Goal: Information Seeking & Learning: Check status

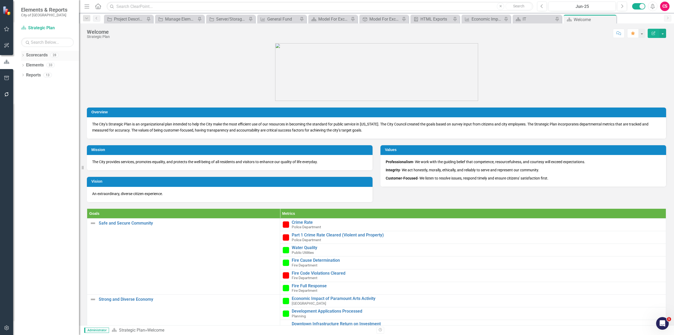
click at [41, 55] on link "Scorecards" at bounding box center [37, 55] width 22 height 6
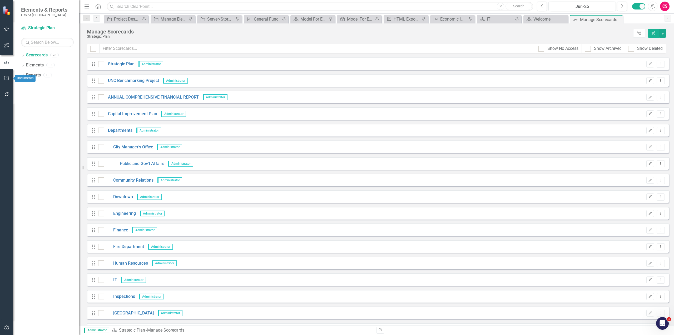
click at [7, 77] on icon "button" at bounding box center [7, 78] width 6 height 4
click at [43, 49] on link "HTML Exports" at bounding box center [47, 47] width 53 height 6
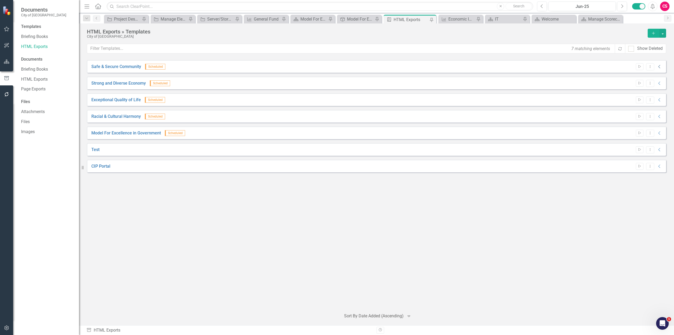
click at [658, 66] on icon "Collapse" at bounding box center [659, 66] width 5 height 4
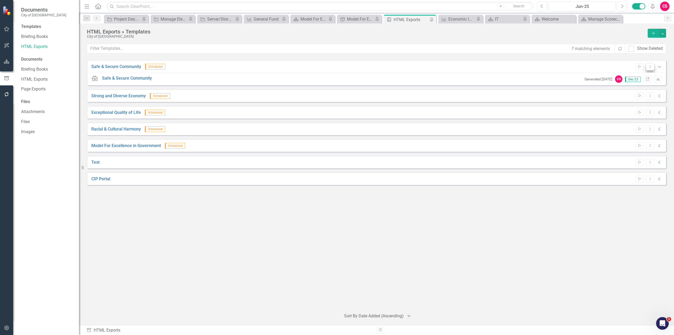
click at [651, 67] on icon "Dropdown Menu" at bounding box center [650, 66] width 4 height 3
click at [638, 98] on link "Edit Edit Template" at bounding box center [629, 95] width 49 height 10
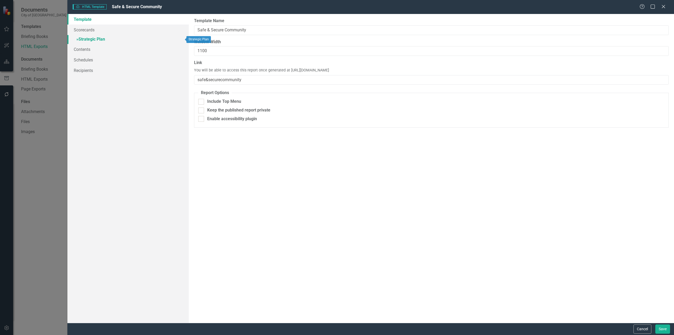
click at [96, 38] on link "» Strategic Plan" at bounding box center [127, 39] width 121 height 9
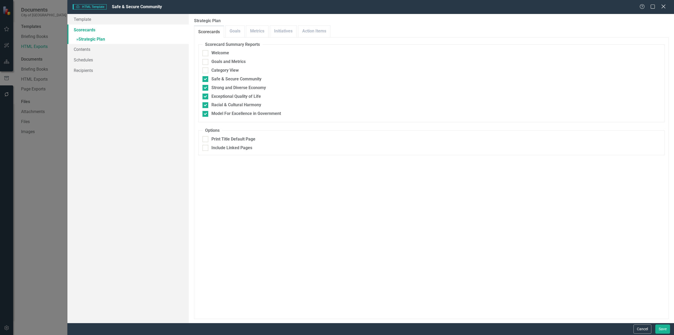
click at [663, 8] on icon "Close" at bounding box center [663, 6] width 7 height 5
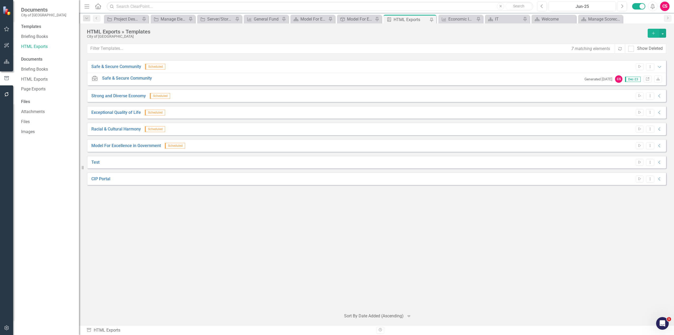
click at [662, 179] on div "CIP Portal Start Dropdown Menu Collapse" at bounding box center [376, 178] width 579 height 13
click at [659, 179] on icon "Collapse" at bounding box center [659, 179] width 5 height 4
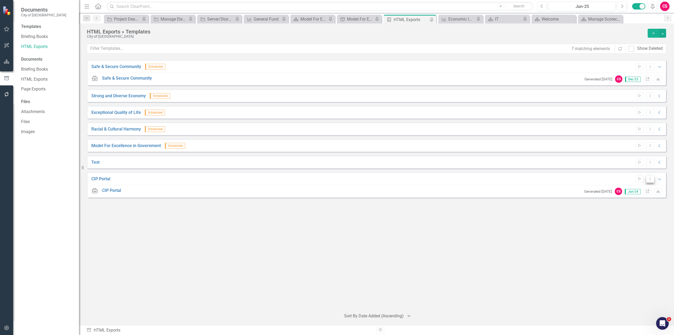
click at [652, 180] on icon "Dropdown Menu" at bounding box center [650, 178] width 4 height 3
click at [632, 205] on link "Edit Edit Template" at bounding box center [629, 207] width 49 height 10
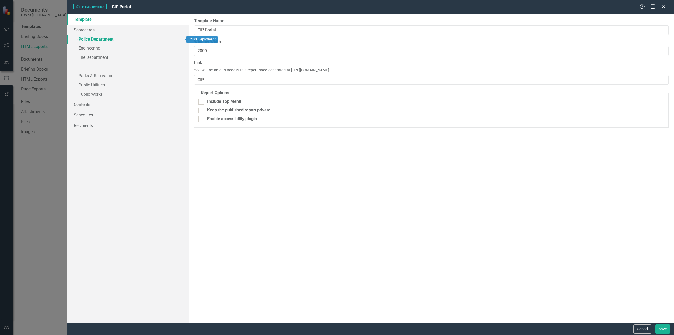
click at [92, 38] on link "» Police Department" at bounding box center [127, 39] width 121 height 9
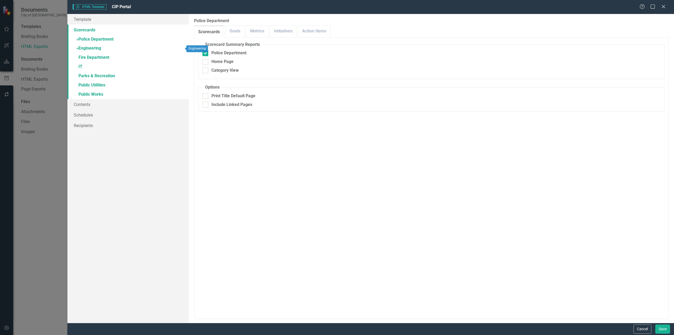
click at [91, 49] on link "» Engineering" at bounding box center [127, 48] width 121 height 9
click at [89, 56] on link "» Fire Department" at bounding box center [127, 57] width 121 height 9
click at [87, 67] on link "» IT" at bounding box center [127, 66] width 121 height 9
click at [93, 73] on link "» Parks & Recreation" at bounding box center [127, 76] width 121 height 9
click at [95, 78] on link "» Parks & Recreation" at bounding box center [127, 76] width 121 height 9
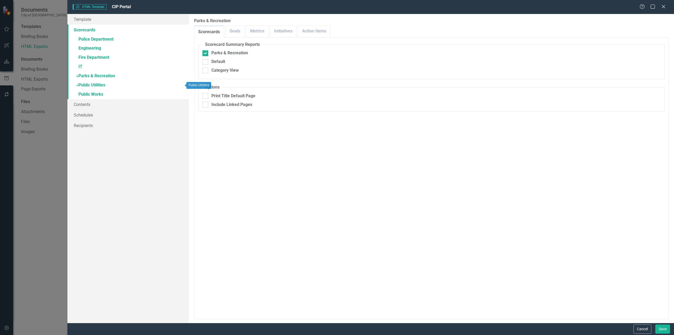
click at [95, 86] on link "» Public Utilities" at bounding box center [127, 85] width 121 height 9
click at [96, 96] on link "» Public Works" at bounding box center [127, 94] width 121 height 9
click at [80, 28] on link "Scorecards" at bounding box center [127, 29] width 121 height 11
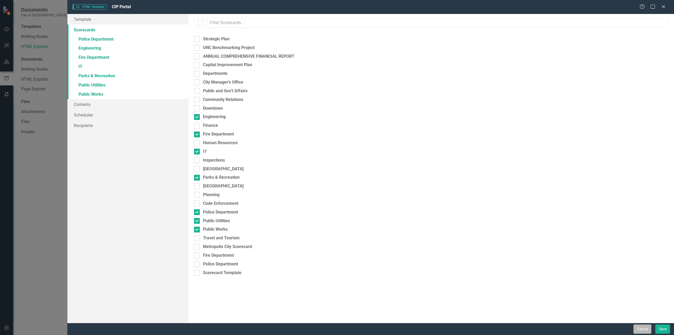
click at [636, 330] on button "Cancel" at bounding box center [642, 328] width 18 height 9
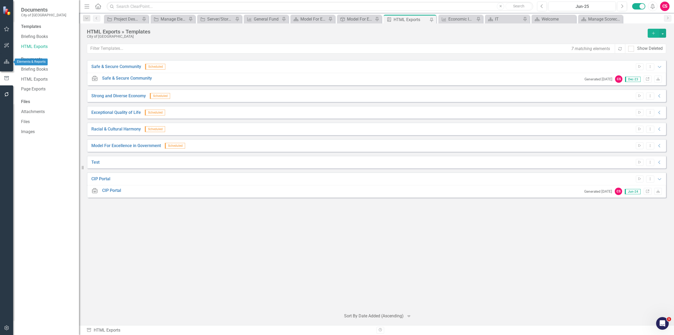
click at [5, 62] on icon "button" at bounding box center [7, 61] width 6 height 4
click at [43, 57] on link "Scorecards" at bounding box center [37, 55] width 22 height 6
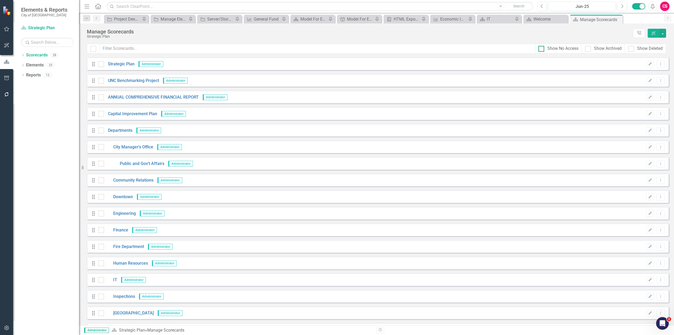
click at [540, 47] on input "Show No Access" at bounding box center [539, 47] width 3 height 3
checkbox input "true"
click at [585, 48] on input "Show Archived" at bounding box center [586, 47] width 3 height 3
checkbox input "true"
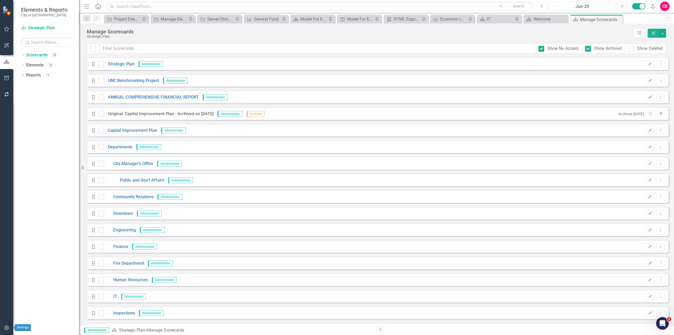
click at [7, 328] on icon "button" at bounding box center [6, 327] width 4 height 5
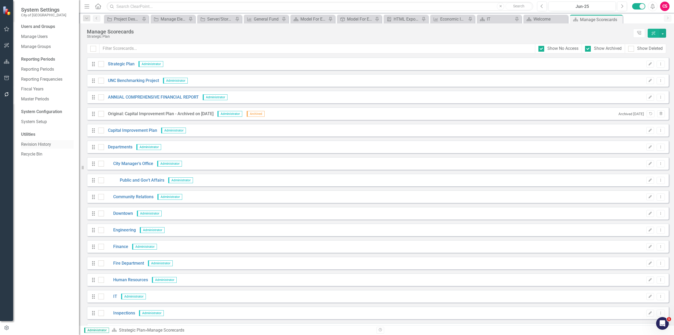
click at [35, 146] on link "Revision History" at bounding box center [47, 144] width 53 height 6
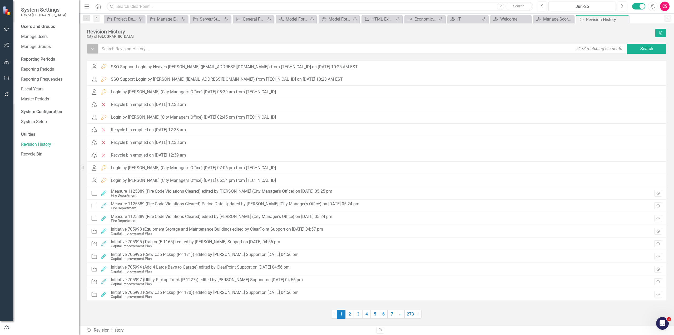
click at [95, 51] on button "Dropdown" at bounding box center [93, 49] width 12 height 10
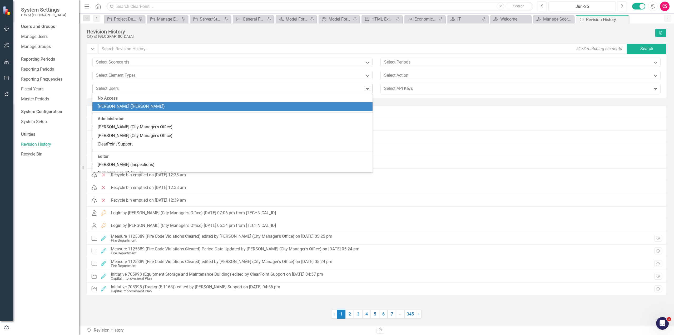
click at [117, 91] on div at bounding box center [228, 88] width 269 height 7
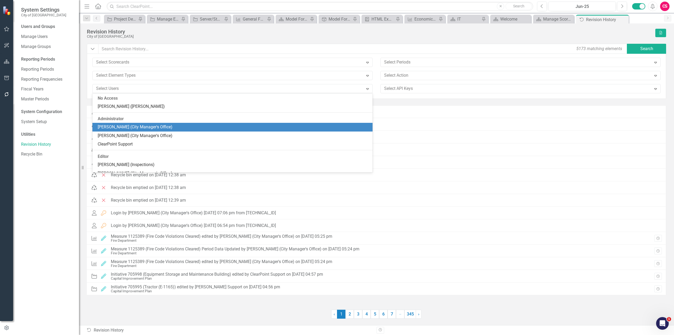
click at [125, 128] on div "Octavius Murphy (City Manager's Office)" at bounding box center [234, 127] width 272 height 6
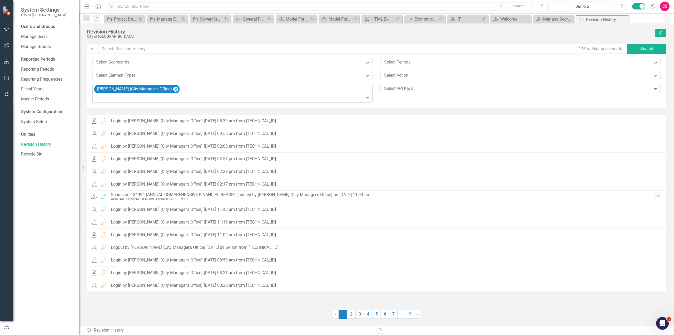
click at [365, 99] on icon "Expand" at bounding box center [367, 98] width 5 height 4
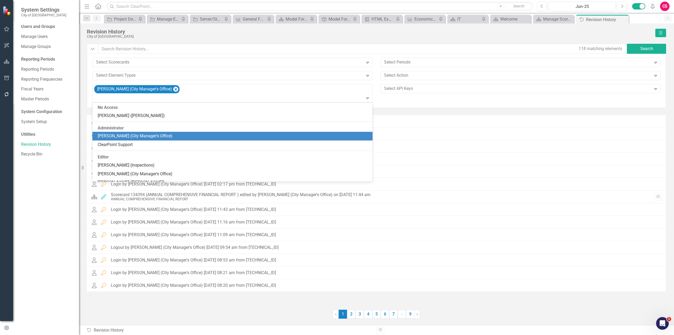
click at [202, 136] on div "Yadiel Reyes Cruz (City Manager's Office)" at bounding box center [234, 136] width 272 height 6
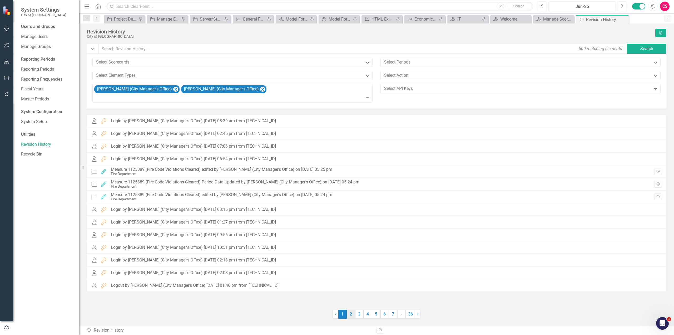
click at [350, 315] on link "2" at bounding box center [351, 313] width 8 height 9
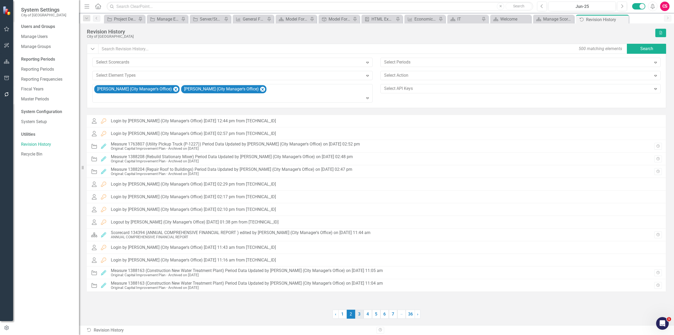
click at [358, 313] on link "3" at bounding box center [359, 313] width 8 height 9
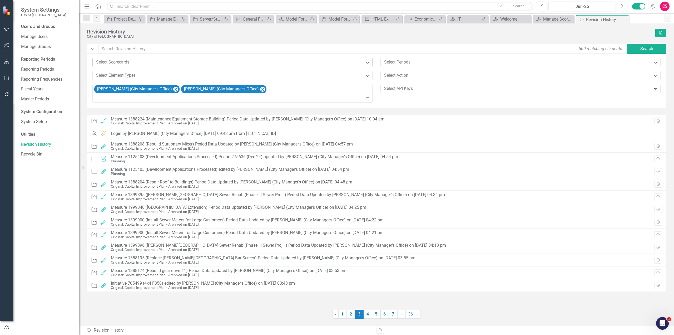
click at [367, 62] on icon "Expand" at bounding box center [367, 62] width 5 height 4
click at [181, 38] on div "City of Goldsboro" at bounding box center [370, 36] width 566 height 4
click at [367, 314] on link "4" at bounding box center [367, 313] width 8 height 9
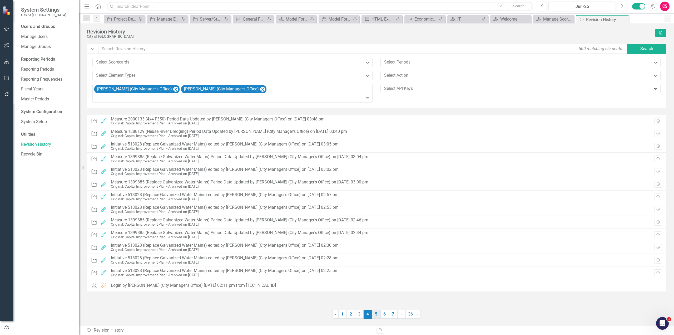
click at [374, 314] on link "5" at bounding box center [376, 313] width 8 height 9
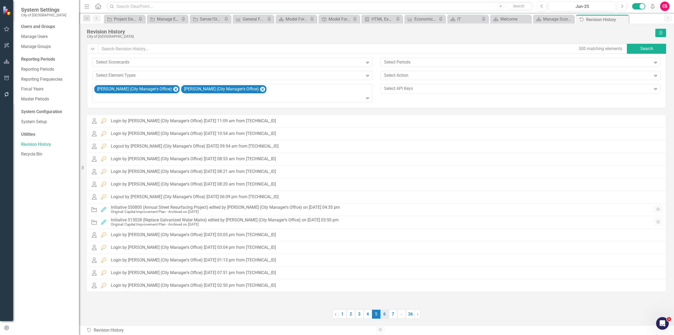
click at [383, 313] on link "6" at bounding box center [384, 313] width 8 height 9
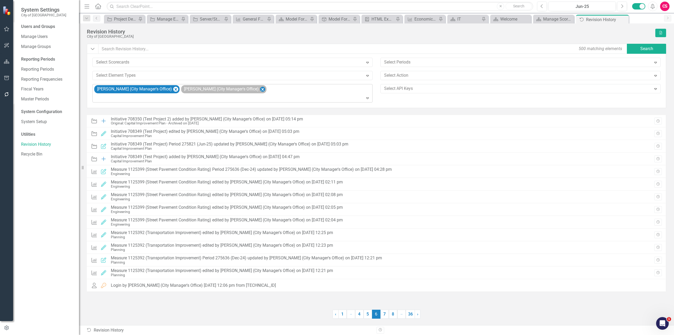
click at [265, 91] on icon "Remove Yadiel Reyes Cruz (City Manager's Office)" at bounding box center [262, 89] width 5 height 7
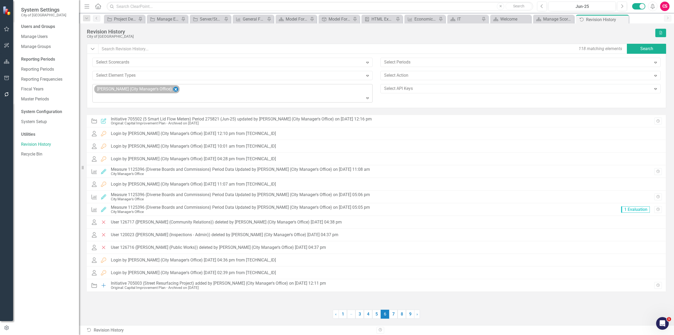
click at [176, 88] on icon "Remove Octavius Murphy (City Manager's Office)" at bounding box center [175, 89] width 5 height 7
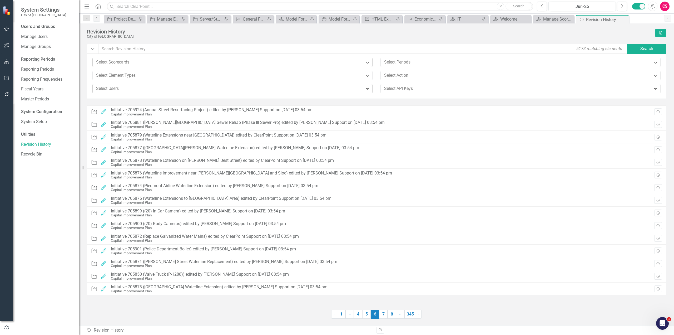
click at [159, 61] on div at bounding box center [228, 62] width 269 height 7
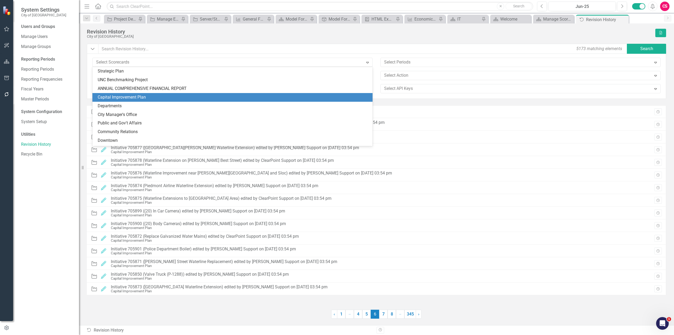
click at [142, 99] on div "Capital Improvement Plan" at bounding box center [234, 97] width 272 height 6
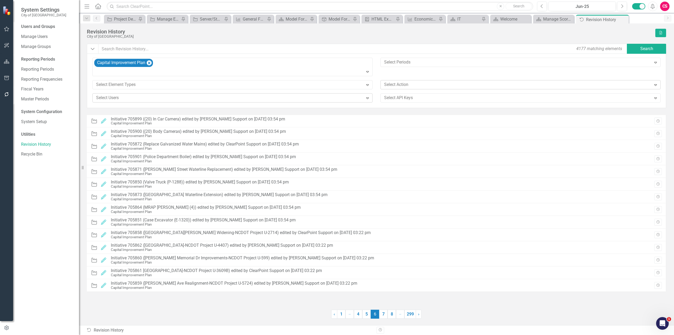
click at [486, 83] on div at bounding box center [516, 84] width 269 height 7
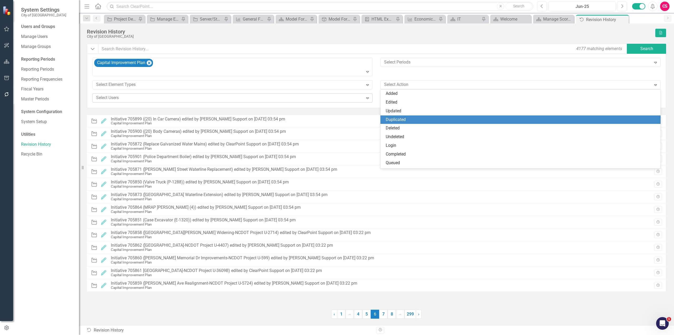
click at [458, 119] on div "Duplicated" at bounding box center [522, 120] width 272 height 6
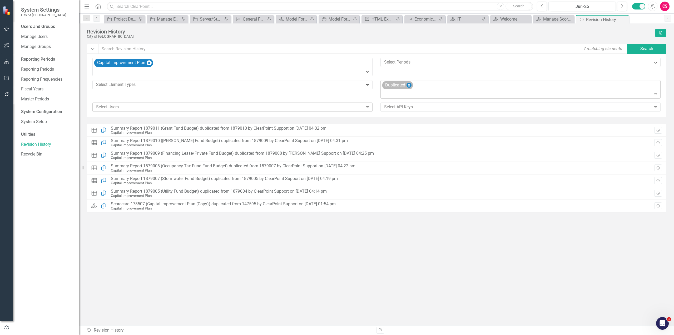
click at [409, 86] on icon "Remove Duplicated" at bounding box center [409, 85] width 2 height 3
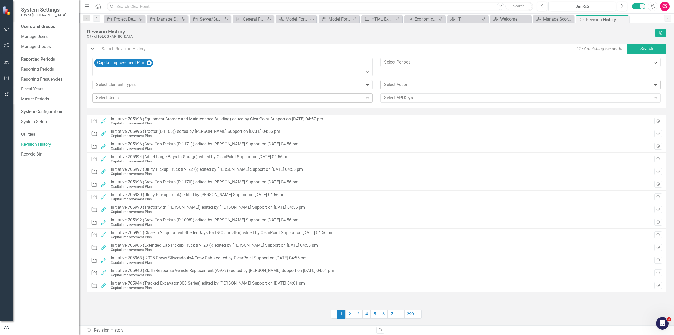
click at [408, 86] on div at bounding box center [516, 84] width 269 height 7
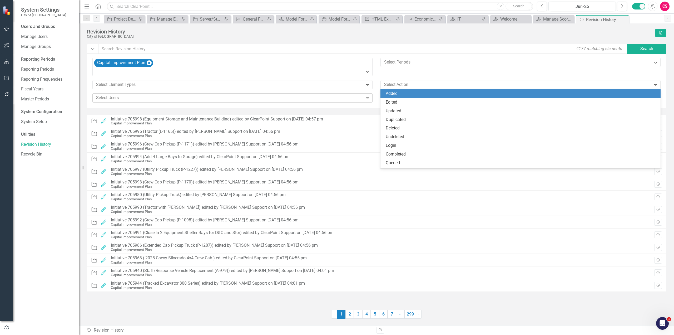
click at [411, 93] on div "Added" at bounding box center [522, 94] width 272 height 6
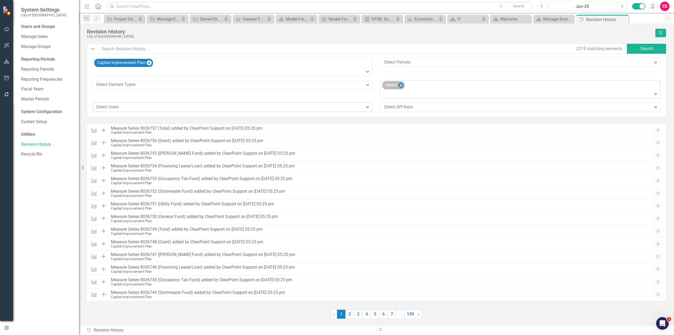
click at [403, 83] on icon "Remove Added" at bounding box center [400, 85] width 5 height 7
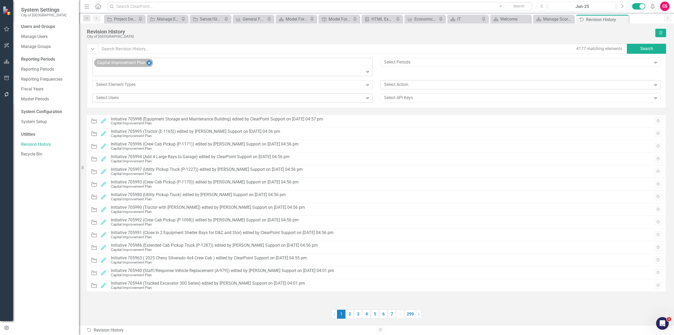
click at [149, 61] on icon "Remove Capital Improvement Plan" at bounding box center [149, 63] width 5 height 7
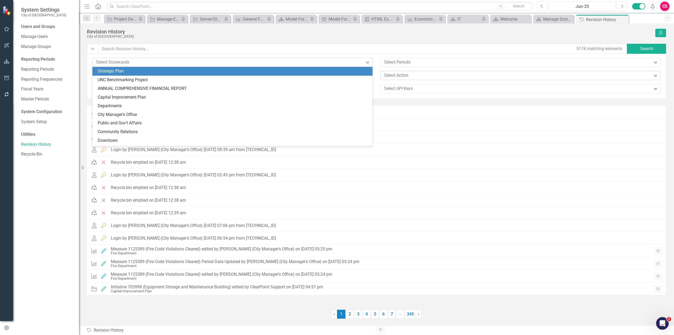
click at [179, 58] on div "Select Scorecards" at bounding box center [227, 62] width 269 height 8
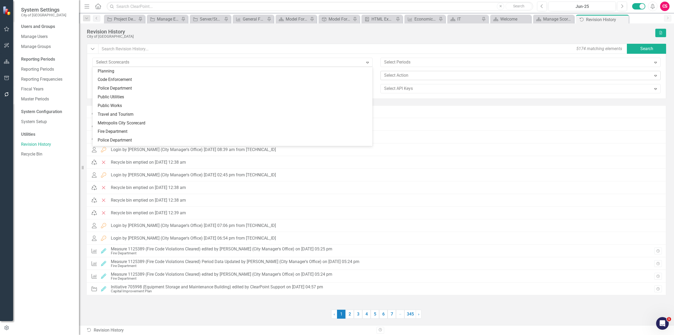
scroll to position [163, 0]
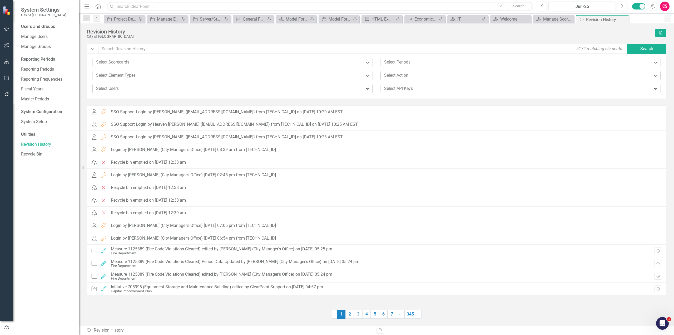
click at [131, 93] on div "Select Users" at bounding box center [227, 88] width 269 height 8
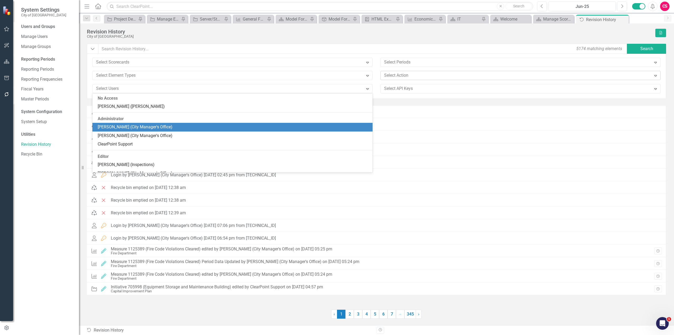
click at [128, 130] on div "Octavius Murphy (City Manager's Office)" at bounding box center [234, 127] width 272 height 6
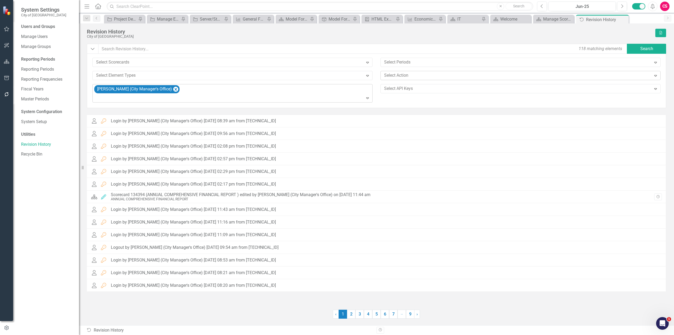
click at [368, 97] on icon "Expand" at bounding box center [367, 98] width 5 height 4
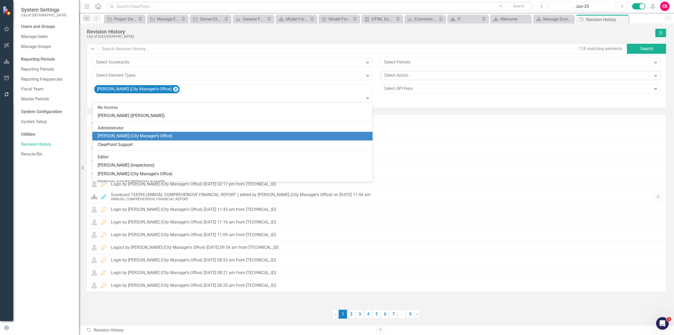
click at [172, 137] on div "Yadiel Reyes Cruz (City Manager's Office)" at bounding box center [234, 136] width 272 height 6
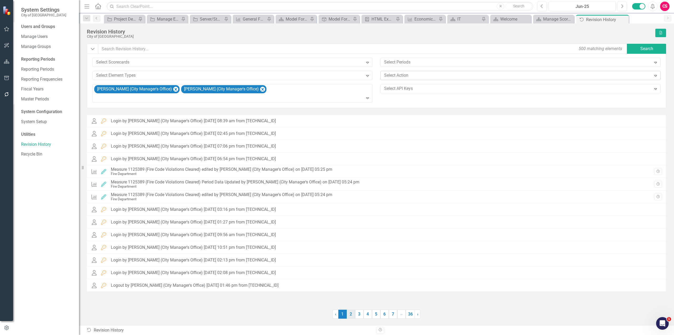
click at [351, 313] on link "2" at bounding box center [351, 313] width 8 height 9
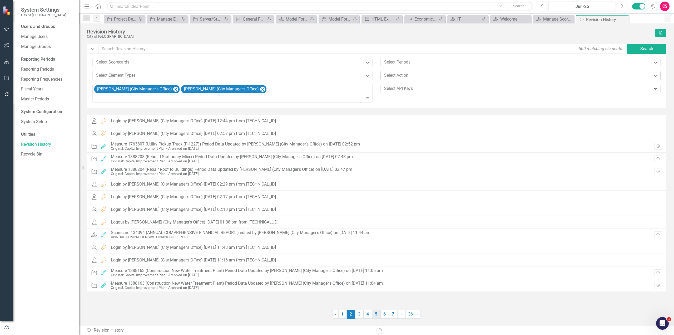
click at [378, 313] on link "5" at bounding box center [376, 313] width 8 height 9
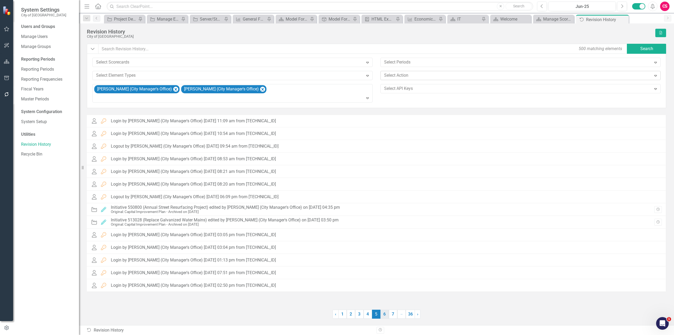
click at [383, 312] on link "6" at bounding box center [384, 313] width 8 height 9
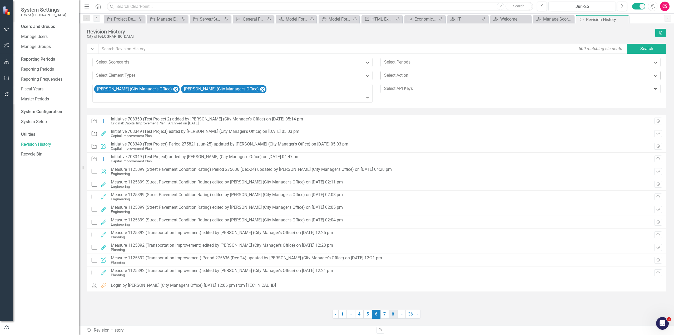
click at [394, 312] on link "8" at bounding box center [393, 313] width 8 height 9
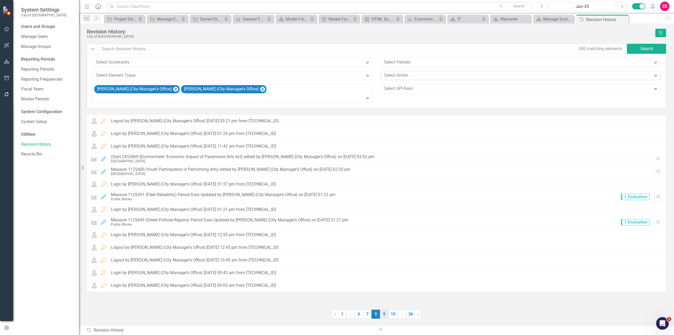
click at [385, 313] on link "9" at bounding box center [384, 313] width 8 height 9
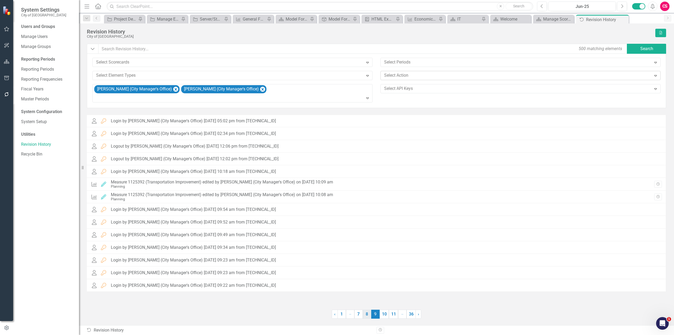
click at [370, 313] on link "8" at bounding box center [367, 313] width 8 height 9
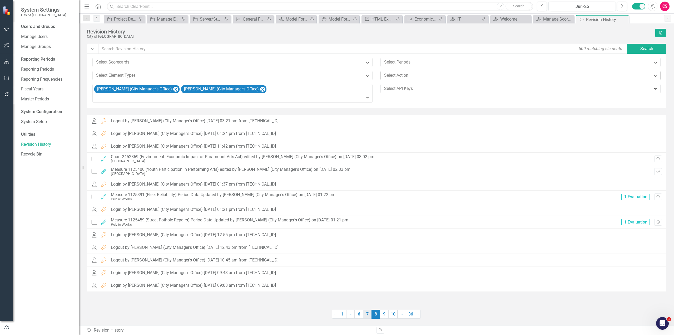
click at [367, 315] on link "7" at bounding box center [367, 313] width 8 height 9
click at [370, 313] on link "6" at bounding box center [367, 313] width 8 height 9
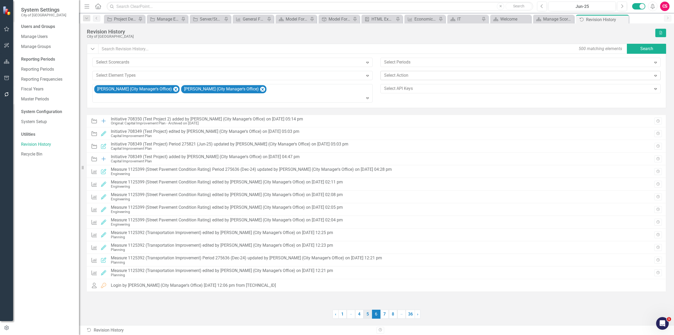
click at [367, 312] on link "5" at bounding box center [367, 313] width 8 height 9
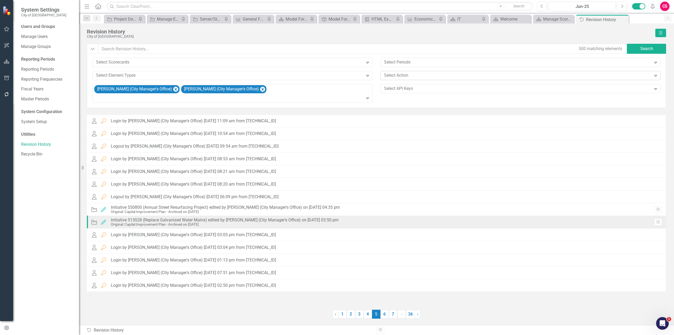
click at [306, 220] on div "Initiative 513028 (Replace Galvanized Water Mains) edited by Octavius Murphy (C…" at bounding box center [225, 219] width 228 height 5
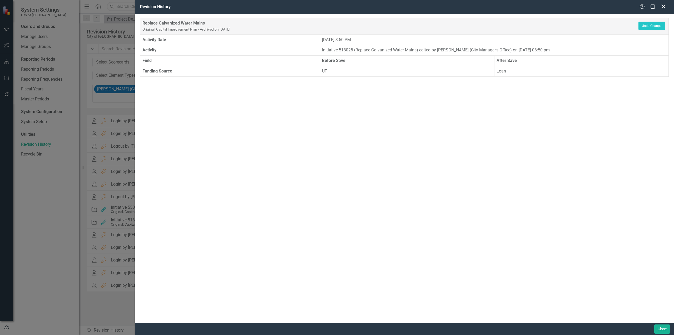
click at [665, 7] on icon "Close" at bounding box center [663, 6] width 7 height 5
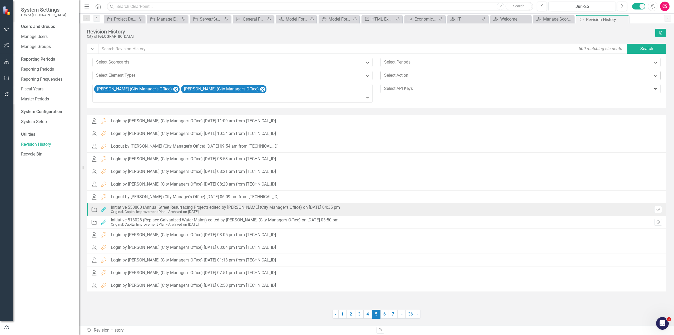
click at [194, 209] on div "Original: Capital Improvement Plan - Archived on 8/7/25" at bounding box center [225, 211] width 229 height 4
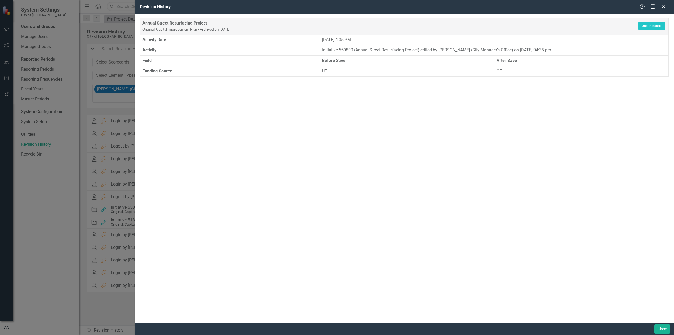
drag, startPoint x: 501, startPoint y: 70, endPoint x: 616, endPoint y: 40, distance: 118.9
click at [502, 70] on td "GF" at bounding box center [581, 71] width 174 height 11
click at [663, 5] on icon "Close" at bounding box center [663, 6] width 7 height 5
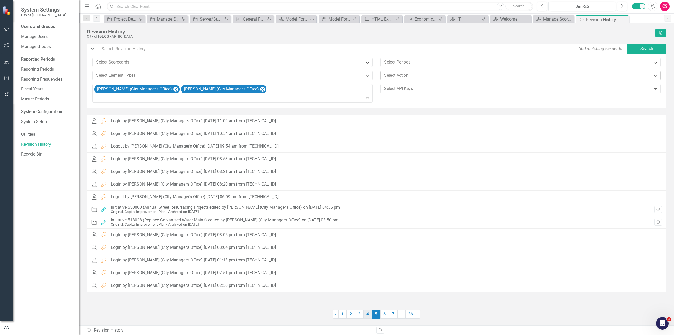
click at [368, 316] on link "4" at bounding box center [367, 313] width 8 height 9
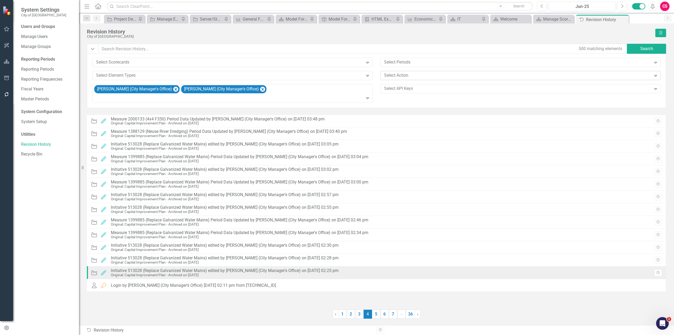
click at [251, 267] on div "Initiative Edited Initiative 513028 (Replace Galvanized Water Mains) edited by …" at bounding box center [216, 272] width 250 height 11
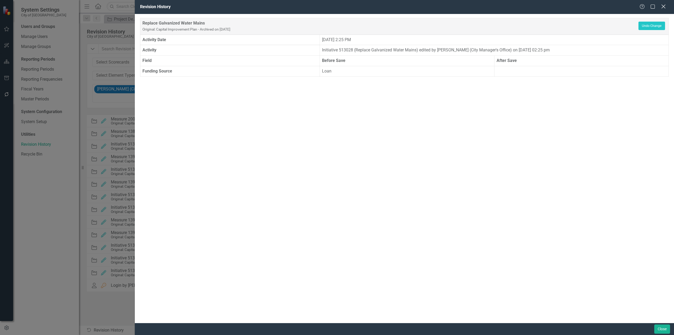
click at [664, 4] on icon "Close" at bounding box center [663, 6] width 7 height 5
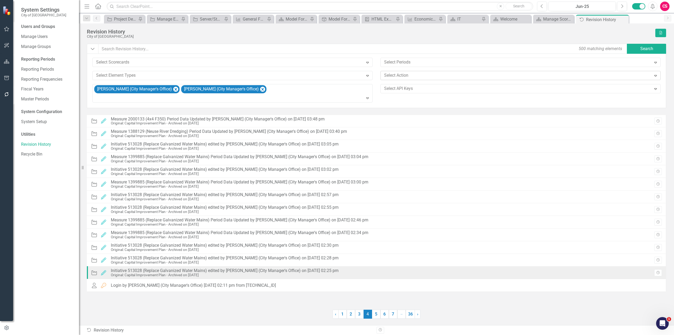
click at [131, 269] on div "Initiative 513028 (Replace Galvanized Water Mains) edited by Yadiel Reyes Cruz …" at bounding box center [225, 270] width 228 height 5
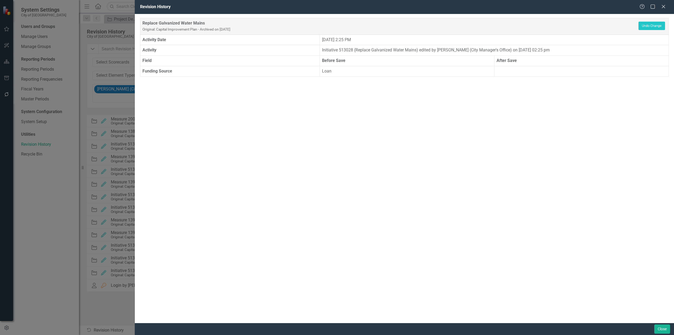
click at [133, 262] on div "Revision History Help Maximize Close Replace Galvanized Water Mains Original: C…" at bounding box center [337, 167] width 674 height 335
click at [664, 332] on button "Close" at bounding box center [662, 328] width 16 height 9
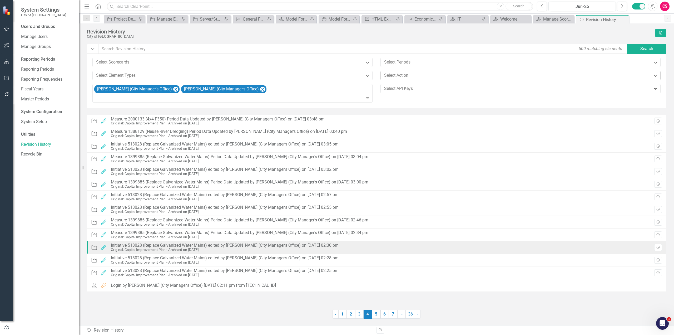
click at [233, 244] on div "Initiative 513028 (Replace Galvanized Water Mains) edited by Yadiel Reyes Cruz …" at bounding box center [225, 245] width 228 height 5
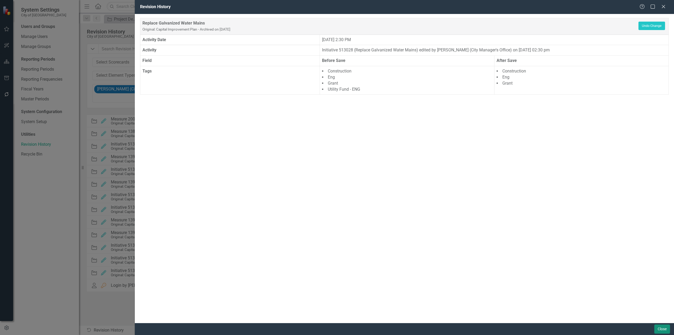
click at [667, 328] on button "Close" at bounding box center [662, 328] width 16 height 9
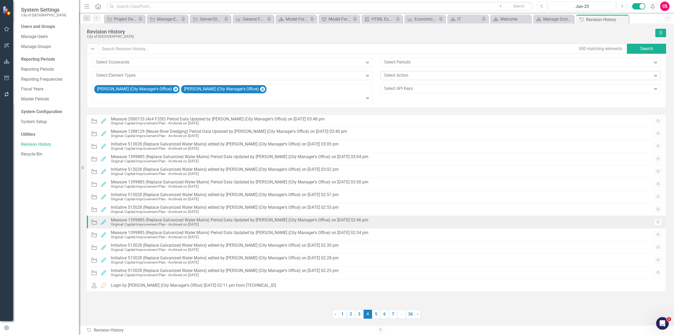
click at [203, 221] on div "Measure 1399885 (Replace Galvanized Water Mains) Period Data Updated by Yadiel …" at bounding box center [239, 219] width 257 height 5
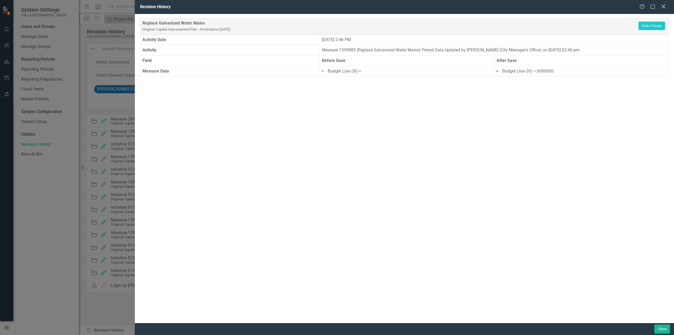
click at [666, 6] on icon "Close" at bounding box center [663, 6] width 7 height 5
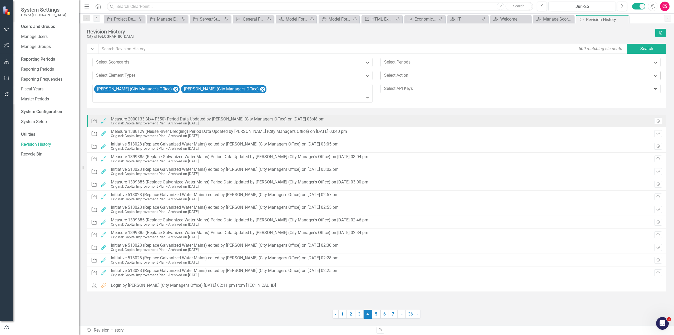
click at [214, 118] on div "Measure 2000133 (4x4 F350) Period Data Updated by Yadiel Reyes Cruz (City Manag…" at bounding box center [218, 119] width 214 height 5
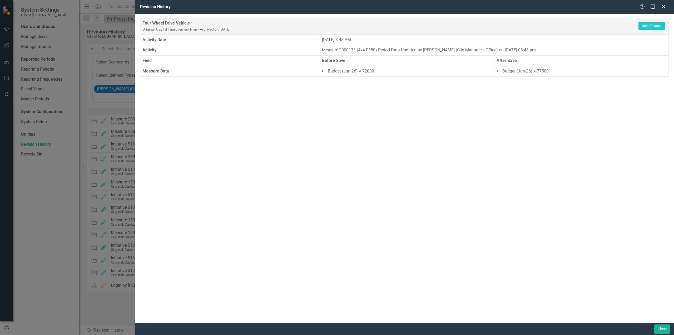
click at [662, 7] on icon "Close" at bounding box center [663, 6] width 7 height 5
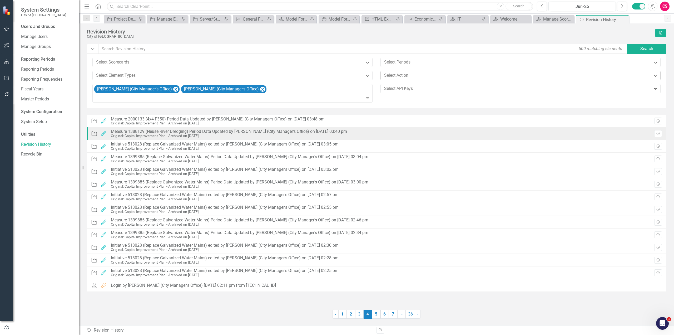
click at [214, 131] on div "Measure 1388129 (Neuse River Dredging) Period Data Updated by Yadiel Reyes Cruz…" at bounding box center [229, 131] width 236 height 5
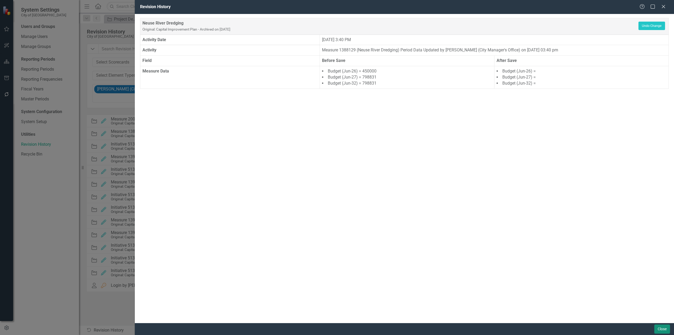
click at [657, 330] on button "Close" at bounding box center [662, 328] width 16 height 9
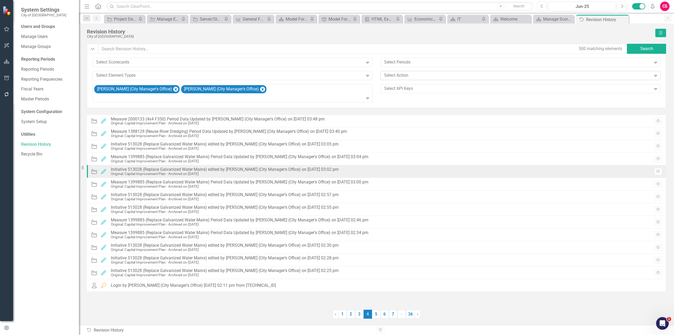
click at [228, 169] on div "Initiative 513028 (Replace Galvanized Water Mains) edited by Yadiel Reyes Cruz …" at bounding box center [225, 169] width 228 height 5
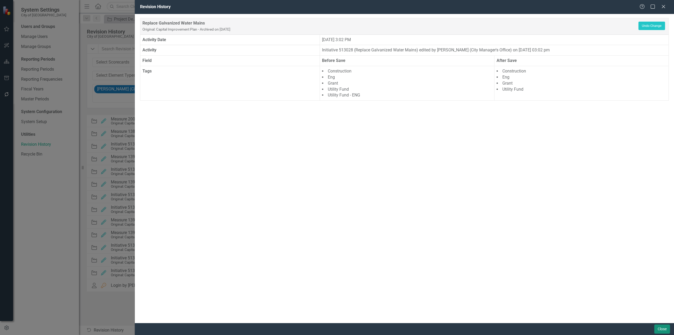
click at [658, 327] on button "Close" at bounding box center [662, 328] width 16 height 9
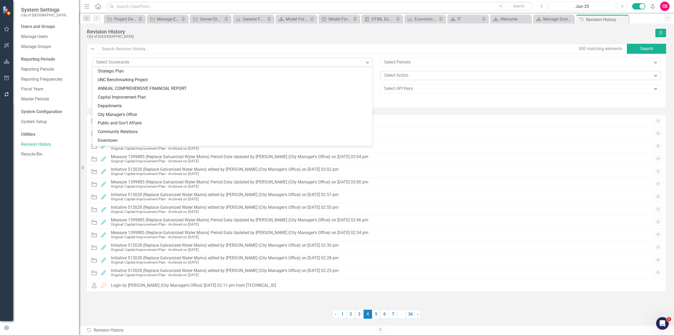
click at [219, 66] on div at bounding box center [228, 62] width 269 height 7
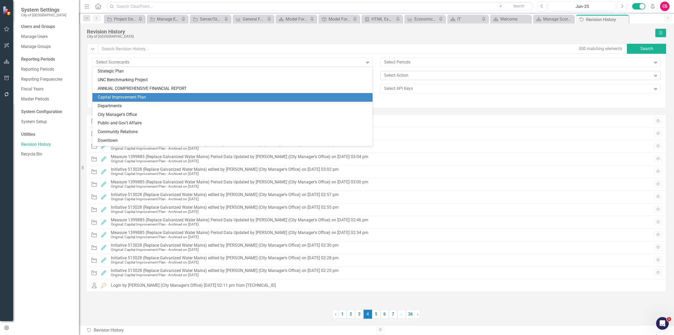
click at [152, 95] on div "Capital Improvement Plan" at bounding box center [234, 97] width 272 height 6
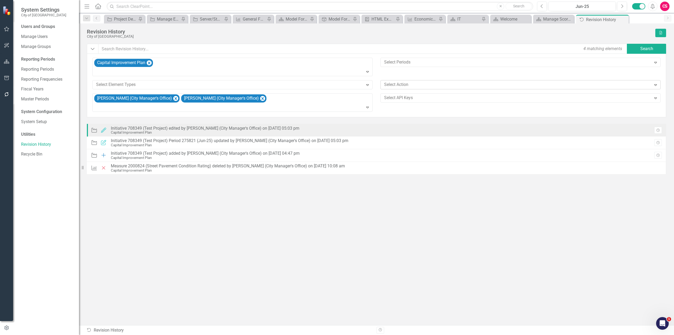
click at [195, 132] on div "Capital Improvement Plan" at bounding box center [205, 132] width 188 height 4
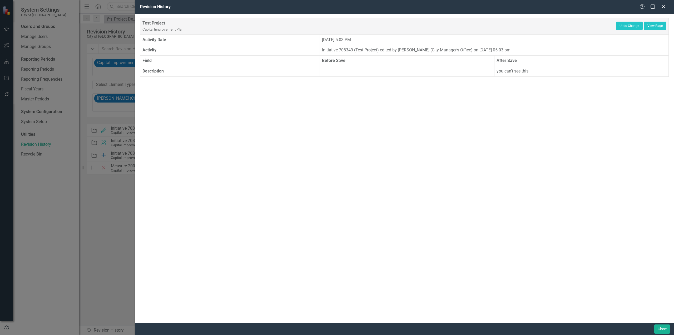
click at [658, 6] on div "Help Maximize Close" at bounding box center [653, 7] width 29 height 6
click at [665, 7] on icon "Close" at bounding box center [663, 6] width 7 height 5
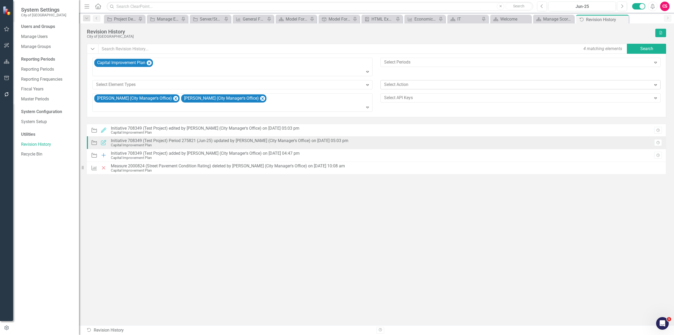
click at [180, 139] on div "Initiative 708349 (Test Project) Period 275821 (Jun-25) updated by Yadiel Reyes…" at bounding box center [229, 140] width 237 height 5
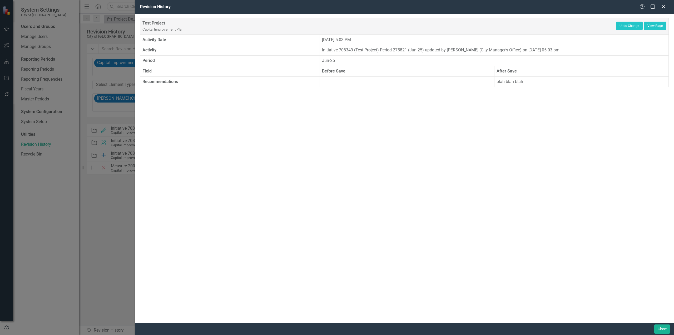
click at [666, 4] on div "Help Maximize Close" at bounding box center [653, 7] width 29 height 6
click at [662, 8] on icon "Close" at bounding box center [663, 6] width 7 height 5
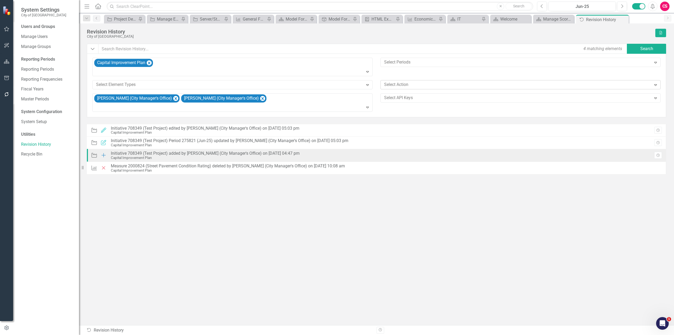
click at [193, 153] on div "Initiative 708349 (Test Project) added by Yadiel Reyes Cruz (City Manager's Off…" at bounding box center [205, 153] width 189 height 5
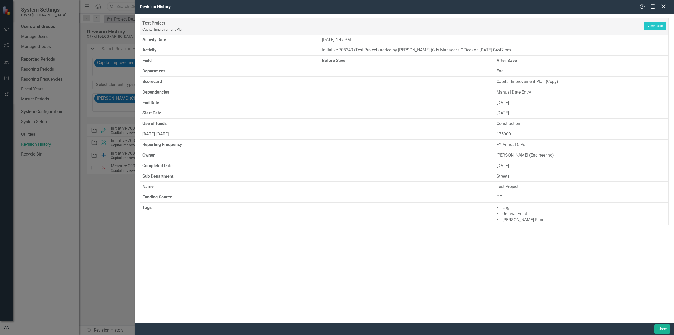
click at [663, 6] on icon at bounding box center [663, 6] width 4 height 4
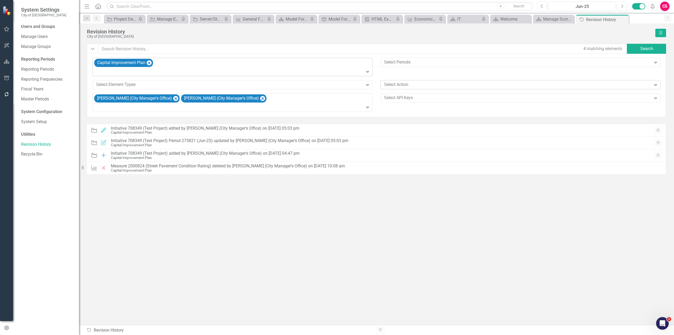
click at [366, 71] on icon at bounding box center [367, 72] width 3 height 2
type input "o"
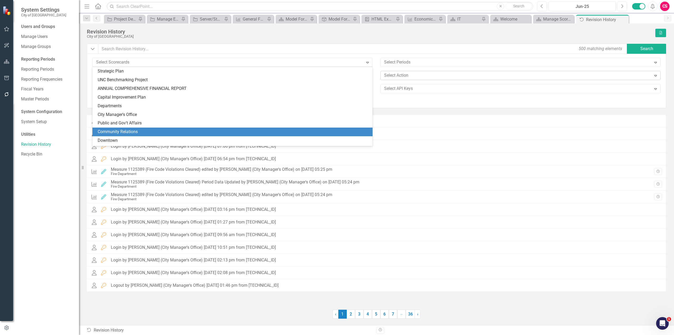
drag, startPoint x: 48, startPoint y: 204, endPoint x: 46, endPoint y: 214, distance: 10.8
click at [48, 204] on div "Users and Groups Manage Users Manage Groups Reporting Periods Reporting Periods…" at bounding box center [46, 179] width 66 height 311
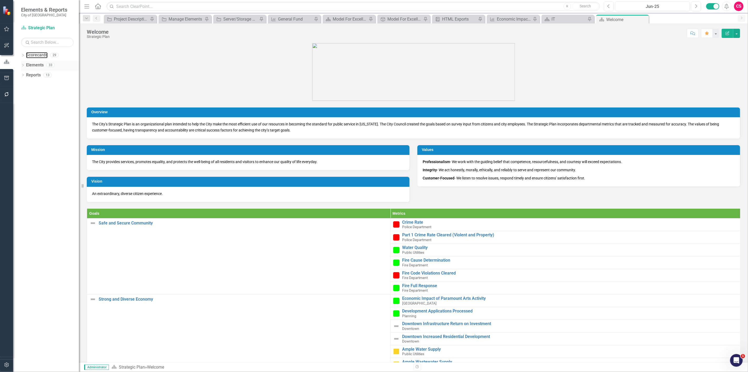
drag, startPoint x: 33, startPoint y: 55, endPoint x: 45, endPoint y: 62, distance: 13.4
click at [33, 55] on link "Scorecards" at bounding box center [37, 55] width 22 height 6
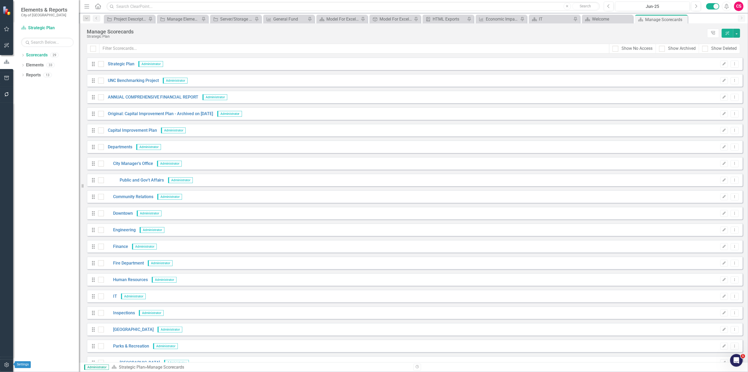
click at [5, 361] on button "button" at bounding box center [7, 364] width 12 height 11
click at [33, 143] on link "Revision History" at bounding box center [47, 144] width 53 height 6
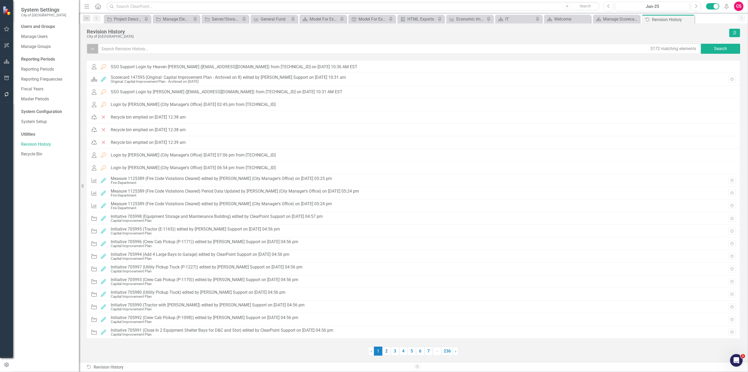
click at [95, 51] on button "Dropdown" at bounding box center [93, 49] width 12 height 10
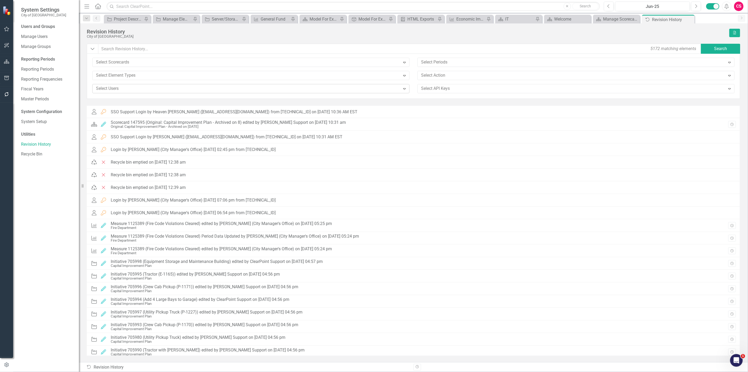
click at [110, 86] on div at bounding box center [247, 88] width 307 height 7
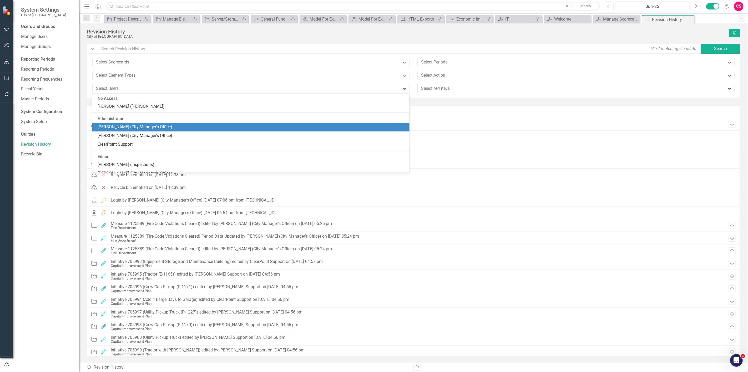
click at [117, 127] on div "Octavius Murphy (City Manager's Office)" at bounding box center [252, 127] width 309 height 6
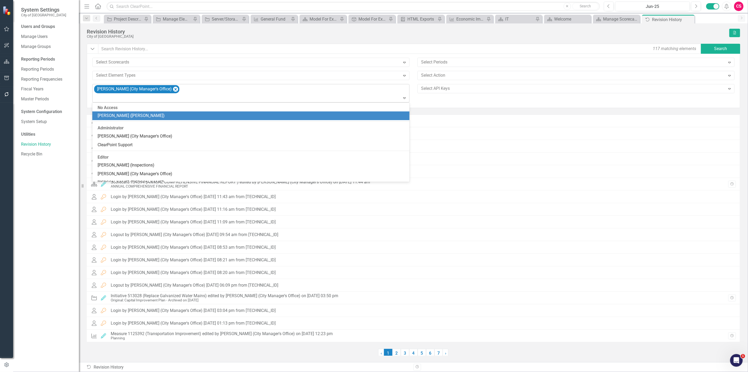
click at [120, 98] on div at bounding box center [251, 97] width 315 height 7
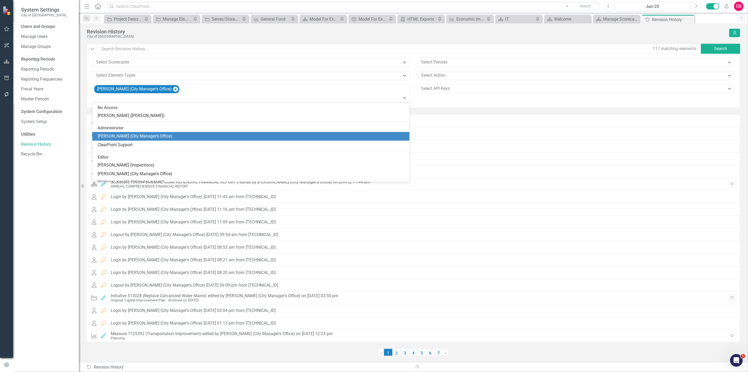
click at [120, 139] on div "Yadiel Reyes Cruz (City Manager's Office)" at bounding box center [250, 136] width 317 height 9
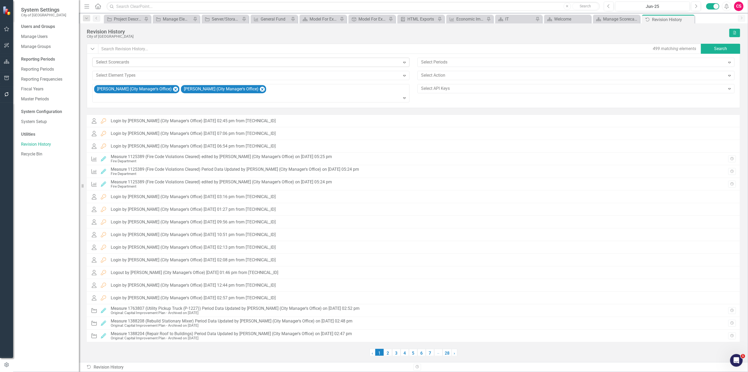
drag, startPoint x: 407, startPoint y: 60, endPoint x: 404, endPoint y: 62, distance: 3.9
click at [407, 61] on icon "Expand" at bounding box center [404, 62] width 5 height 4
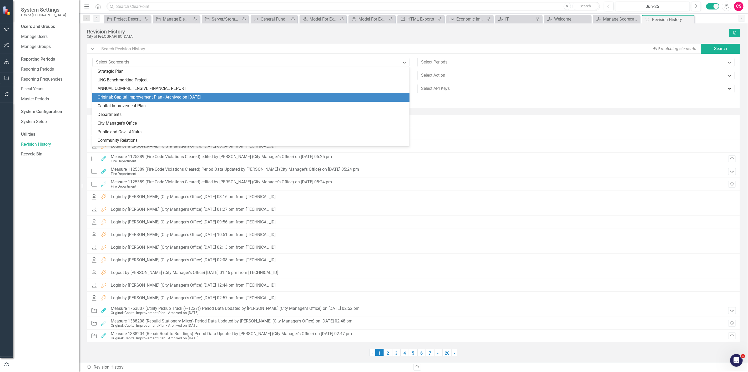
click at [186, 99] on div "Original: Capital Improvement Plan - Archived on 8/7/25" at bounding box center [252, 97] width 309 height 6
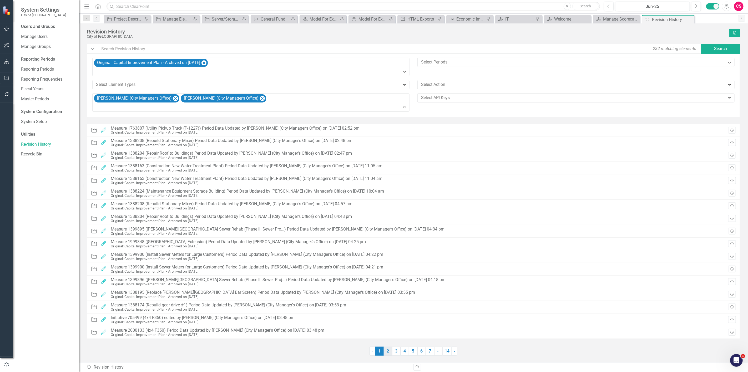
click at [388, 351] on link "2" at bounding box center [388, 350] width 8 height 9
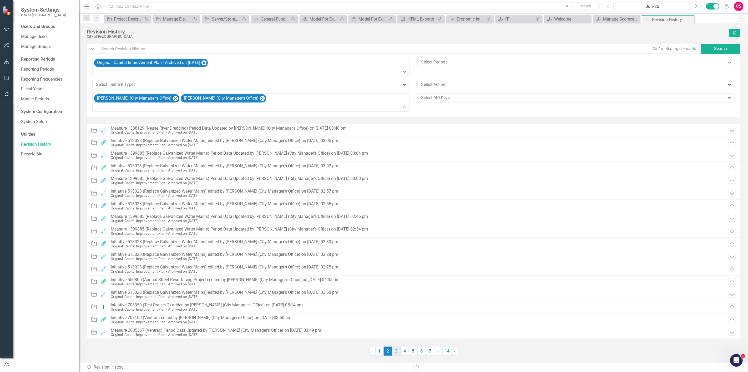
click at [396, 350] on link "3" at bounding box center [396, 350] width 8 height 9
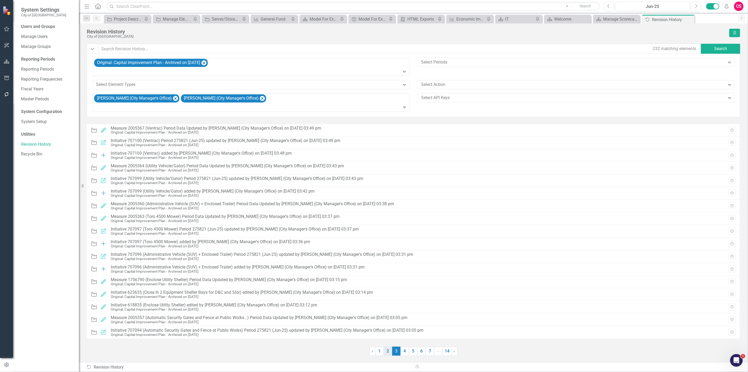
click at [386, 353] on link "2" at bounding box center [388, 350] width 8 height 9
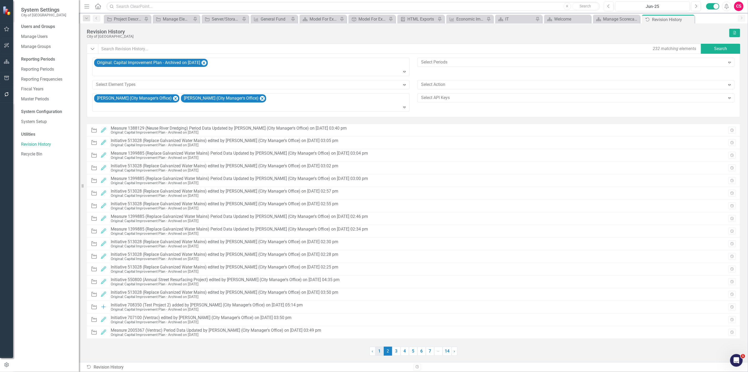
click at [379, 351] on link "1" at bounding box center [380, 350] width 8 height 9
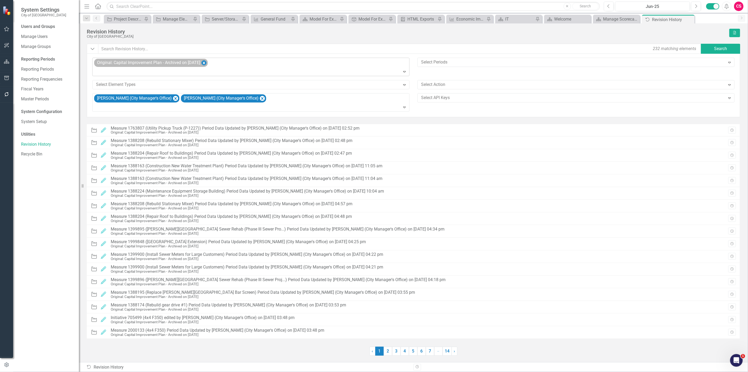
click at [202, 62] on icon "Remove Original: Capital Improvement Plan - Archived on 8/7/25" at bounding box center [204, 63] width 5 height 7
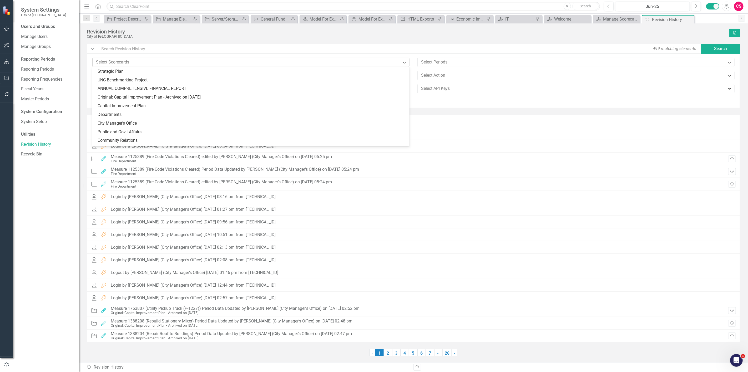
click at [201, 62] on div at bounding box center [247, 62] width 307 height 7
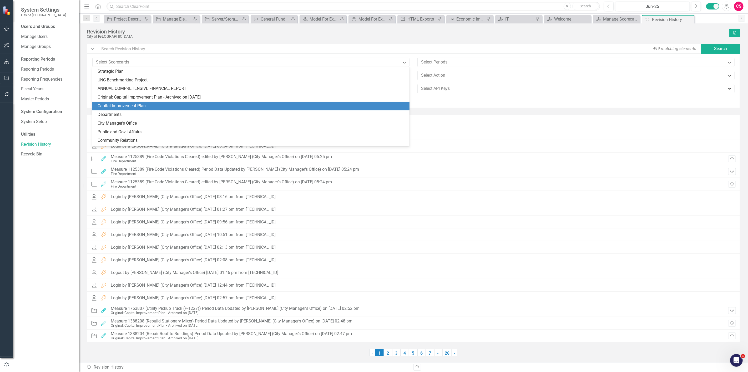
click at [131, 105] on div "Capital Improvement Plan" at bounding box center [252, 106] width 309 height 6
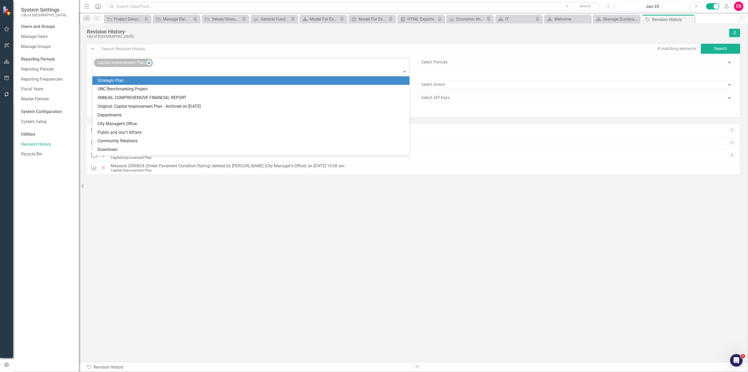
click at [145, 65] on div "Capital Improvement Plan" at bounding box center [121, 63] width 51 height 8
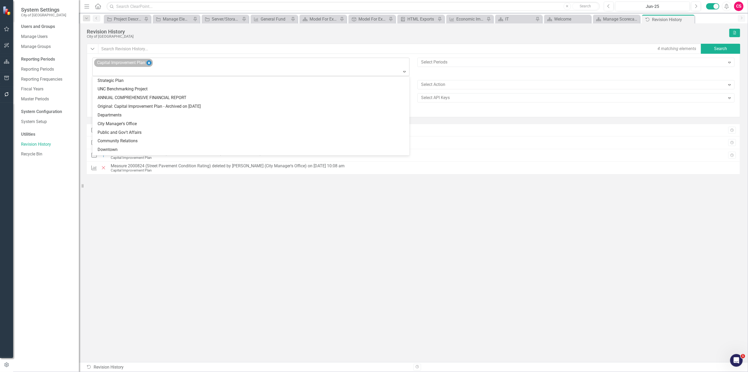
click at [149, 64] on icon "Remove Capital Improvement Plan" at bounding box center [149, 63] width 5 height 7
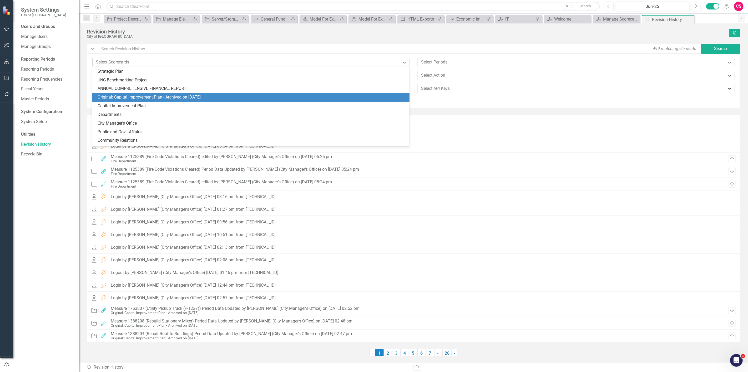
click at [152, 96] on div "Original: Capital Improvement Plan - Archived on 8/7/25" at bounding box center [252, 97] width 309 height 6
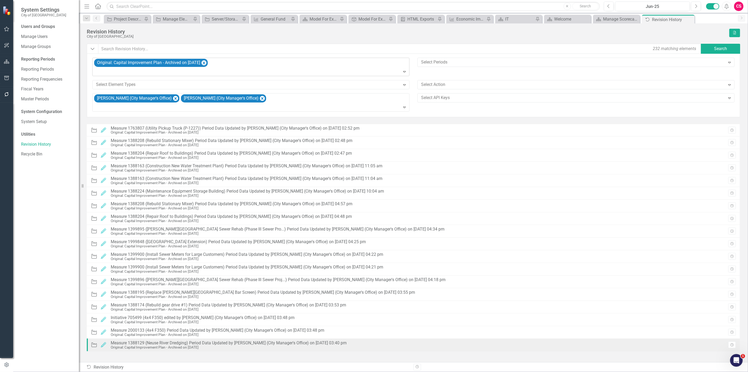
click at [206, 347] on div "Original: Capital Improvement Plan - Archived on 8/7/25" at bounding box center [229, 347] width 236 height 4
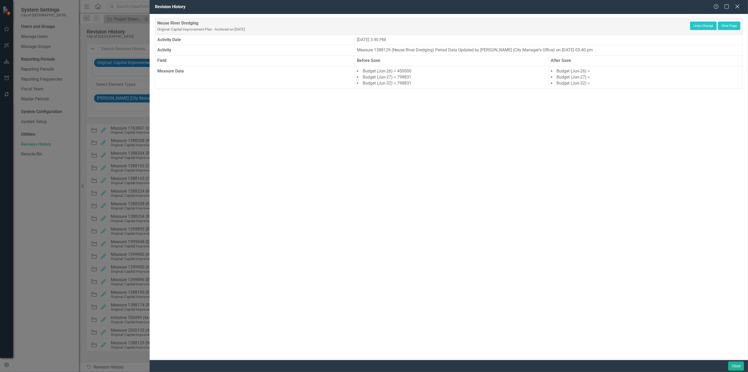
click at [736, 7] on icon "Close" at bounding box center [738, 6] width 7 height 5
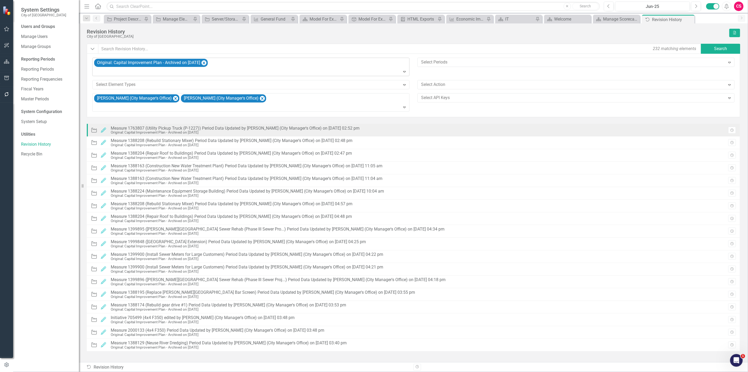
click at [268, 132] on div "Original: Capital Improvement Plan - Archived on 8/7/25" at bounding box center [235, 132] width 249 height 4
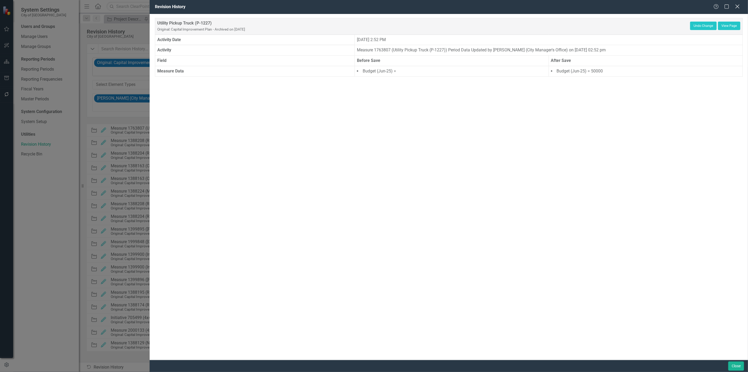
click at [736, 4] on div "Close" at bounding box center [738, 6] width 7 height 7
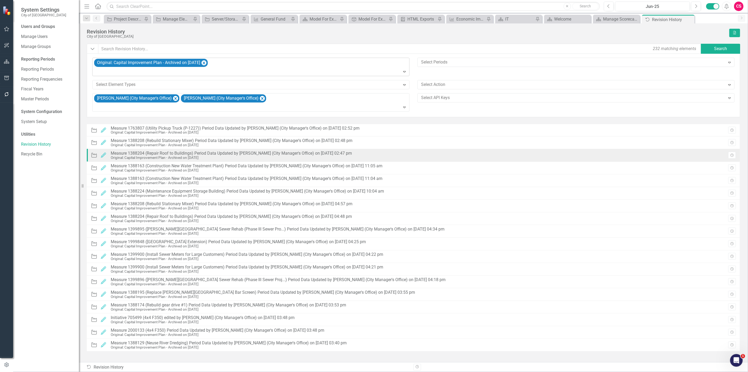
click at [221, 151] on div "Measure 1388204 (Repair Roof to Buildings) Period Data Updated by Yadiel Reyes …" at bounding box center [231, 153] width 241 height 5
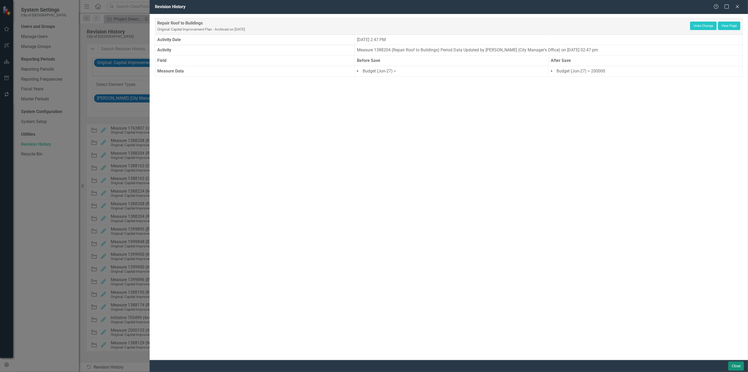
click at [741, 367] on button "Close" at bounding box center [737, 365] width 16 height 9
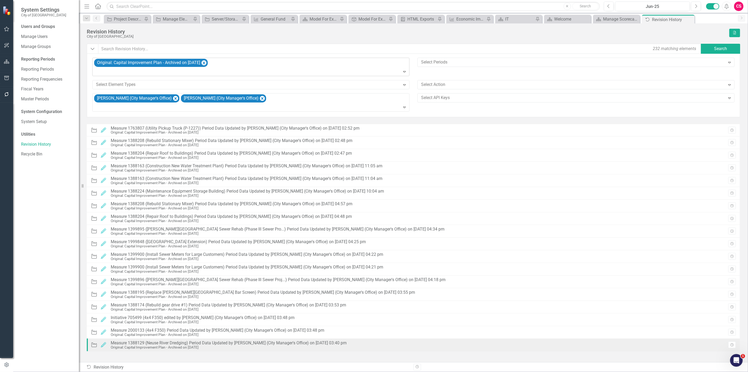
click at [331, 346] on div "Original: Capital Improvement Plan - Archived on 8/7/25" at bounding box center [229, 347] width 236 height 4
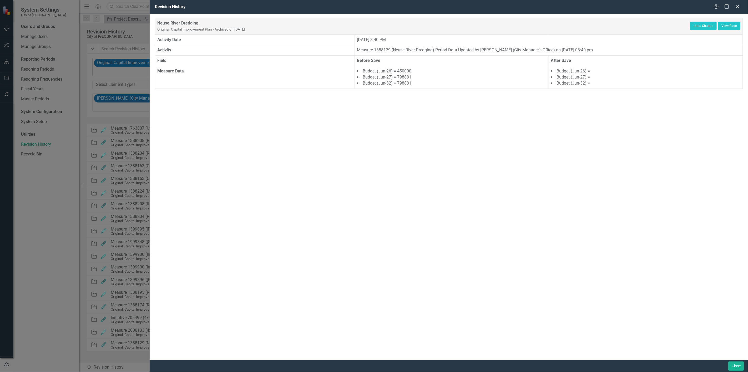
click at [743, 4] on div "Revision History Help Maximize Close" at bounding box center [449, 7] width 599 height 14
click at [16, 241] on div "Revision History Help Maximize Close Neuse River Dredging Original: Capital Imp…" at bounding box center [374, 186] width 748 height 372
click at [735, 6] on div "Help Maximize Close" at bounding box center [728, 7] width 29 height 6
click at [738, 5] on icon "Close" at bounding box center [738, 6] width 7 height 5
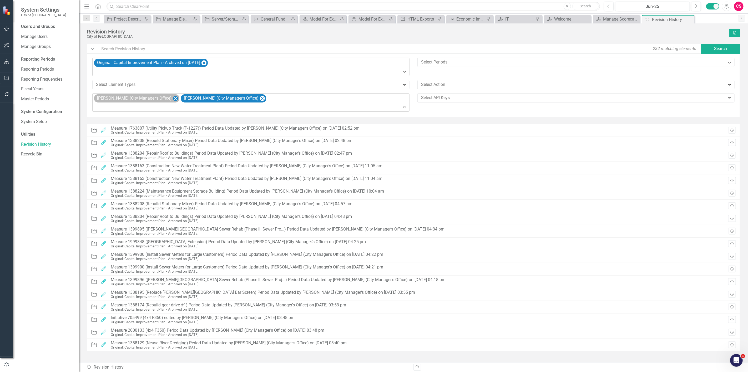
click at [174, 99] on icon "Remove Octavius Murphy (City Manager's Office)" at bounding box center [175, 98] width 5 height 7
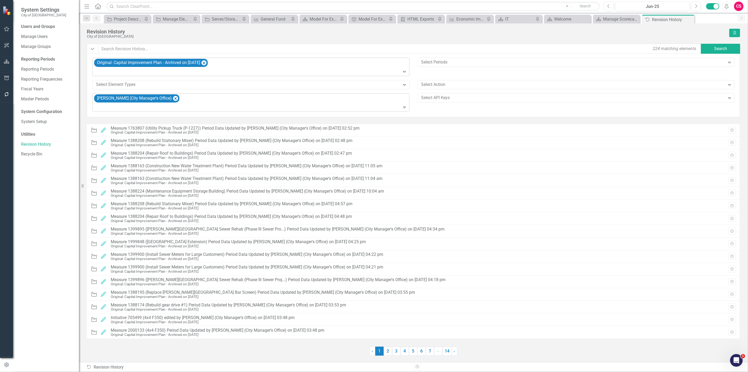
click at [400, 110] on div at bounding box center [251, 107] width 315 height 7
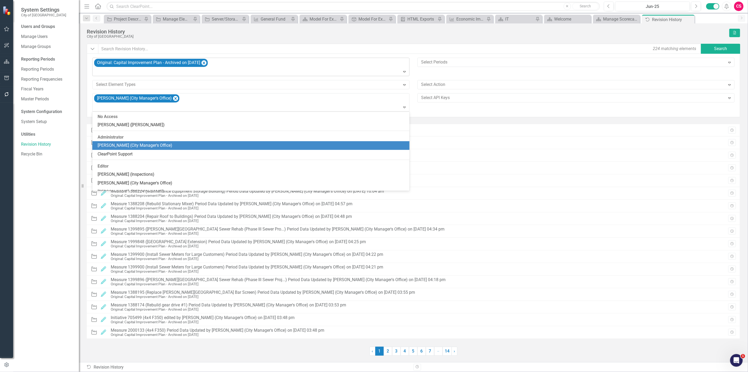
click at [208, 147] on div "Octavius Murphy (City Manager's Office)" at bounding box center [252, 145] width 309 height 6
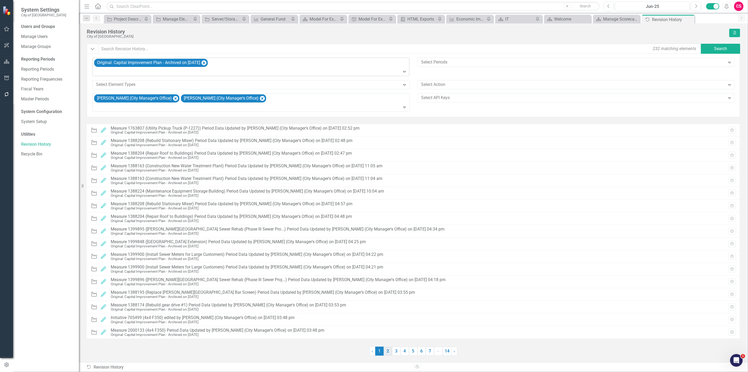
click at [391, 352] on link "2" at bounding box center [388, 350] width 8 height 9
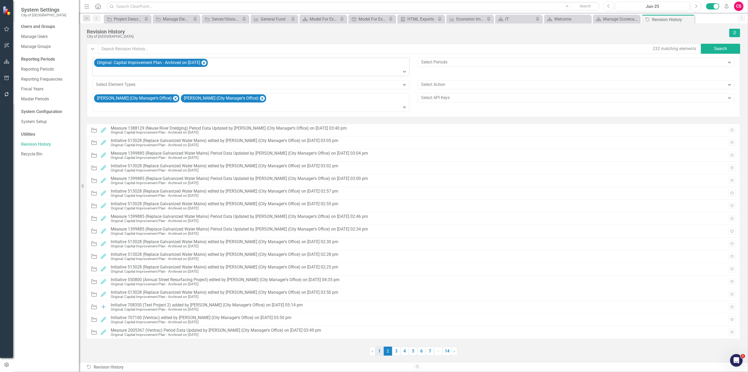
click at [377, 351] on link "1" at bounding box center [380, 350] width 8 height 9
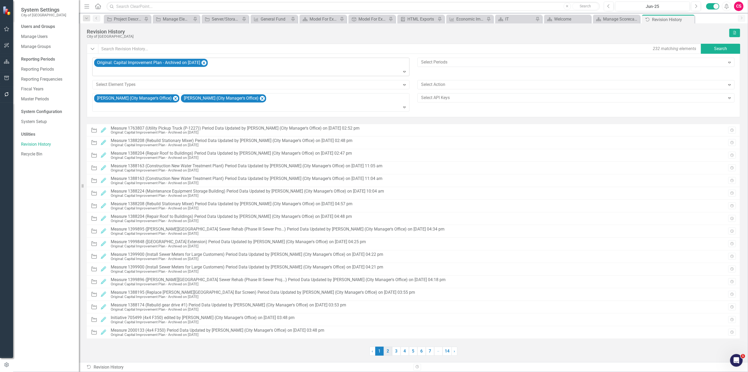
click at [387, 351] on link "2" at bounding box center [388, 350] width 8 height 9
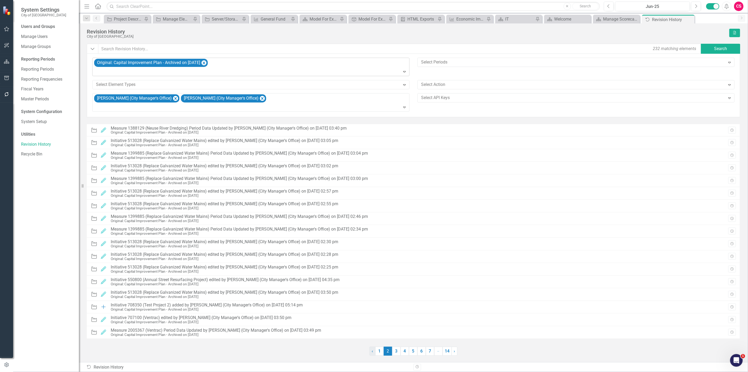
click at [374, 352] on link "‹ Previous" at bounding box center [373, 350] width 6 height 9
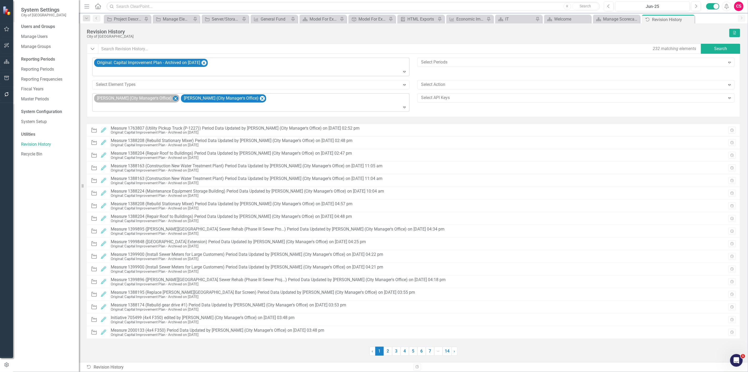
click at [174, 100] on icon "Remove Octavius Murphy (City Manager's Office)" at bounding box center [175, 98] width 5 height 7
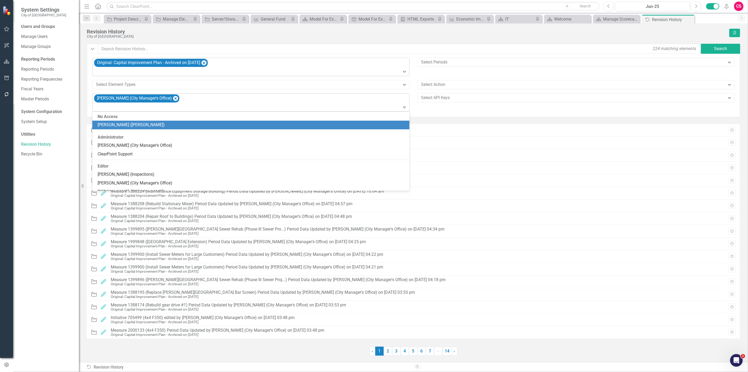
click at [408, 108] on div "Expand" at bounding box center [405, 107] width 7 height 8
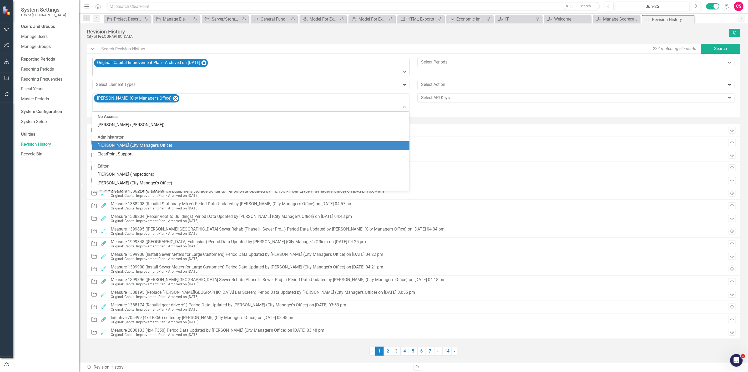
click at [237, 146] on div "Octavius Murphy (City Manager's Office)" at bounding box center [252, 145] width 309 height 6
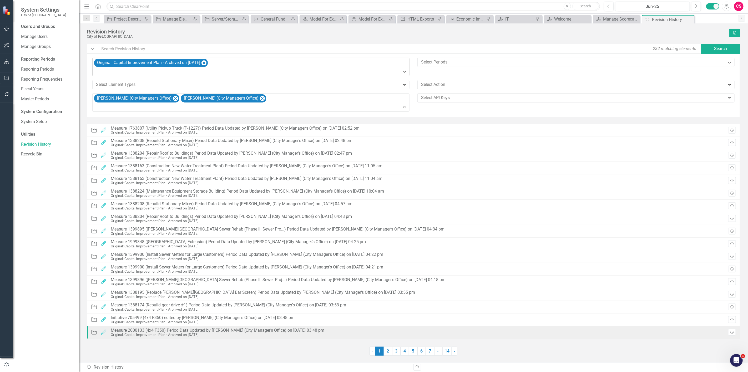
click at [222, 330] on div "Measure 2000133 (4x4 F350) Period Data Updated by Yadiel Reyes Cruz (City Manag…" at bounding box center [218, 330] width 214 height 5
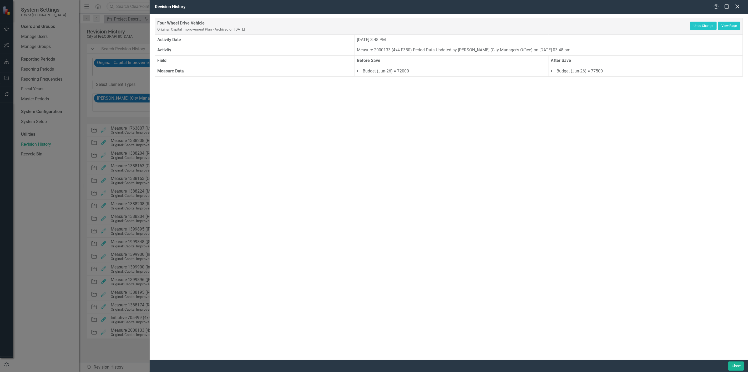
click at [737, 6] on icon at bounding box center [738, 6] width 4 height 4
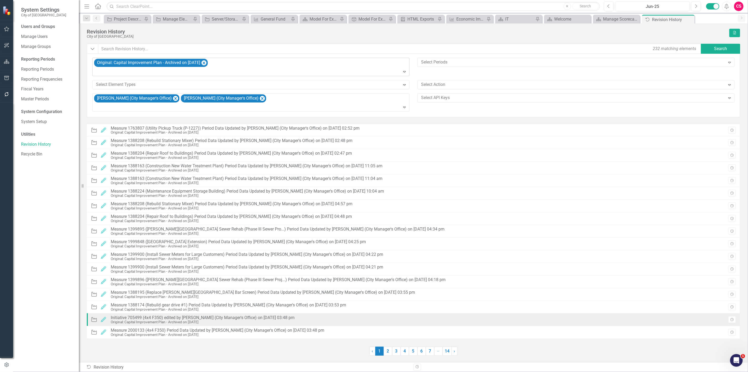
click at [201, 316] on div "Initiative 705499 (4x4 F350) edited by Yadiel Reyes Cruz (City Manager's Office…" at bounding box center [203, 317] width 184 height 5
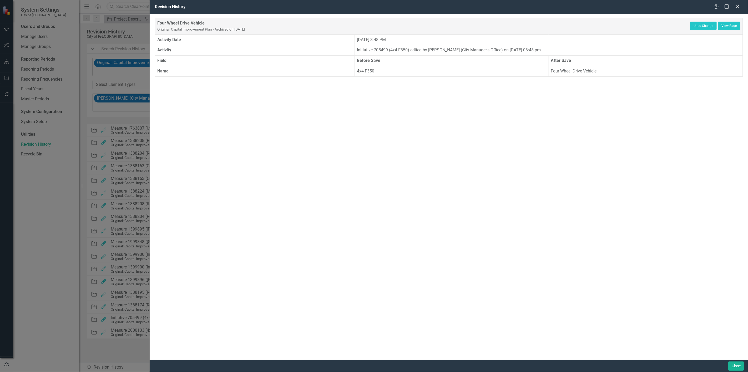
click at [735, 7] on div "Help Maximize Close" at bounding box center [728, 7] width 29 height 6
click at [741, 4] on div "Help Maximize Close" at bounding box center [728, 7] width 29 height 6
click at [739, 7] on icon "Close" at bounding box center [737, 6] width 5 height 4
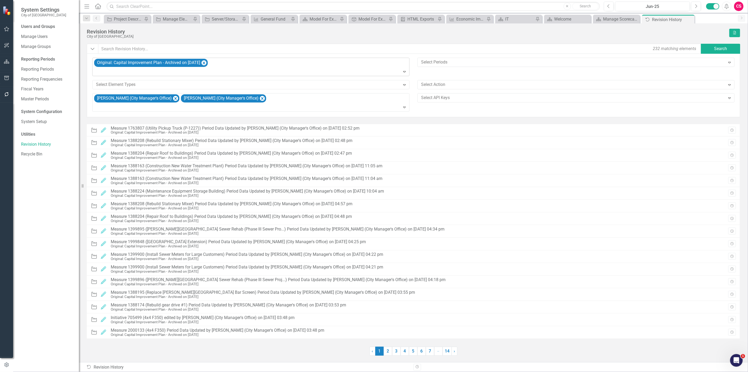
click at [739, 7] on div "CS" at bounding box center [739, 6] width 9 height 9
click at [404, 107] on icon "Expand" at bounding box center [404, 107] width 5 height 4
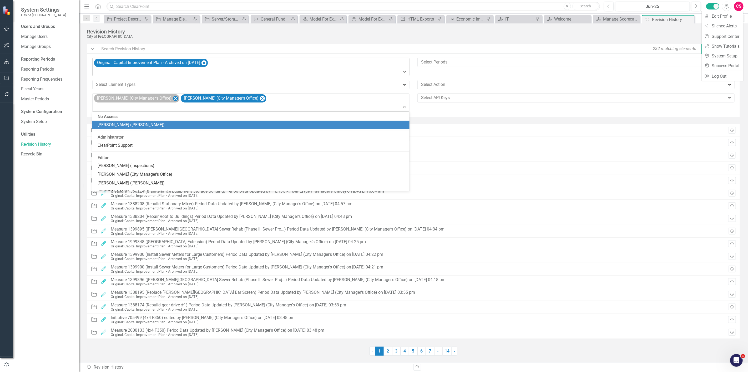
click at [174, 98] on icon "Remove Octavius Murphy (City Manager's Office)" at bounding box center [175, 98] width 5 height 7
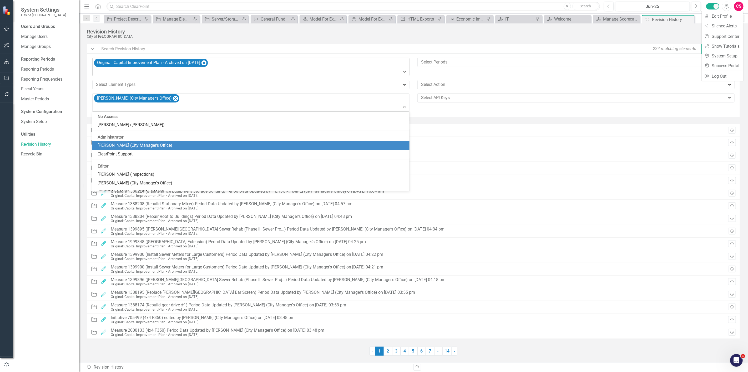
click at [191, 144] on div "Octavius Murphy (City Manager's Office)" at bounding box center [252, 145] width 309 height 6
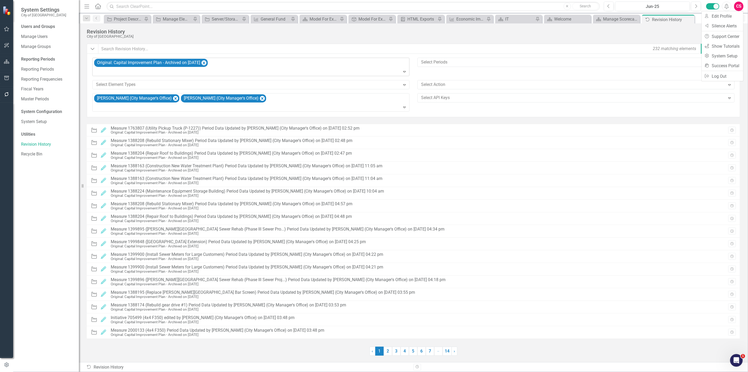
click at [614, 36] on div "City of Goldsboro" at bounding box center [407, 36] width 640 height 4
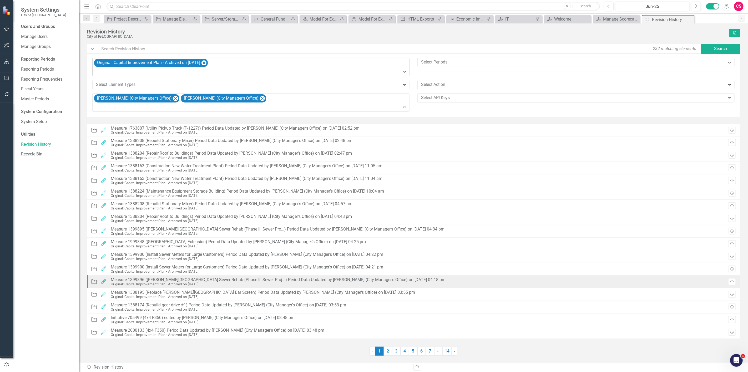
click at [176, 283] on div "Original: Capital Improvement Plan - Archived on 8/7/25" at bounding box center [278, 284] width 335 height 4
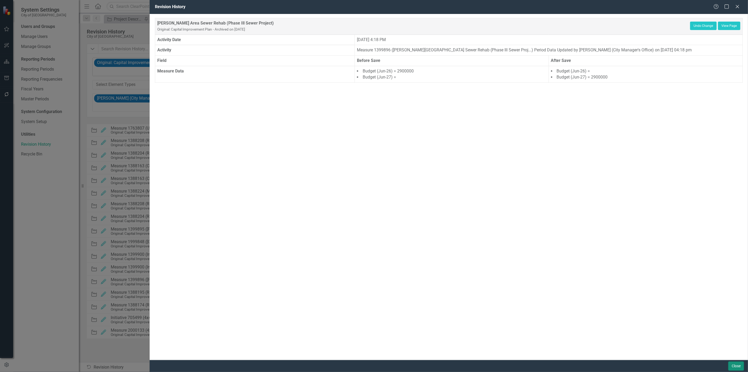
click at [733, 364] on button "Close" at bounding box center [737, 365] width 16 height 9
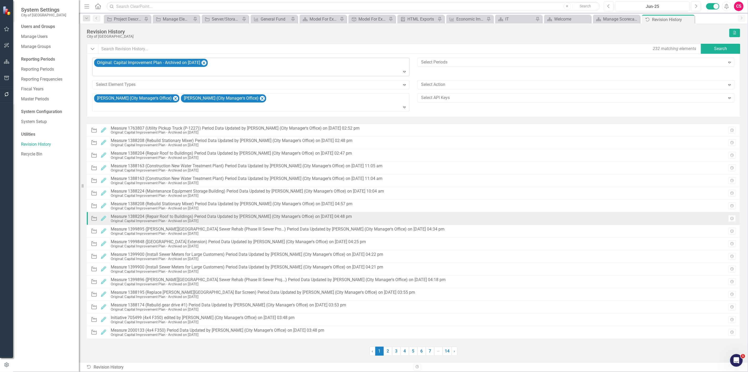
click at [181, 224] on div "Initiative Edited Measure 1388204 (Repair Roof to Buildings) Period Data Update…" at bounding box center [223, 218] width 264 height 11
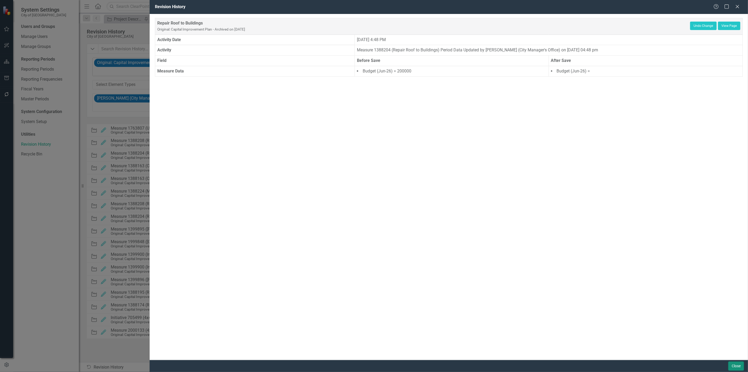
click at [738, 364] on button "Close" at bounding box center [737, 365] width 16 height 9
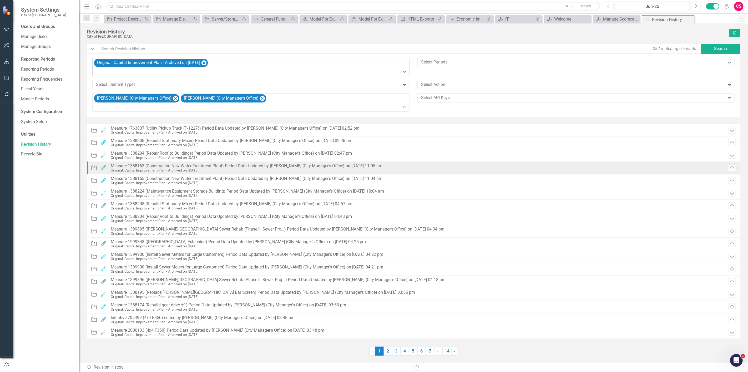
click at [199, 164] on div "Measure 1388163 (Construction New Water Treatment Plant) Period Data Updated by…" at bounding box center [247, 165] width 272 height 5
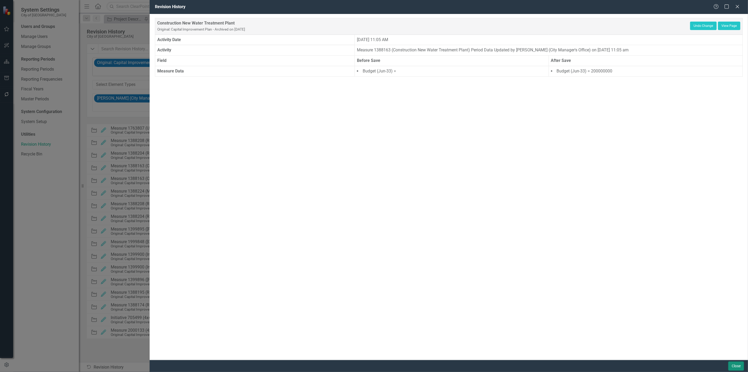
click at [738, 366] on button "Close" at bounding box center [737, 365] width 16 height 9
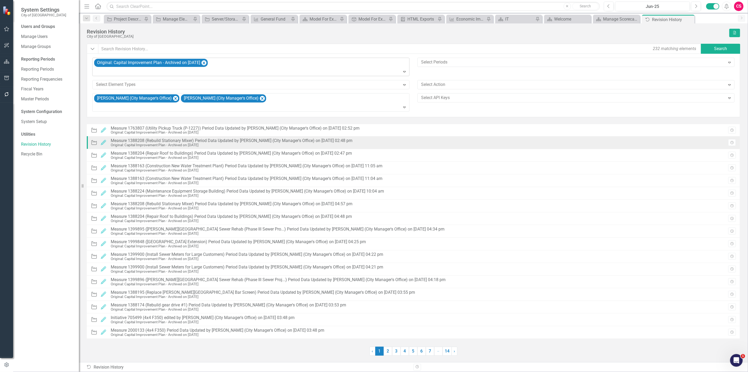
click at [224, 146] on div "Original: Capital Improvement Plan - Archived on 8/7/25" at bounding box center [232, 145] width 242 height 4
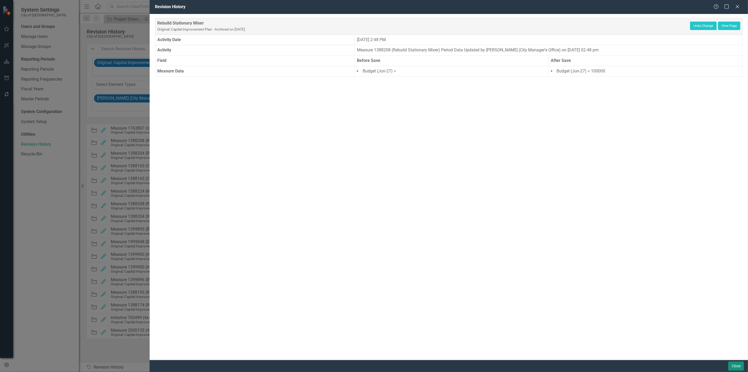
click at [736, 367] on button "Close" at bounding box center [737, 365] width 16 height 9
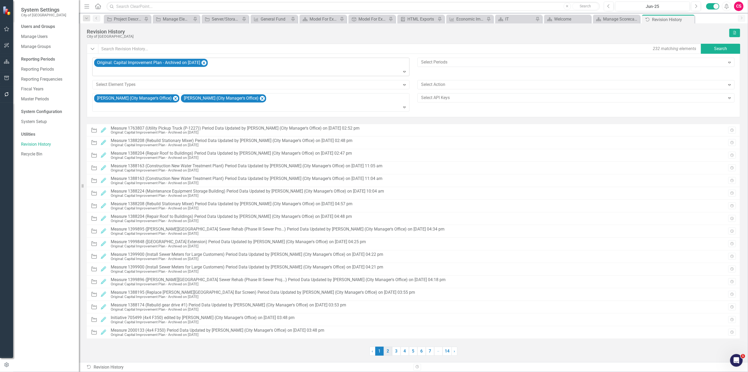
click at [390, 349] on link "2" at bounding box center [388, 350] width 8 height 9
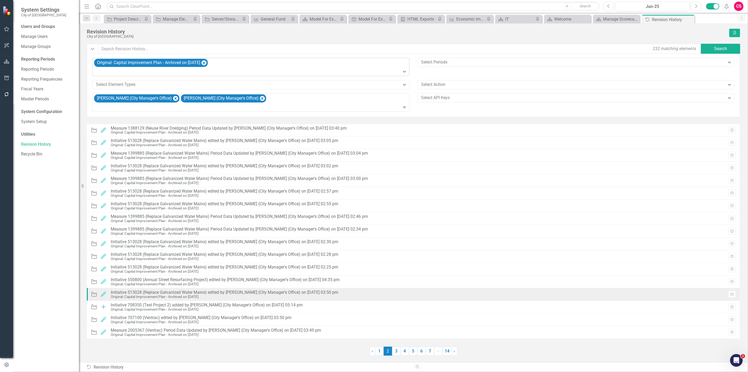
click at [275, 293] on div "Initiative 513028 (Replace Galvanized Water Mains) edited by Octavius Murphy (C…" at bounding box center [225, 292] width 228 height 5
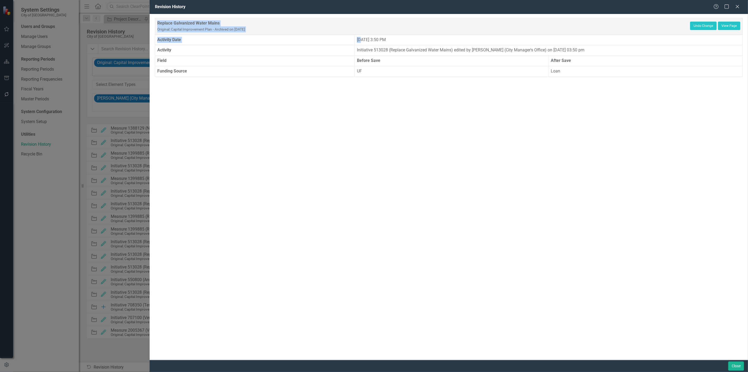
drag, startPoint x: 363, startPoint y: 40, endPoint x: 633, endPoint y: 82, distance: 274.1
click at [634, 80] on div "Replace Galvanized Water Mains Original: Capital Improvement Plan - Archived on…" at bounding box center [449, 187] width 599 height 346
click at [590, 109] on div "Replace Galvanized Water Mains Original: Capital Improvement Plan - Archived on…" at bounding box center [449, 187] width 599 height 346
click at [251, 69] on th "Funding Source" at bounding box center [255, 71] width 200 height 11
click at [738, 366] on button "Close" at bounding box center [737, 365] width 16 height 9
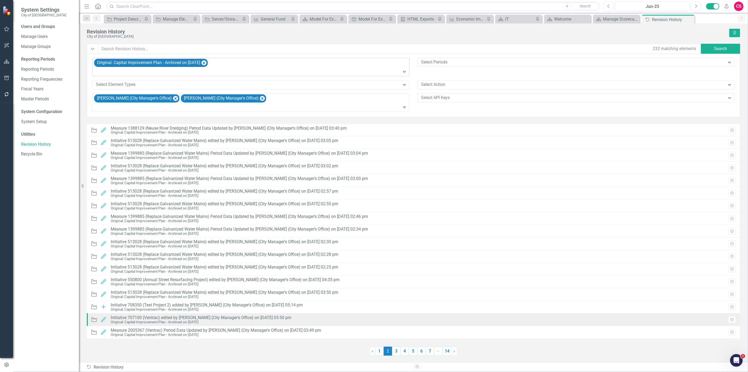
click at [233, 321] on div "Original: Capital Improvement Plan - Archived on 8/7/25" at bounding box center [201, 322] width 181 height 4
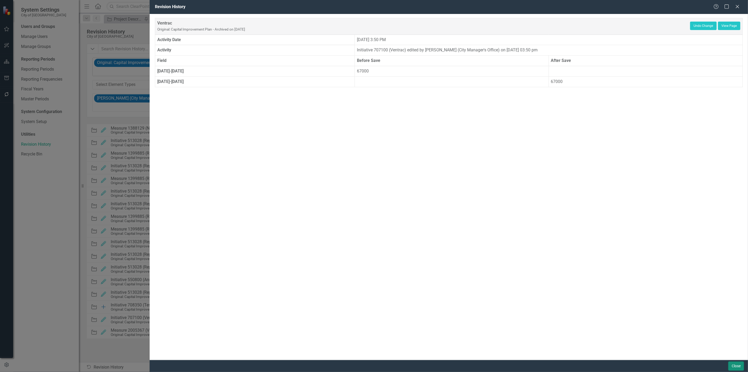
click at [738, 365] on button "Close" at bounding box center [737, 365] width 16 height 9
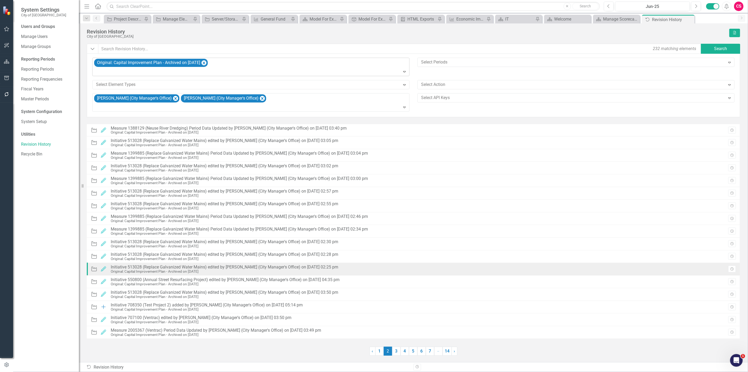
click at [209, 270] on div "Original: Capital Improvement Plan - Archived on 8/7/25" at bounding box center [225, 271] width 228 height 4
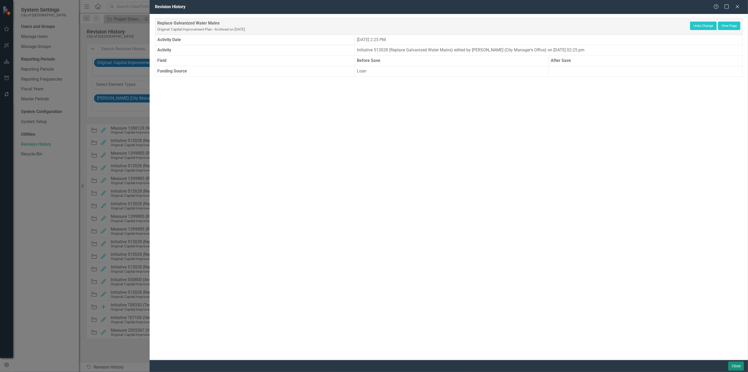
click at [732, 362] on button "Close" at bounding box center [737, 365] width 16 height 9
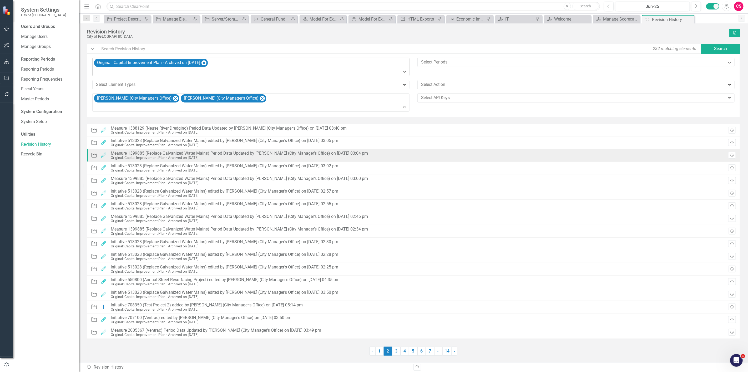
click at [248, 151] on div "Measure 1399885 (Replace Galvanized Water Mains) Period Data Updated by Yadiel …" at bounding box center [239, 153] width 257 height 5
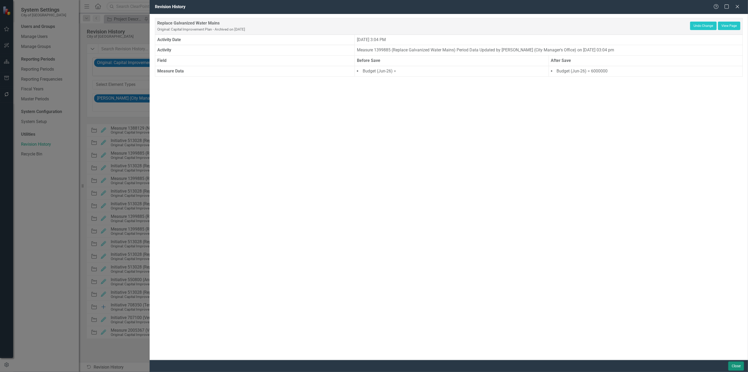
click at [738, 363] on button "Close" at bounding box center [737, 365] width 16 height 9
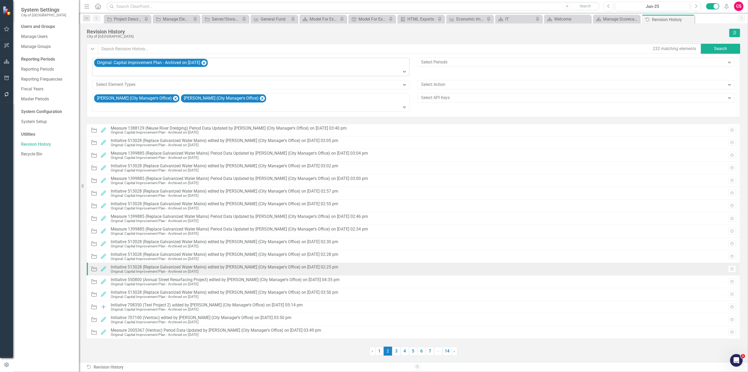
click at [283, 266] on div "Initiative 513028 (Replace Galvanized Water Mains) edited by Yadiel Reyes Cruz …" at bounding box center [225, 266] width 228 height 5
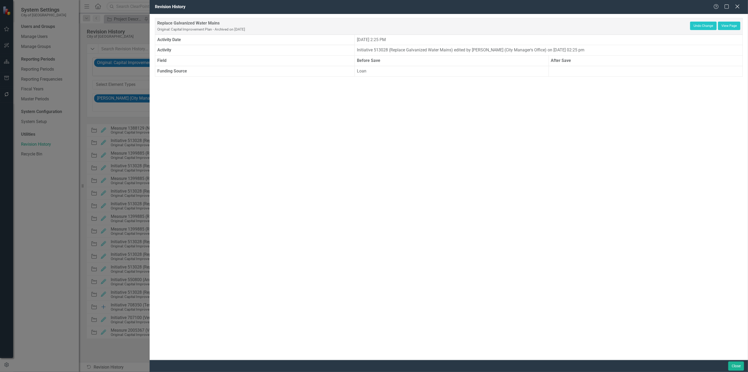
click at [736, 8] on icon "Close" at bounding box center [738, 6] width 7 height 5
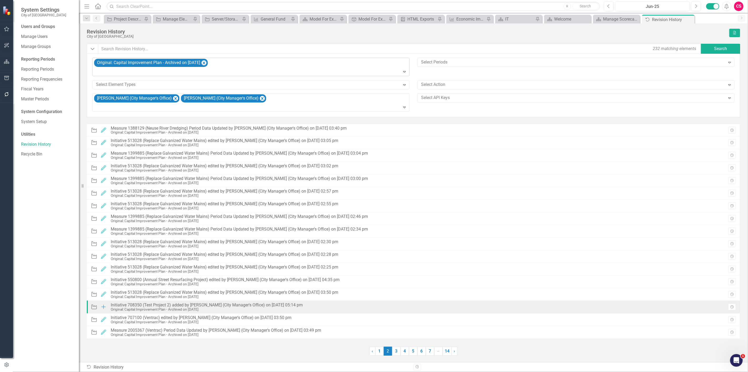
click at [169, 305] on div "Initiative 708350 (Test Project 2) added by Yadiel Reyes Cruz (City Manager's O…" at bounding box center [207, 304] width 192 height 5
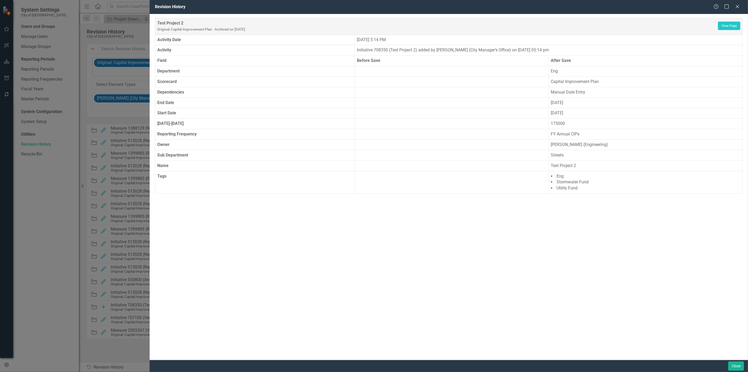
click at [733, 371] on div "Close" at bounding box center [449, 366] width 599 height 12
click at [734, 365] on button "Close" at bounding box center [737, 365] width 16 height 9
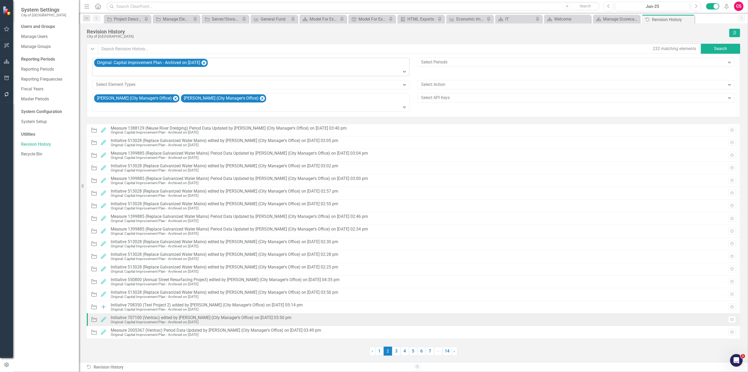
click at [238, 324] on div "Original: Capital Improvement Plan - Archived on 8/7/25" at bounding box center [201, 322] width 181 height 4
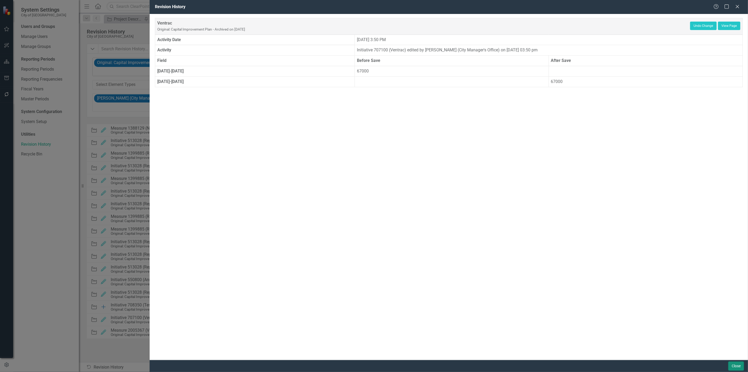
click at [734, 366] on button "Close" at bounding box center [737, 365] width 16 height 9
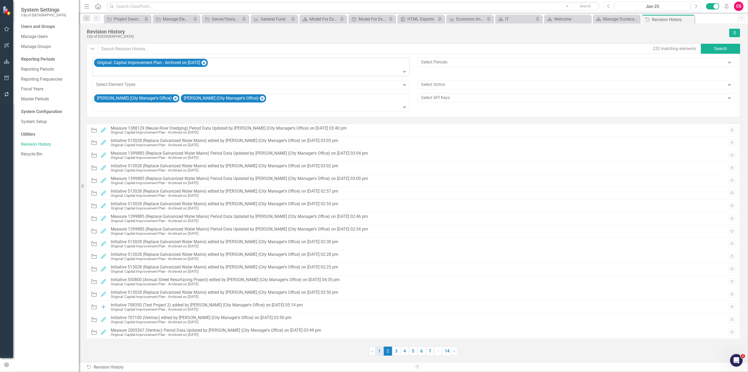
click at [379, 348] on link "1" at bounding box center [380, 350] width 8 height 9
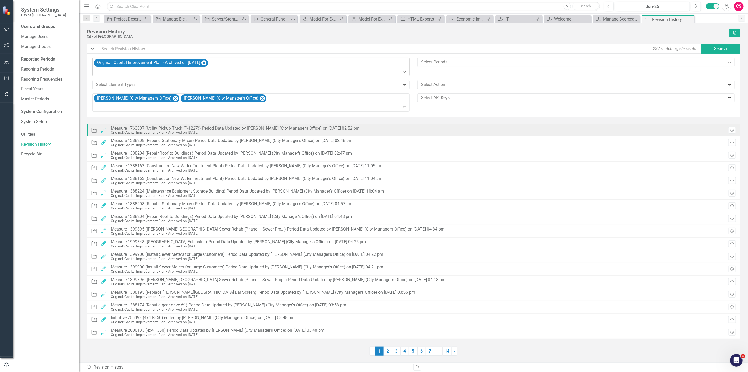
click at [259, 124] on div "Initiative Edited Measure 1763807 (Utility Pickup Truck (P-1227)) Period Data U…" at bounding box center [414, 130] width 654 height 13
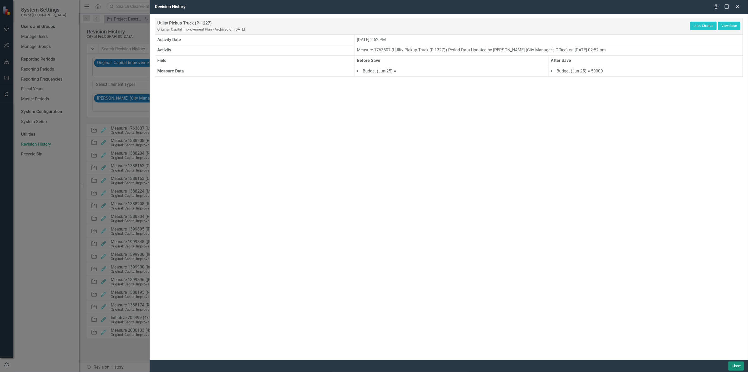
click at [734, 365] on button "Close" at bounding box center [737, 365] width 16 height 9
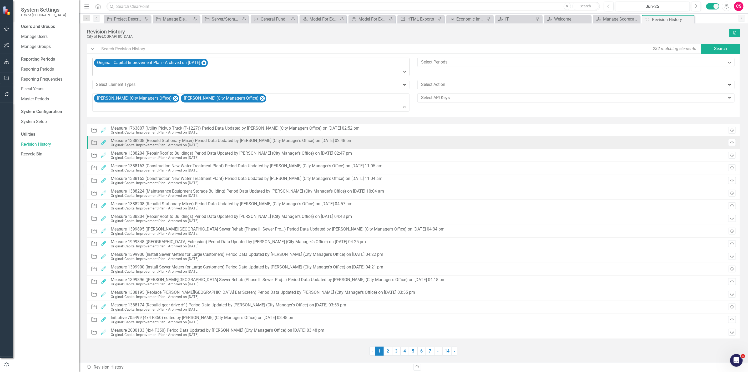
click at [266, 136] on div "Initiative Edited Measure 1388208 (Rebuild Stationary Mixer) Period Data Update…" at bounding box center [414, 142] width 654 height 13
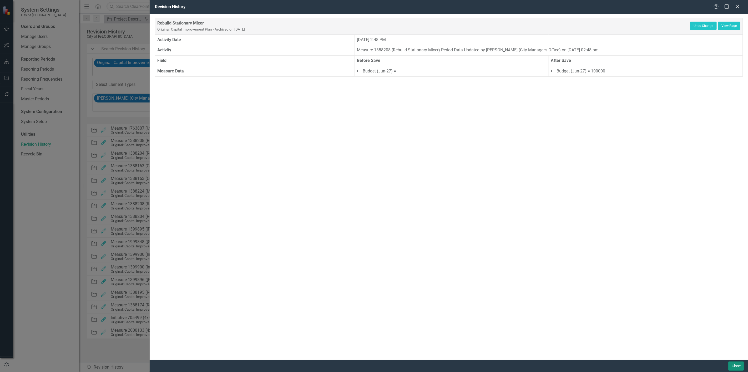
click at [743, 367] on button "Close" at bounding box center [737, 365] width 16 height 9
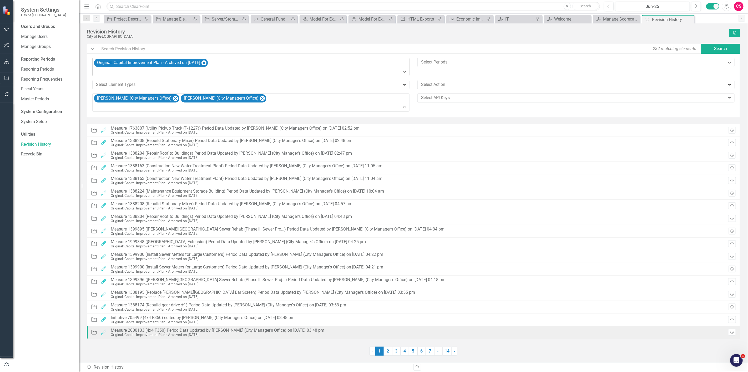
click at [237, 330] on div "Measure 2000133 (4x4 F350) Period Data Updated by Yadiel Reyes Cruz (City Manag…" at bounding box center [218, 330] width 214 height 5
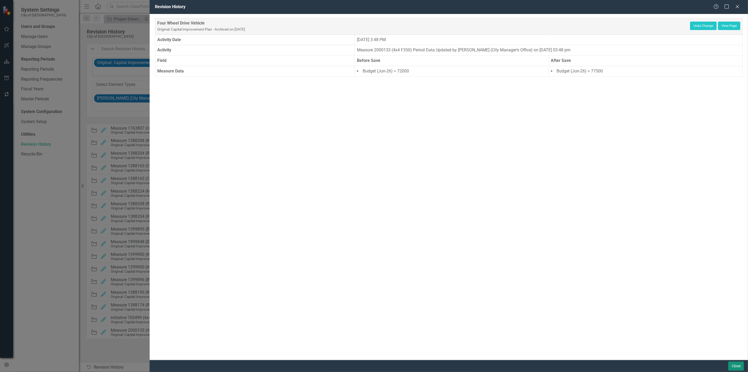
click at [733, 365] on button "Close" at bounding box center [737, 365] width 16 height 9
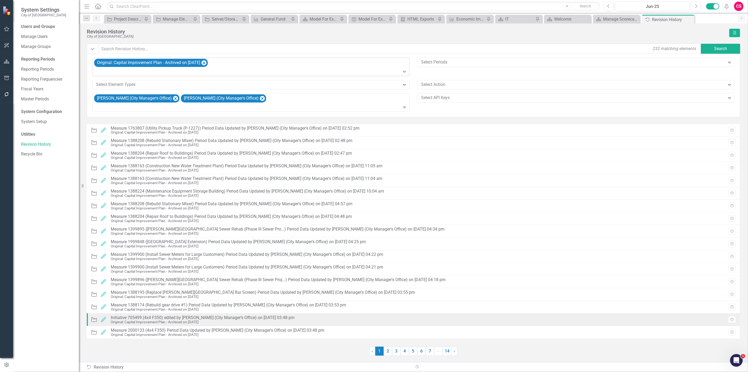
click at [274, 320] on div "Original: Capital Improvement Plan - Archived on 8/7/25" at bounding box center [203, 322] width 184 height 4
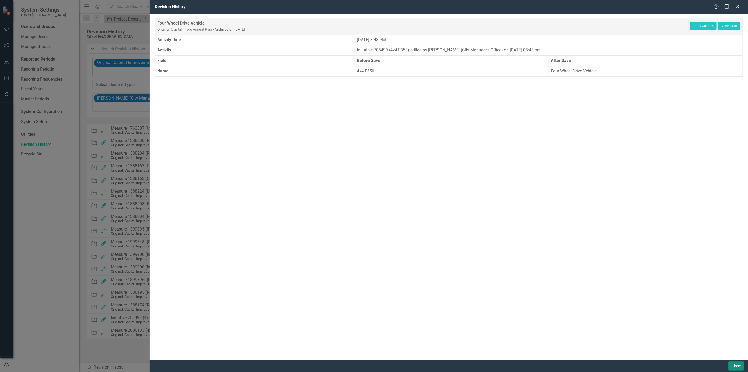
click at [731, 367] on button "Close" at bounding box center [737, 365] width 16 height 9
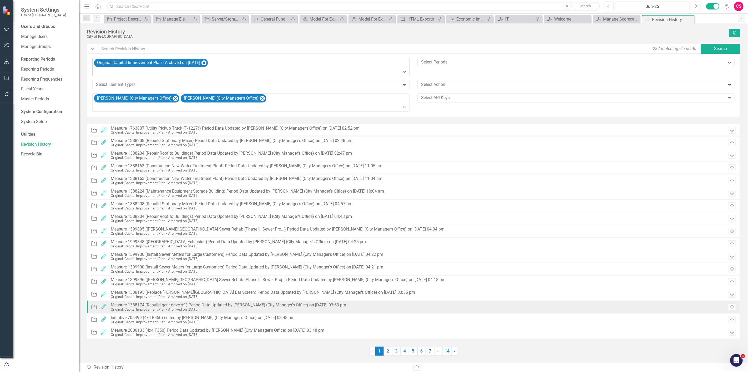
click at [237, 305] on div "Measure 1388174 (Rebuild gear drive #1) Period Data Updated by Yadiel Reyes Cru…" at bounding box center [229, 304] width 236 height 5
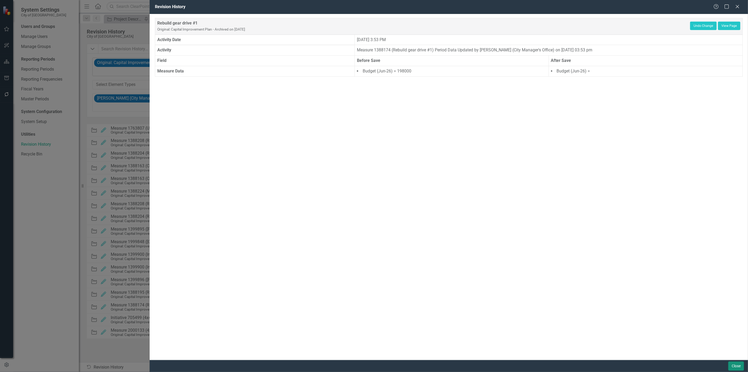
click at [734, 365] on button "Close" at bounding box center [737, 365] width 16 height 9
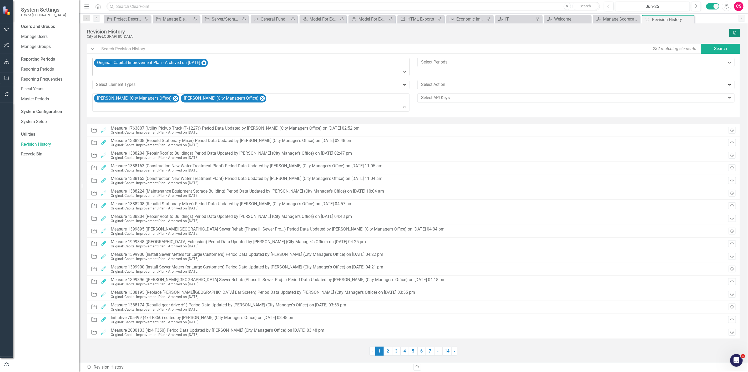
click at [735, 32] on icon "Excel" at bounding box center [735, 32] width 4 height 3
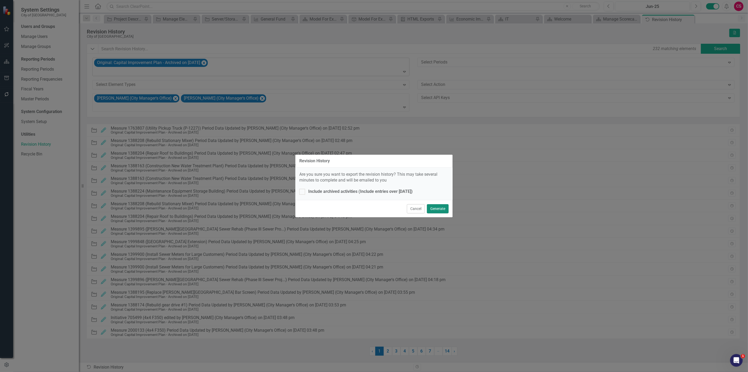
click at [438, 208] on button "Generate" at bounding box center [438, 208] width 22 height 9
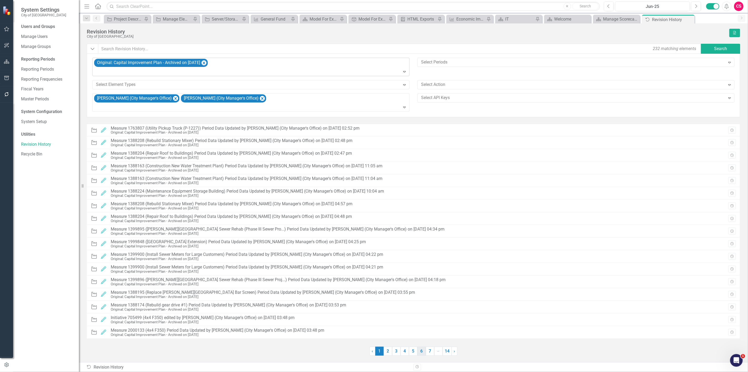
click at [425, 353] on link "6" at bounding box center [422, 350] width 8 height 9
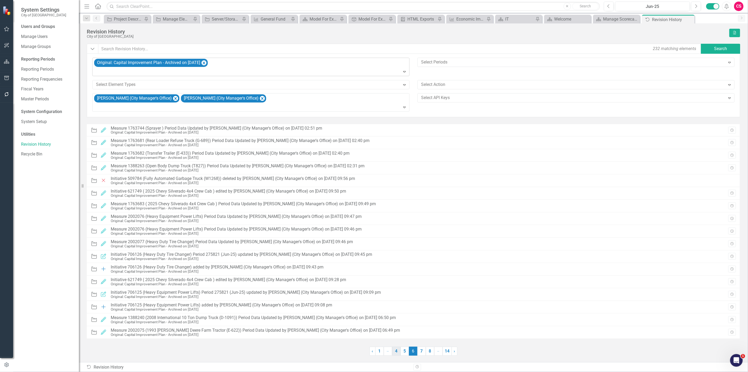
click at [395, 351] on link "4" at bounding box center [396, 350] width 8 height 9
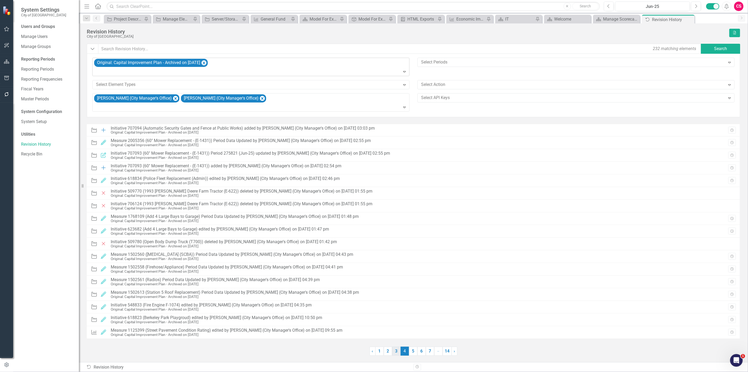
click at [397, 354] on link "3" at bounding box center [396, 350] width 8 height 9
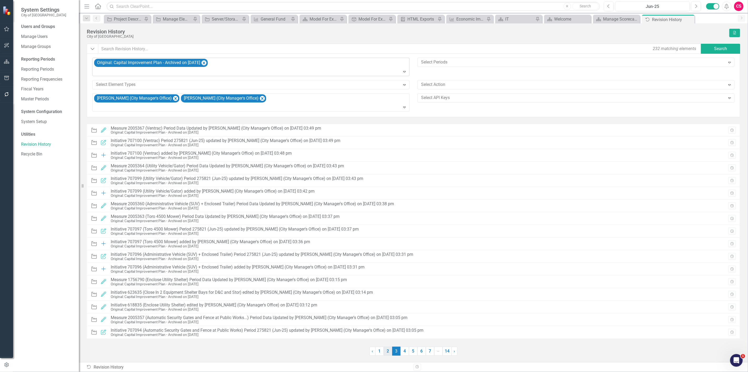
click at [389, 352] on link "2" at bounding box center [388, 350] width 8 height 9
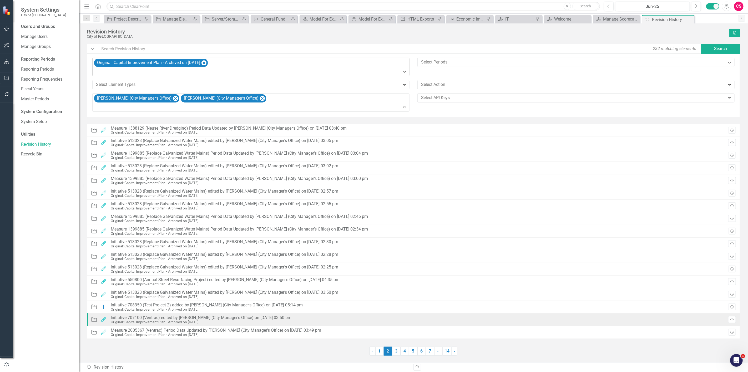
click at [217, 324] on div "Initiative Edited Initiative 707100 (Ventrac) edited by Yadiel Reyes Cruz (City…" at bounding box center [192, 319] width 203 height 11
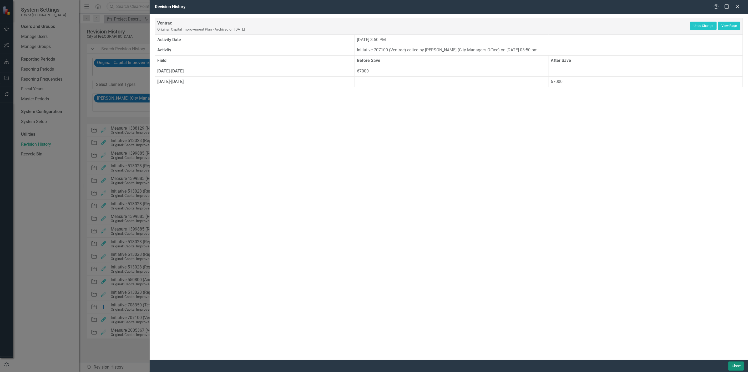
click at [742, 365] on button "Close" at bounding box center [737, 365] width 16 height 9
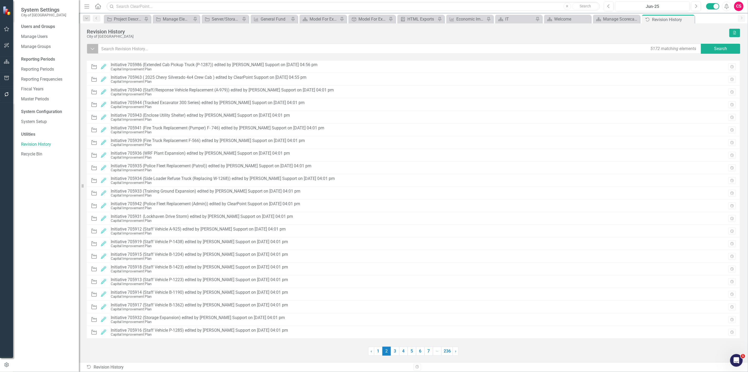
click at [91, 52] on button "Dropdown" at bounding box center [93, 49] width 12 height 10
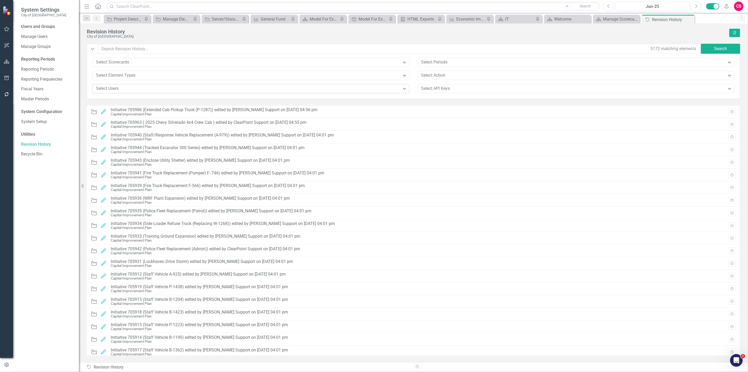
click at [109, 88] on div at bounding box center [247, 88] width 307 height 7
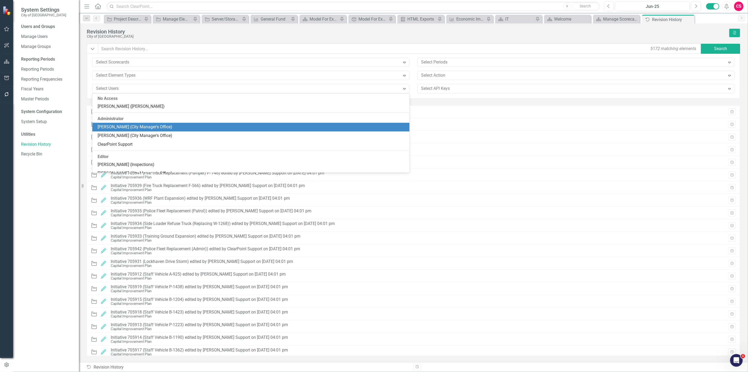
click at [119, 131] on div "[PERSON_NAME] (City Manager's Office)" at bounding box center [250, 127] width 317 height 9
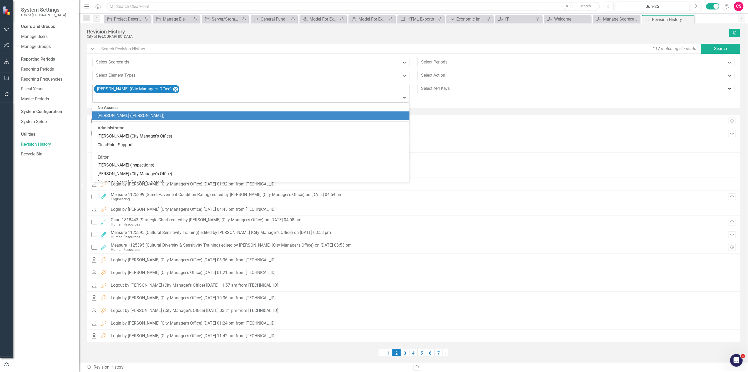
click at [130, 98] on div at bounding box center [251, 97] width 315 height 7
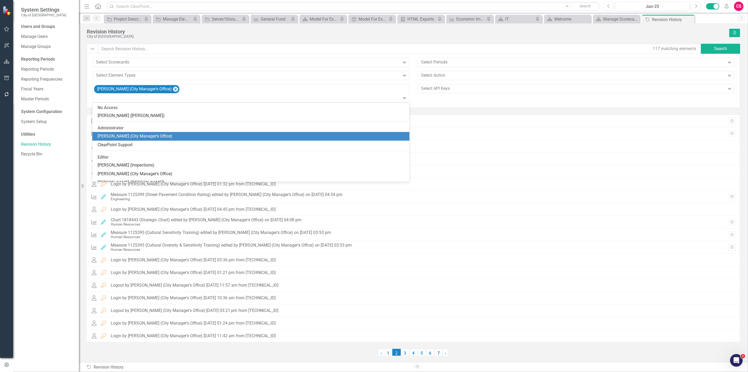
click at [143, 137] on div "[PERSON_NAME] (City Manager's Office)" at bounding box center [252, 136] width 309 height 6
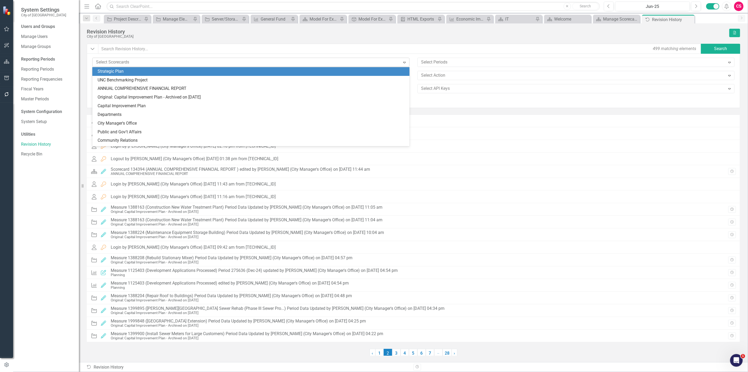
click at [125, 66] on div "Select Scorecards" at bounding box center [246, 62] width 307 height 8
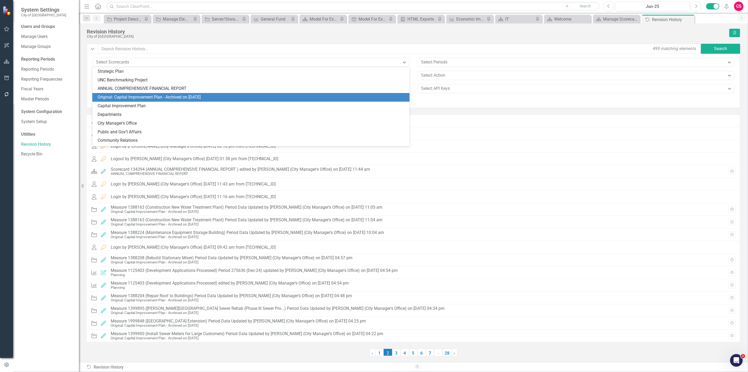
click at [134, 96] on div "Original: Capital Improvement Plan - Archived on 8/7/25" at bounding box center [252, 97] width 309 height 6
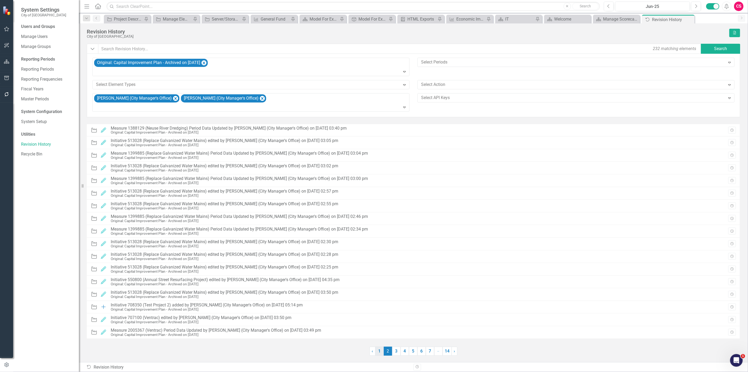
click at [377, 351] on link "1" at bounding box center [380, 350] width 8 height 9
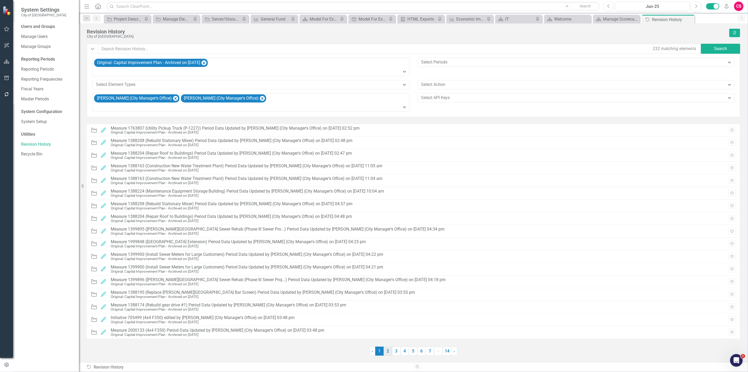
click at [388, 355] on link "2" at bounding box center [388, 350] width 8 height 9
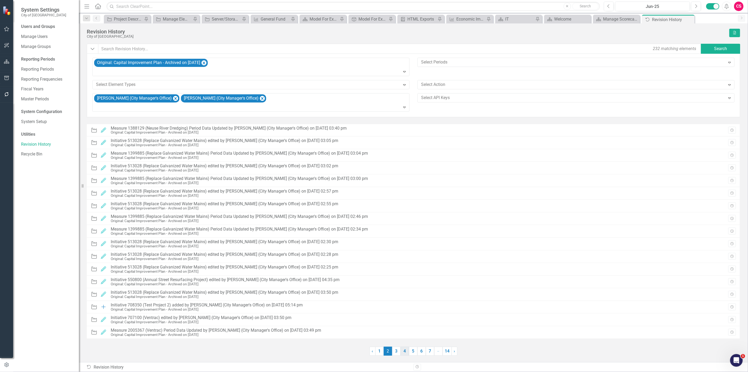
click at [401, 351] on link "4" at bounding box center [405, 350] width 8 height 9
click at [398, 354] on link "3" at bounding box center [396, 350] width 8 height 9
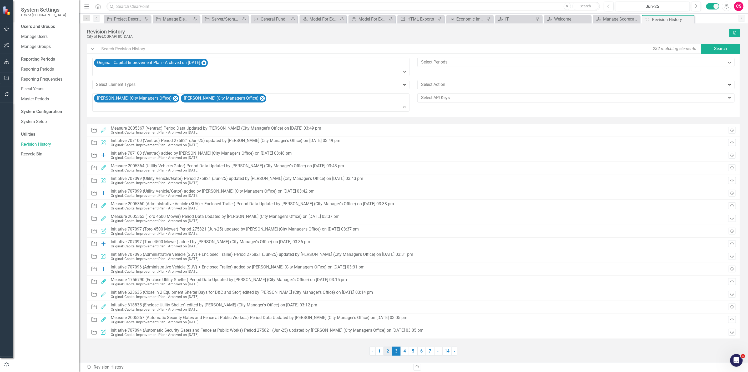
click at [391, 348] on link "2" at bounding box center [388, 350] width 8 height 9
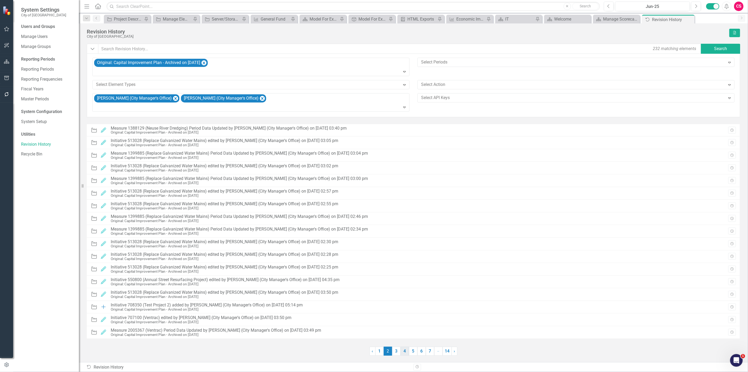
click at [406, 352] on link "4" at bounding box center [405, 350] width 8 height 9
click at [411, 352] on link "5" at bounding box center [413, 350] width 8 height 9
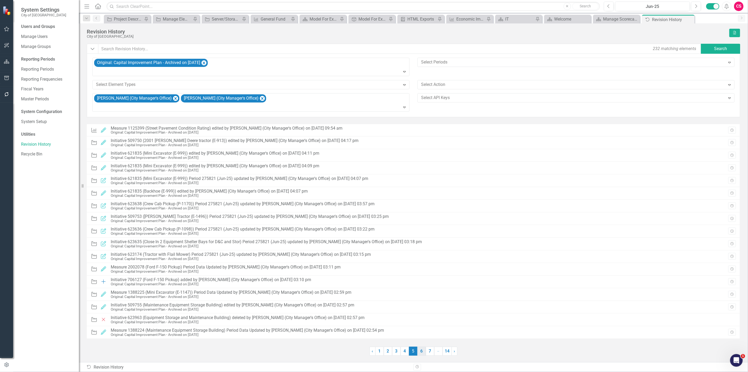
click at [419, 351] on link "6" at bounding box center [422, 350] width 8 height 9
click at [422, 351] on link "7" at bounding box center [422, 350] width 8 height 9
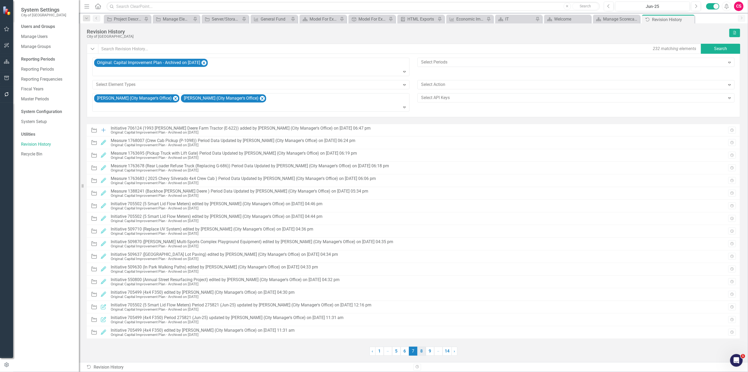
click at [420, 352] on link "8" at bounding box center [422, 350] width 8 height 9
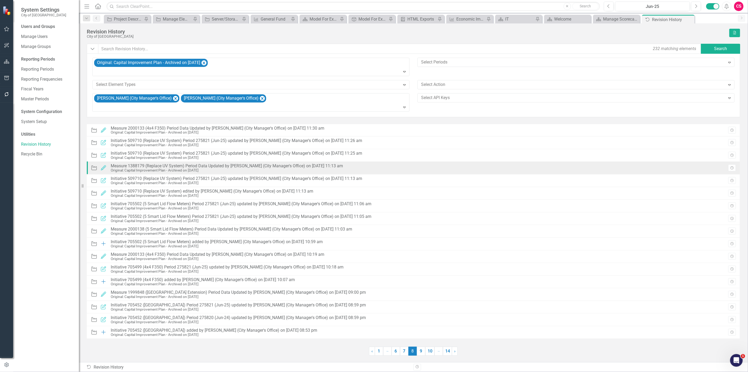
click at [294, 165] on div "Measure 1388179 (Replace UV System) Period Data Updated by Yadiel Reyes Cruz (C…" at bounding box center [227, 165] width 232 height 5
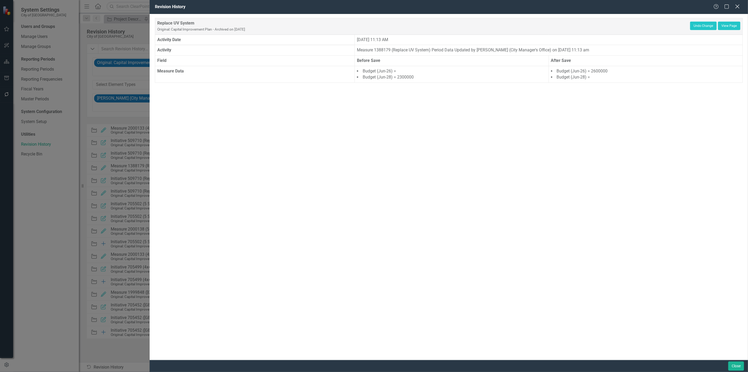
click at [738, 7] on icon at bounding box center [738, 6] width 4 height 4
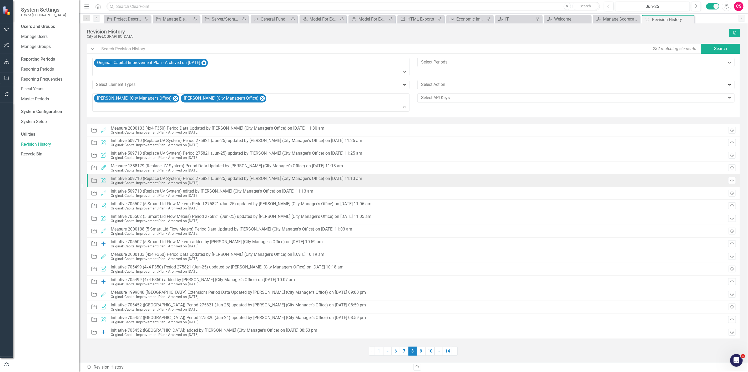
click at [286, 179] on div "Initiative 509710 (Replace UV System) Period 275821 (Jun-25) updated by Yadiel …" at bounding box center [237, 178] width 252 height 5
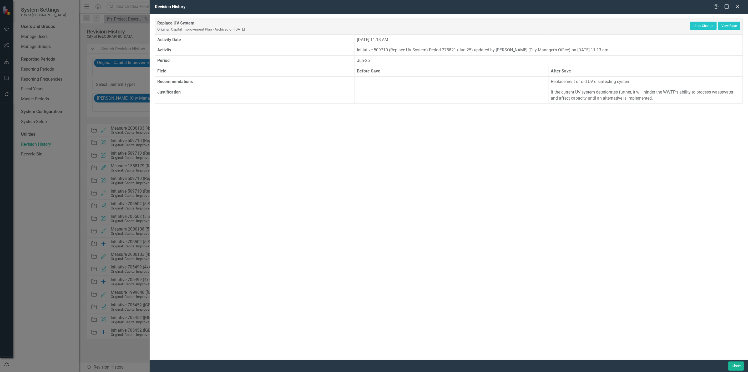
click at [735, 358] on div "Replace UV System Original: Capital Improvement Plan - Archived on 8/7/25 Undo …" at bounding box center [449, 187] width 599 height 346
click at [736, 367] on button "Close" at bounding box center [737, 365] width 16 height 9
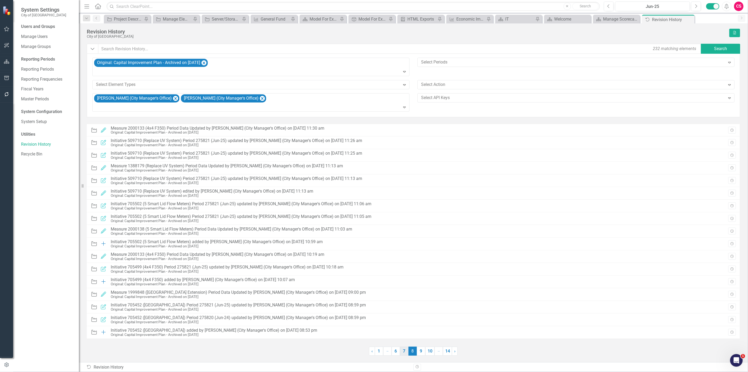
click at [401, 354] on link "7" at bounding box center [404, 350] width 8 height 9
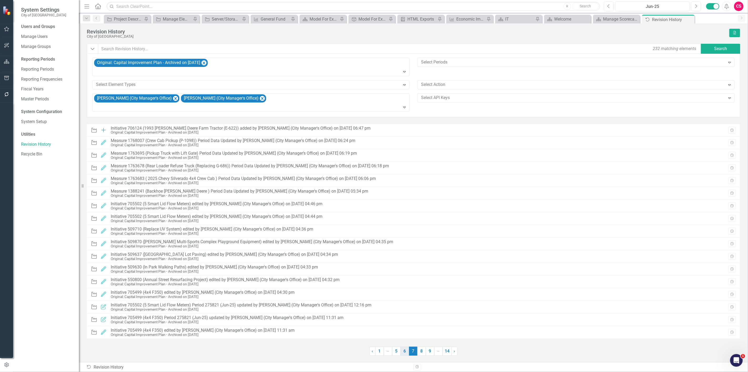
click at [404, 349] on link "6" at bounding box center [405, 350] width 8 height 9
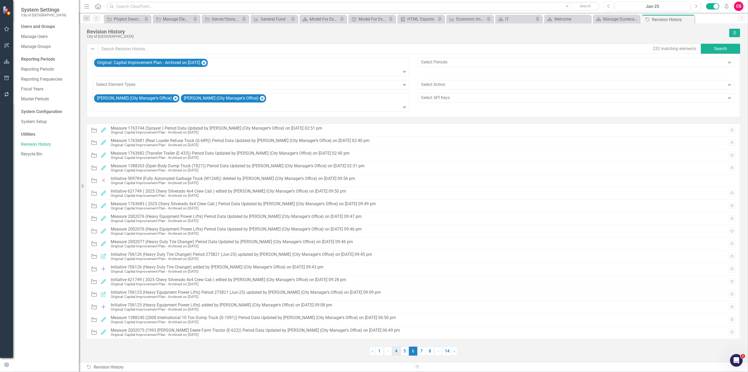
click at [400, 352] on link "4" at bounding box center [396, 350] width 8 height 9
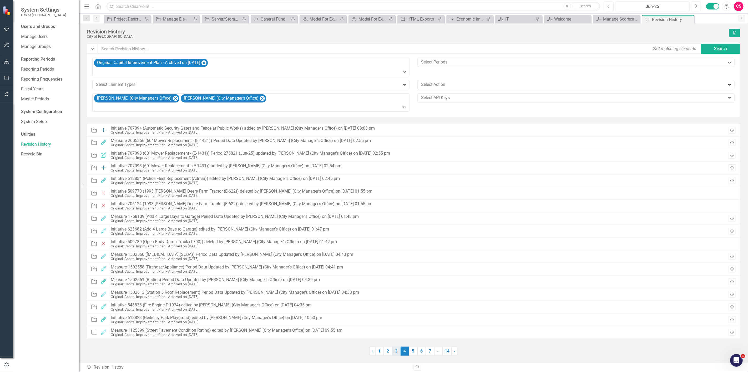
click at [397, 351] on link "3" at bounding box center [396, 350] width 8 height 9
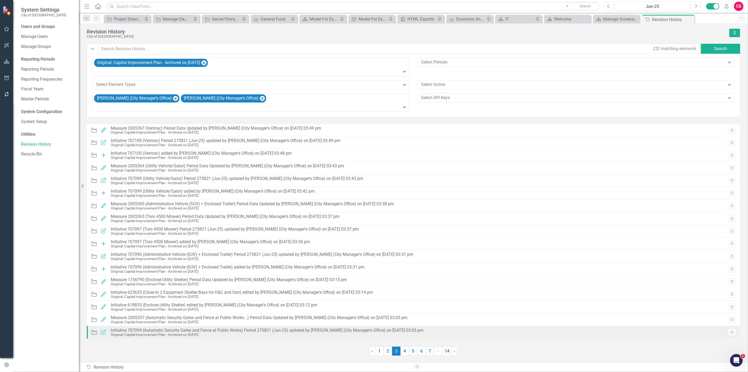
click at [328, 328] on div "Initiative 707094 (Automatic Security Gates and Fence at Public Works) Period 2…" at bounding box center [267, 330] width 313 height 5
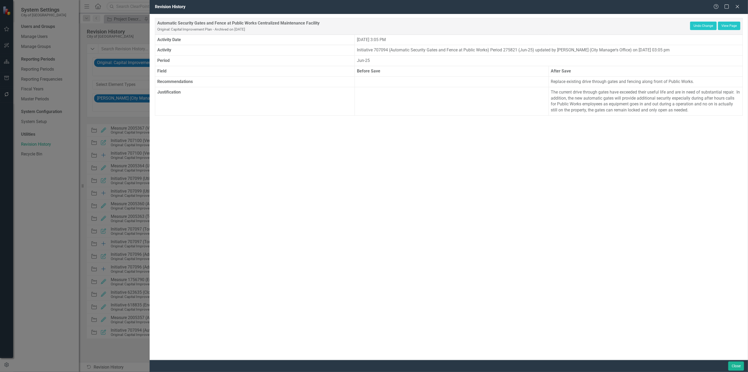
click at [746, 7] on div "Revision History Help Maximize Close" at bounding box center [449, 7] width 599 height 14
click at [739, 7] on icon "Close" at bounding box center [738, 6] width 7 height 5
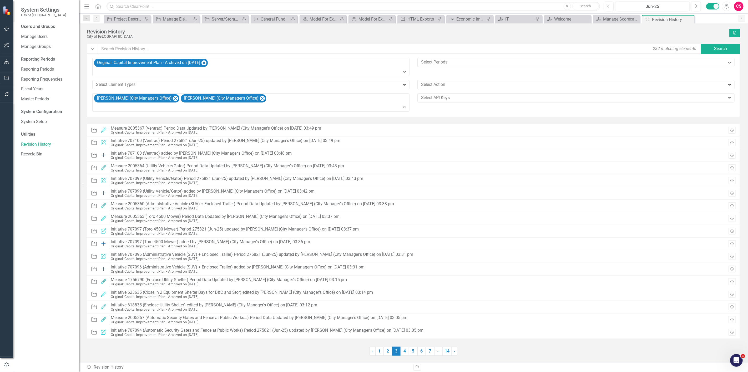
click at [5, 59] on button "button" at bounding box center [7, 61] width 12 height 11
click at [30, 73] on link "Reports" at bounding box center [33, 75] width 15 height 6
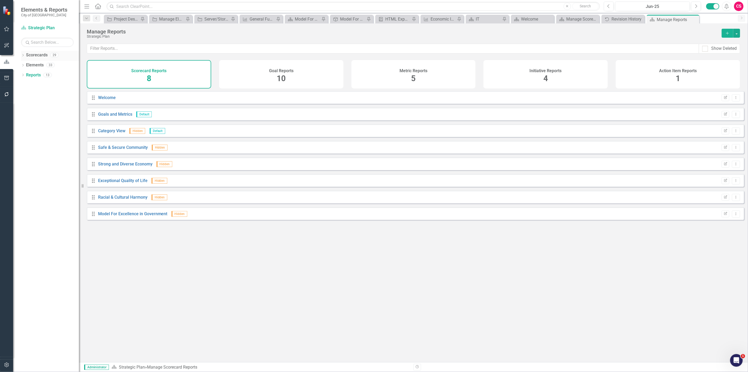
click at [25, 54] on div "Dropdown Scorecards 29" at bounding box center [50, 56] width 58 height 10
click at [20, 54] on div "Dropdown Scorecards 29 Strategic Plan UNC Benchmarking Project ANNUAL COMPREHEN…" at bounding box center [46, 211] width 66 height 321
click at [25, 54] on div "Dropdown Scorecards 29" at bounding box center [50, 56] width 58 height 10
click at [21, 54] on div "Dropdown" at bounding box center [23, 55] width 4 height 4
click at [56, 96] on link "Original: Capital Improvement Plan - Archived on 8/7/25" at bounding box center [54, 95] width 50 height 6
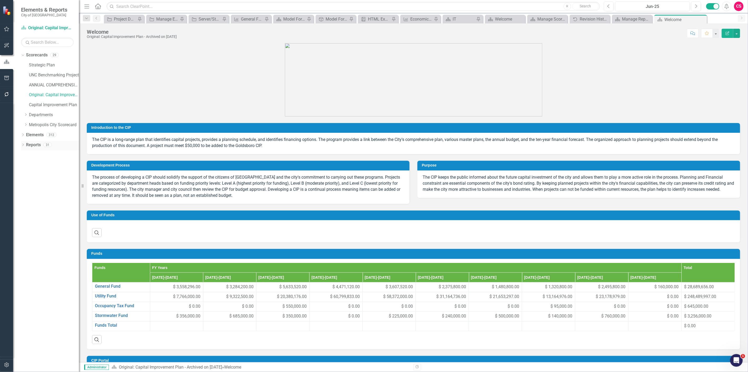
click at [34, 144] on link "Reports" at bounding box center [33, 145] width 15 height 6
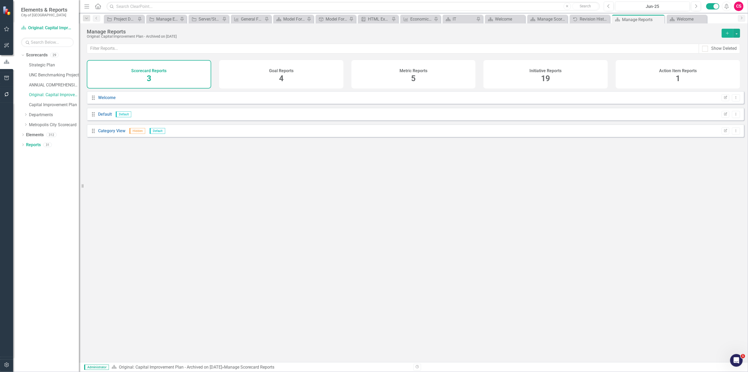
click at [546, 76] on span "19" at bounding box center [546, 78] width 9 height 9
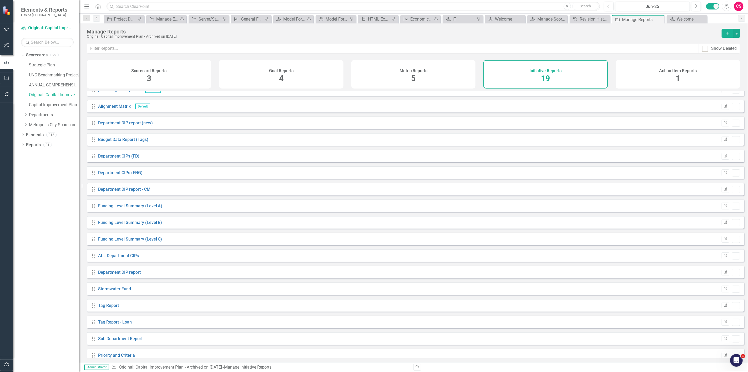
scroll to position [48, 0]
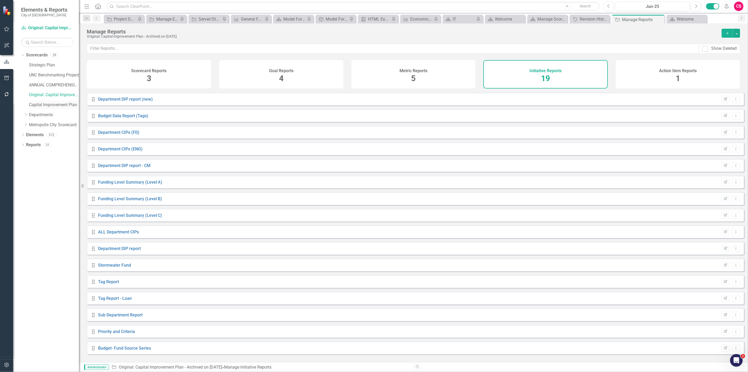
click at [46, 107] on link "Capital Improvement Plan" at bounding box center [54, 105] width 50 height 6
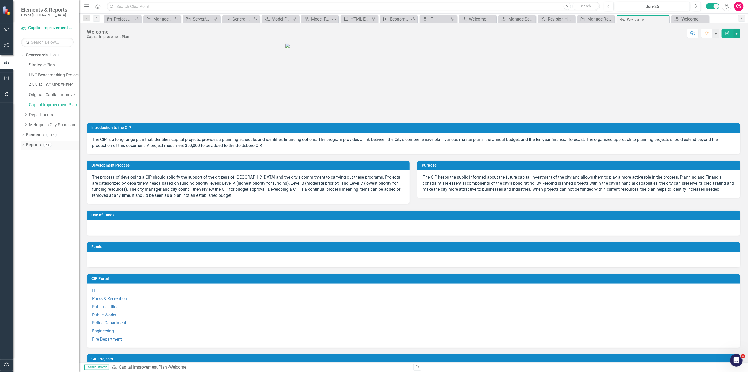
click at [34, 144] on link "Reports" at bounding box center [33, 145] width 15 height 6
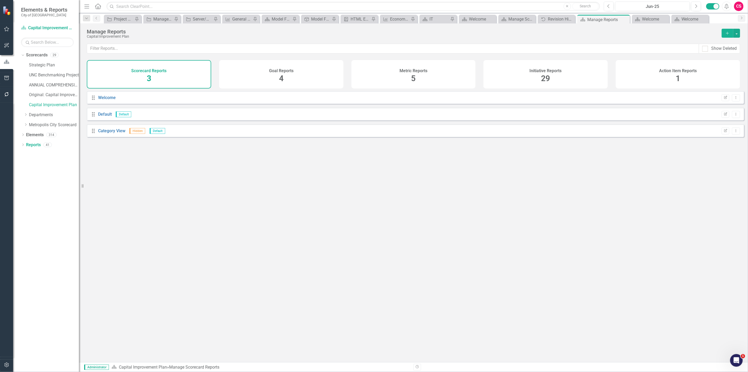
click at [530, 88] on div "Initiative Reports 29" at bounding box center [546, 74] width 124 height 28
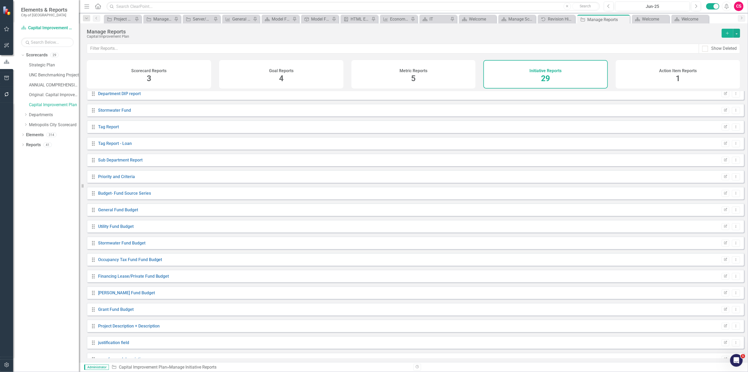
scroll to position [214, 0]
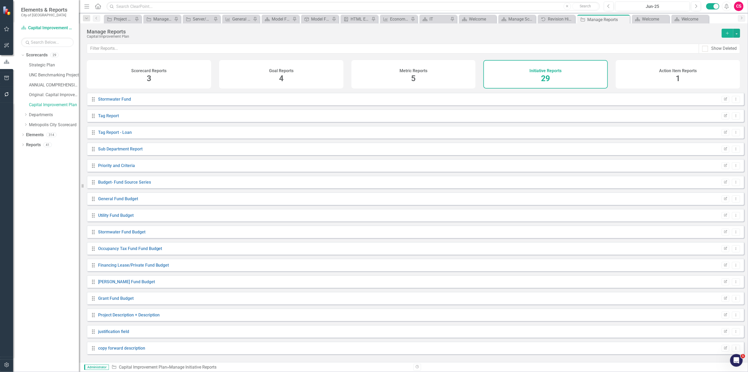
click at [119, 198] on div "Drag General Fund Budget Edit Report Dropdown Menu" at bounding box center [416, 198] width 658 height 13
click at [125, 201] on link "General Fund Budget" at bounding box center [118, 198] width 40 height 5
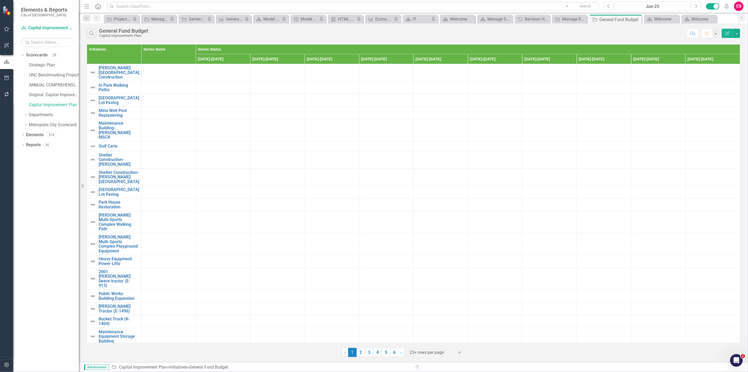
click at [727, 33] on icon "Edit Report" at bounding box center [728, 33] width 5 height 4
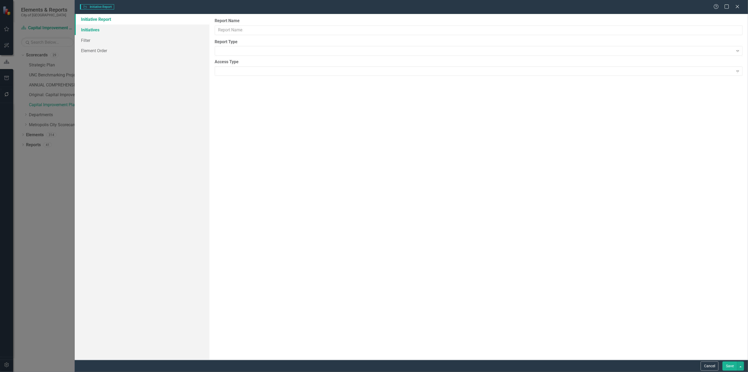
type input "General Fund Budget"
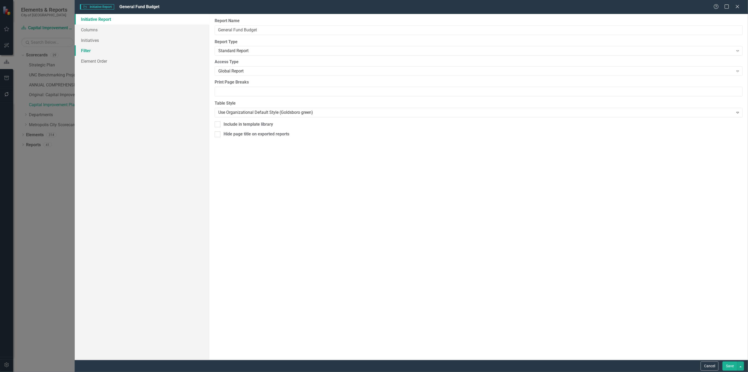
click at [88, 51] on link "Filter" at bounding box center [142, 50] width 135 height 11
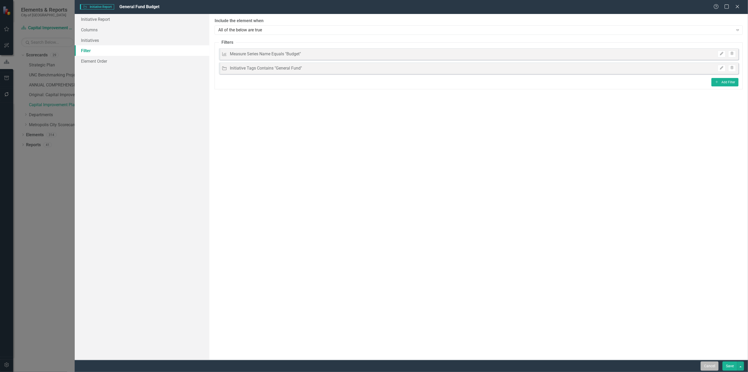
click at [706, 367] on button "Cancel" at bounding box center [710, 365] width 18 height 9
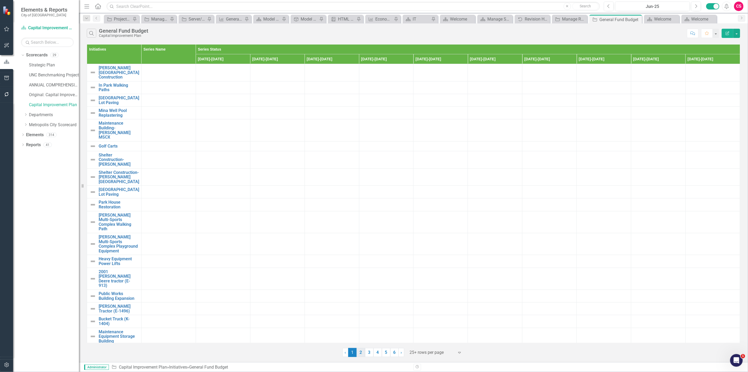
click at [365, 351] on link "2" at bounding box center [361, 352] width 8 height 9
click at [401, 358] on link "3" at bounding box center [400, 357] width 8 height 9
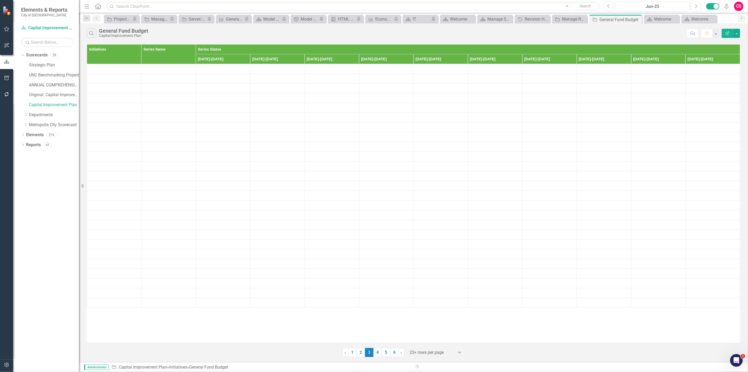
click at [5, 361] on button "button" at bounding box center [7, 364] width 12 height 11
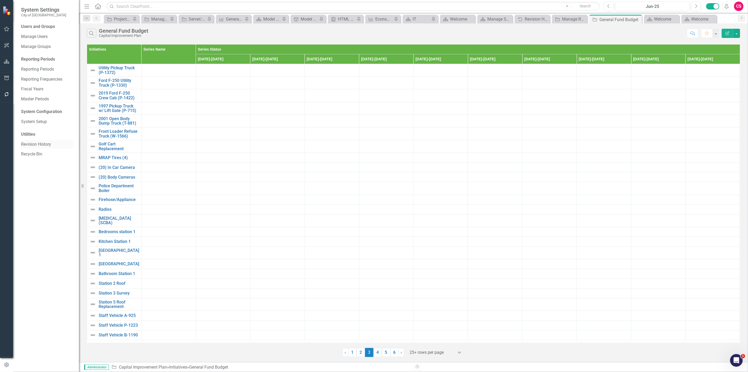
click at [34, 145] on link "Revision History" at bounding box center [47, 144] width 53 height 6
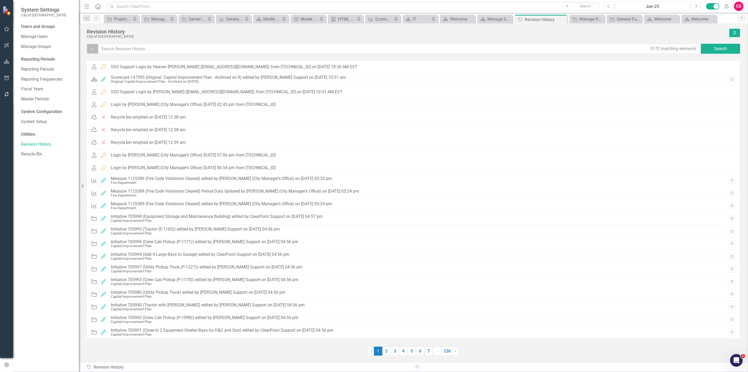
click at [96, 50] on button "Dropdown" at bounding box center [93, 49] width 12 height 10
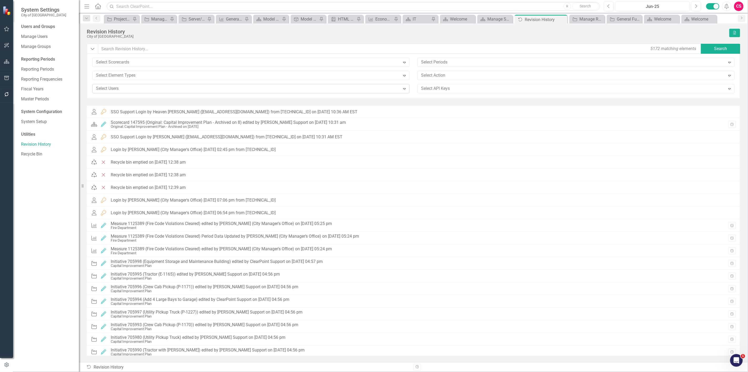
click at [108, 91] on div at bounding box center [247, 88] width 307 height 7
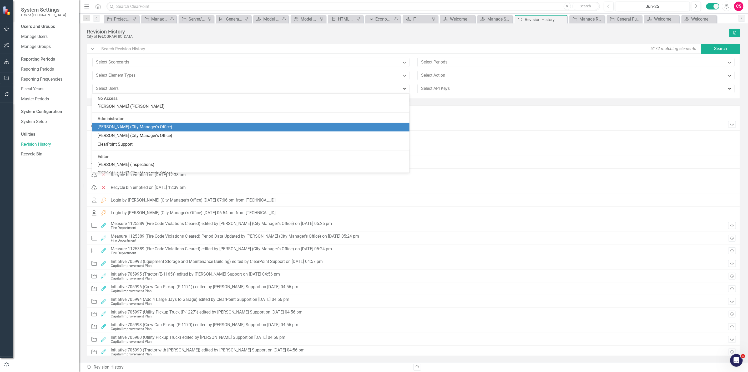
click at [121, 129] on div "Octavius Murphy (City Manager's Office)" at bounding box center [252, 127] width 309 height 6
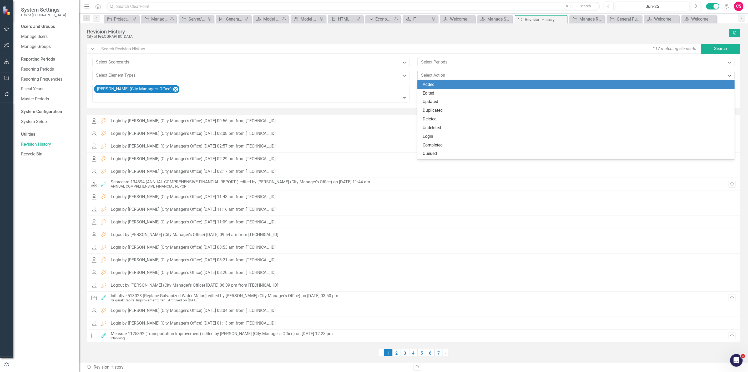
click at [469, 77] on div at bounding box center [572, 75] width 307 height 7
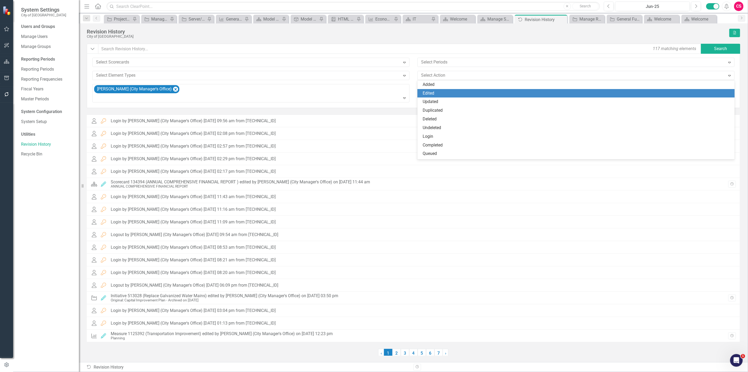
click at [446, 96] on div "Edited" at bounding box center [577, 93] width 309 height 6
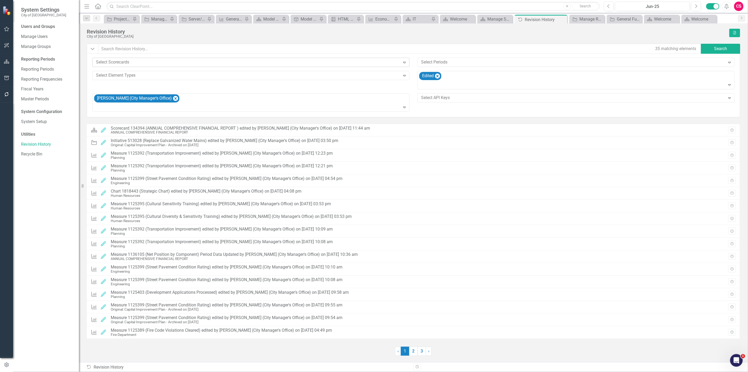
click at [275, 62] on div at bounding box center [247, 62] width 307 height 7
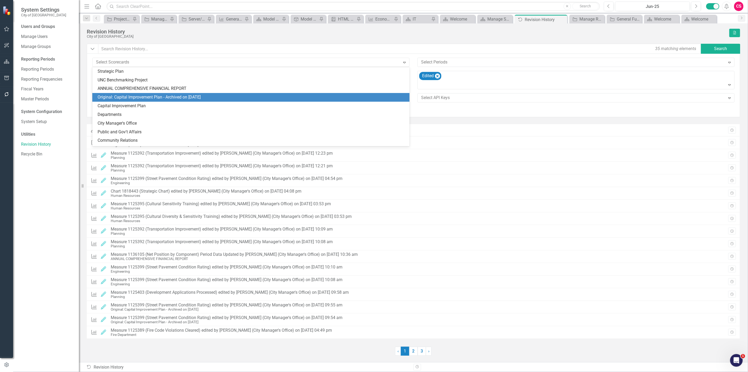
click at [182, 96] on div "Original: Capital Improvement Plan - Archived on 8/7/25" at bounding box center [252, 97] width 309 height 6
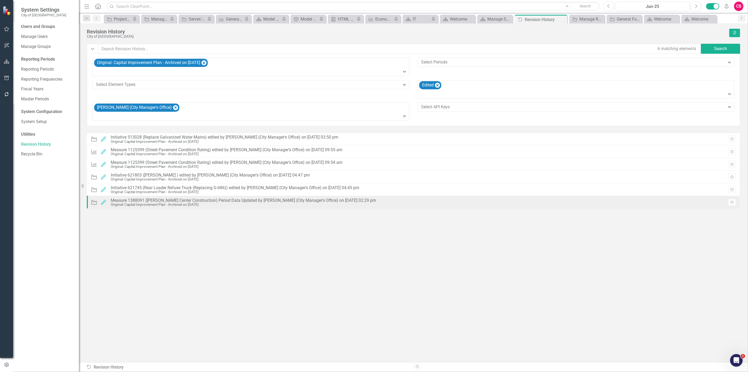
click at [224, 198] on div "Measure 1388091 (Herman Park Center Construction) Period Data Updated by Octavi…" at bounding box center [244, 200] width 266 height 5
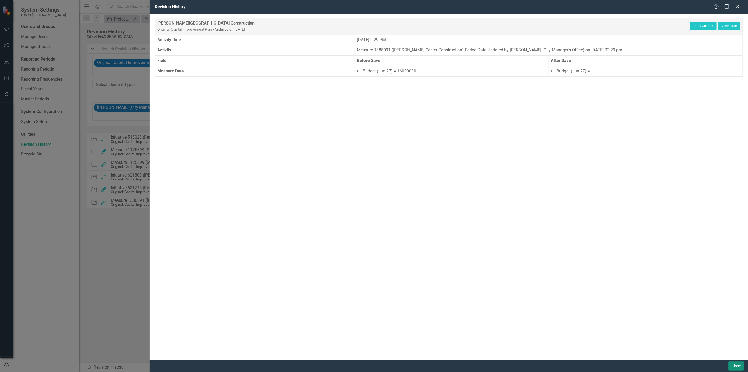
click at [741, 365] on button "Close" at bounding box center [737, 365] width 16 height 9
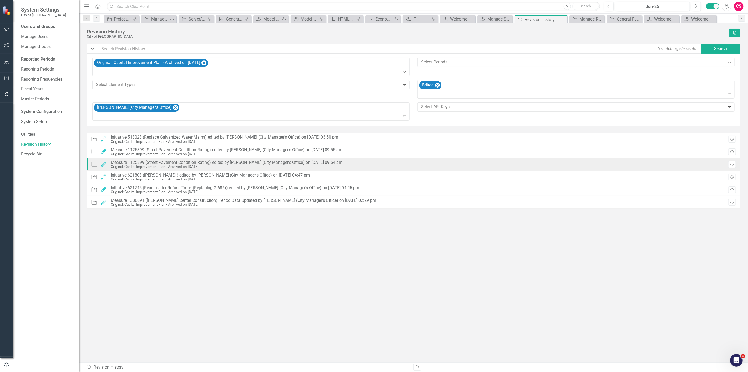
click at [214, 160] on div "Measure 1125399 (Street Pavement Condition Rating) edited by Octavius Murphy (C…" at bounding box center [227, 162] width 232 height 5
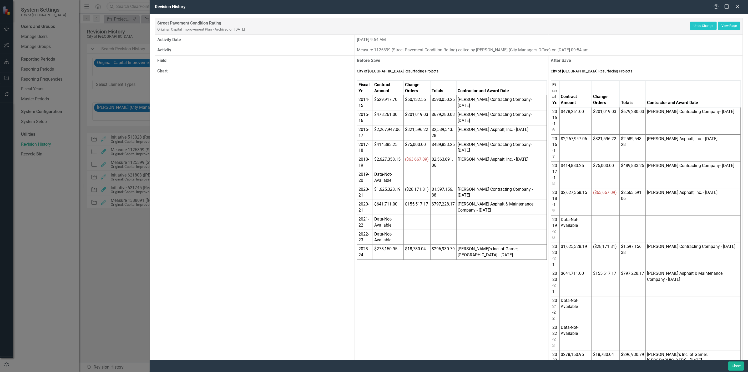
click at [737, 0] on html "System Settings City of Goldsboro Users and Groups Manage Users Manage Groups R…" at bounding box center [374, 186] width 748 height 372
click at [738, 6] on icon at bounding box center [738, 6] width 4 height 4
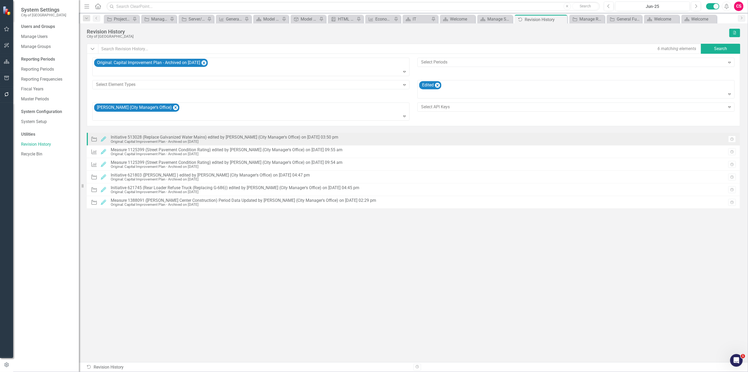
click at [184, 143] on div "Original: Capital Improvement Plan - Archived on 8/7/25" at bounding box center [225, 141] width 228 height 4
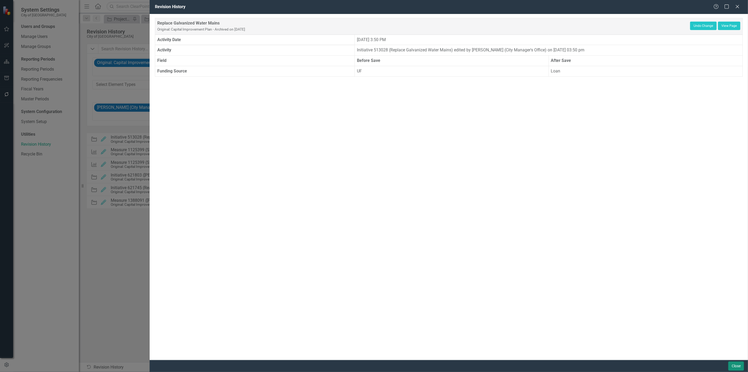
drag, startPoint x: 737, startPoint y: 363, endPoint x: 6, endPoint y: 11, distance: 811.5
click at [737, 363] on button "Close" at bounding box center [737, 365] width 16 height 9
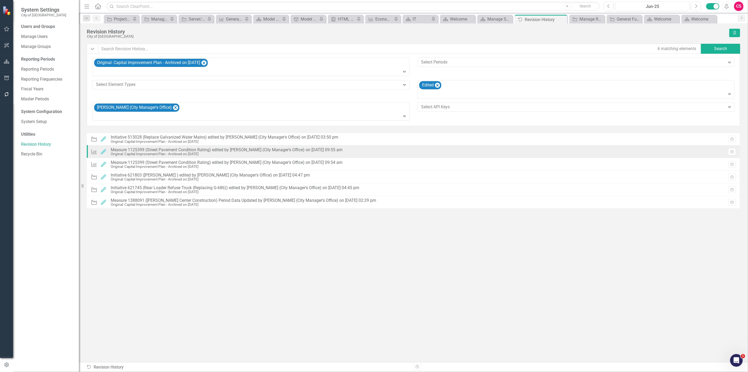
click at [268, 157] on div "Metric Edited Measure 1125399 (Street Pavement Condition Rating) edited by Octa…" at bounding box center [218, 151] width 254 height 11
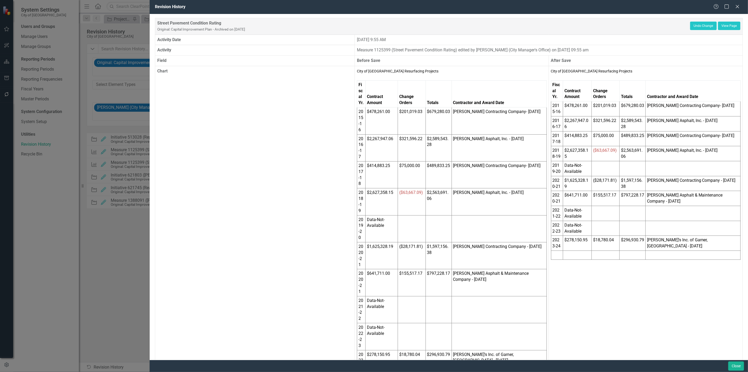
click at [733, 6] on div "Help Maximize Close" at bounding box center [728, 7] width 29 height 6
click at [736, 6] on icon "Close" at bounding box center [738, 6] width 7 height 5
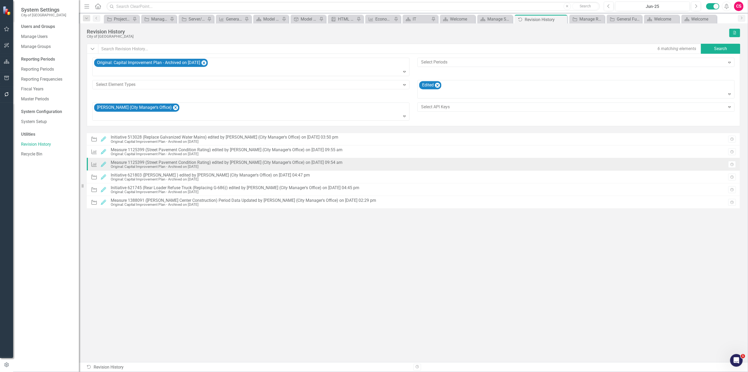
click at [203, 167] on div "Original: Capital Improvement Plan - Archived on 8/7/25" at bounding box center [227, 166] width 232 height 4
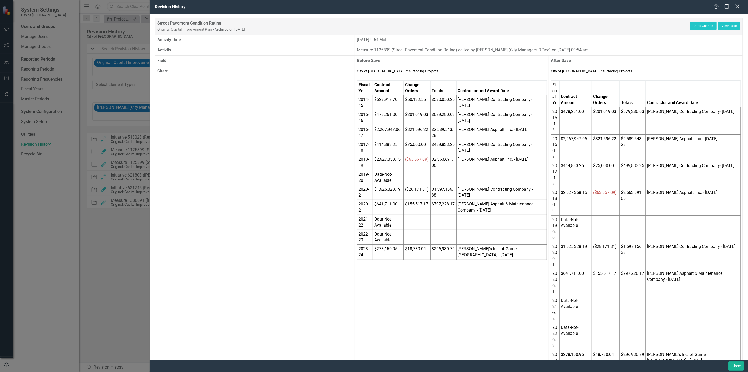
click at [736, 6] on icon "Close" at bounding box center [738, 6] width 7 height 5
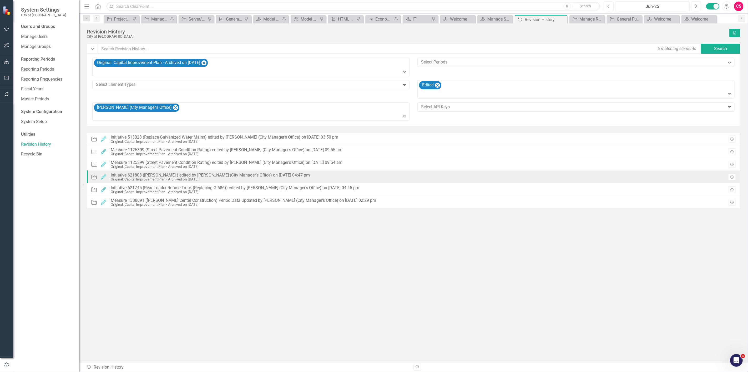
click at [188, 178] on div "Original: Capital Improvement Plan - Archived on 8/7/25" at bounding box center [210, 179] width 199 height 4
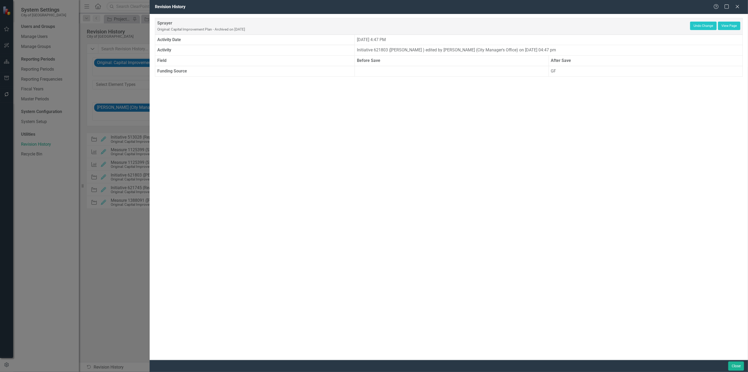
drag, startPoint x: 368, startPoint y: 39, endPoint x: 445, endPoint y: 38, distance: 77.1
click at [445, 38] on td "Tuesday, July 1st, 2025 at 4:47 PM" at bounding box center [549, 39] width 388 height 11
click at [732, 364] on button "Close" at bounding box center [737, 365] width 16 height 9
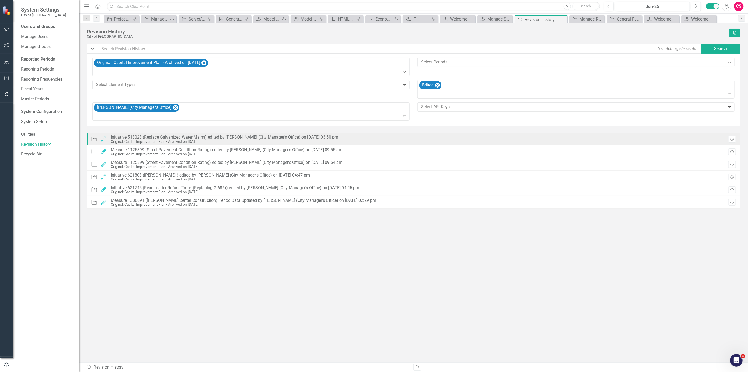
click at [267, 142] on div "Original: Capital Improvement Plan - Archived on 8/7/25" at bounding box center [225, 141] width 228 height 4
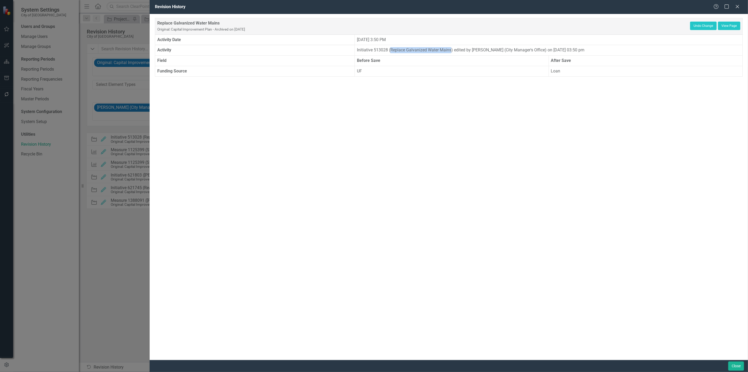
drag, startPoint x: 452, startPoint y: 50, endPoint x: 391, endPoint y: 48, distance: 60.3
click at [391, 48] on td "Initiative 513028 (Replace Galvanized Water Mains) edited by Octavius Murphy (C…" at bounding box center [549, 50] width 388 height 11
click at [736, 8] on icon "Close" at bounding box center [737, 6] width 5 height 4
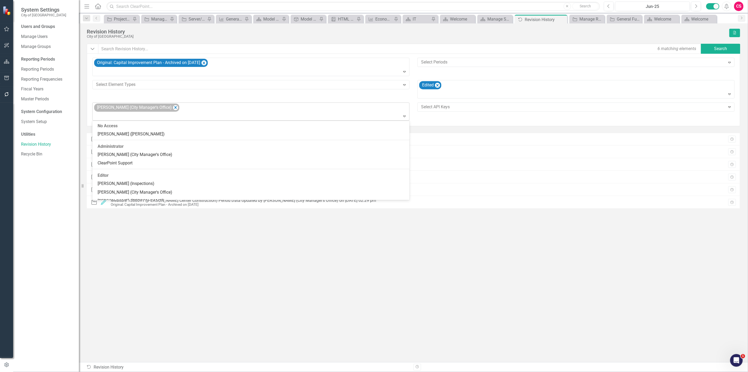
click at [178, 106] on div "Octavius Murphy (City Manager's Office)" at bounding box center [136, 107] width 85 height 8
click at [203, 62] on icon "Remove Original: Capital Improvement Plan - Archived on 8/7/25" at bounding box center [204, 63] width 5 height 7
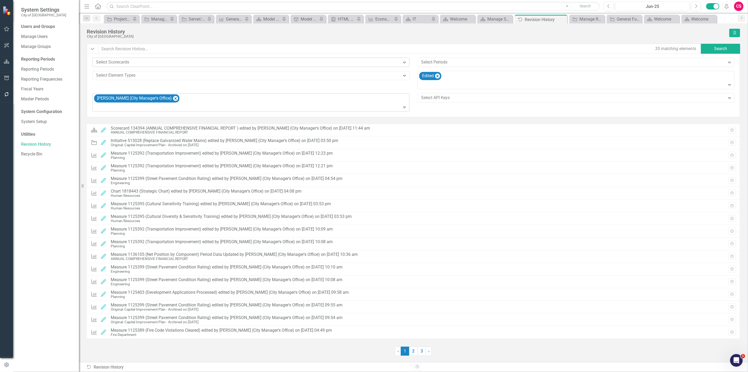
drag, startPoint x: 174, startPoint y: 98, endPoint x: 207, endPoint y: 99, distance: 33.4
click at [175, 98] on icon "Remove Octavius Murphy (City Manager's Office)" at bounding box center [175, 98] width 5 height 7
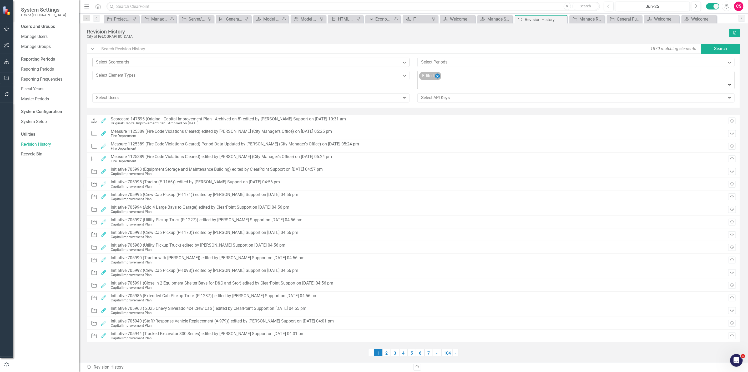
click at [436, 75] on icon "Remove Edited" at bounding box center [437, 76] width 5 height 7
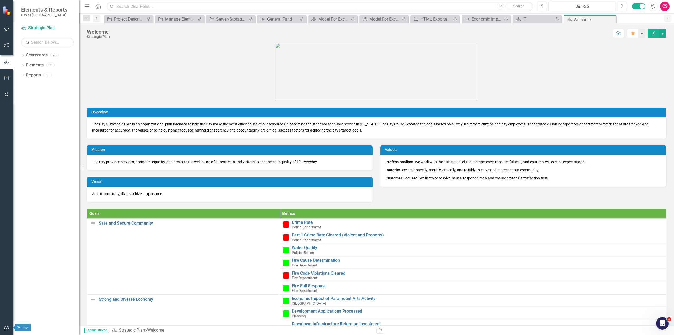
click at [6, 322] on div at bounding box center [6, 321] width 13 height 3
click at [6, 328] on icon "button" at bounding box center [7, 327] width 6 height 4
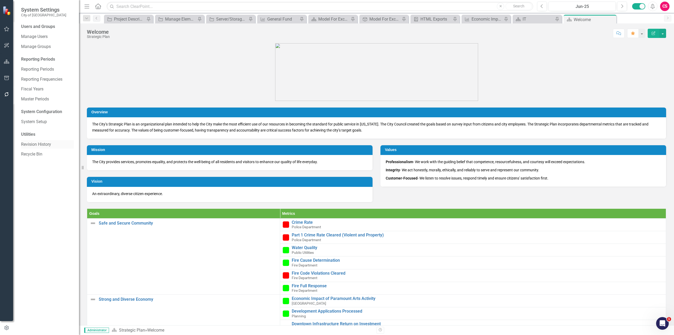
click at [35, 146] on link "Revision History" at bounding box center [47, 144] width 53 height 6
